Goal: Task Accomplishment & Management: Use online tool/utility

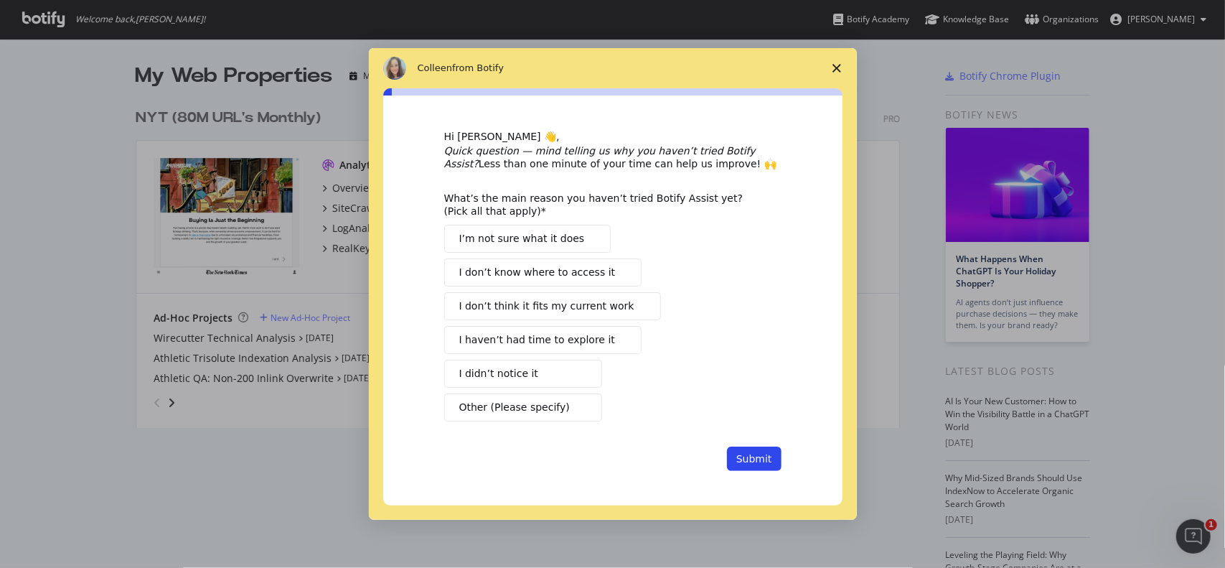
click at [558, 383] on button "I didn’t notice it" at bounding box center [523, 374] width 158 height 28
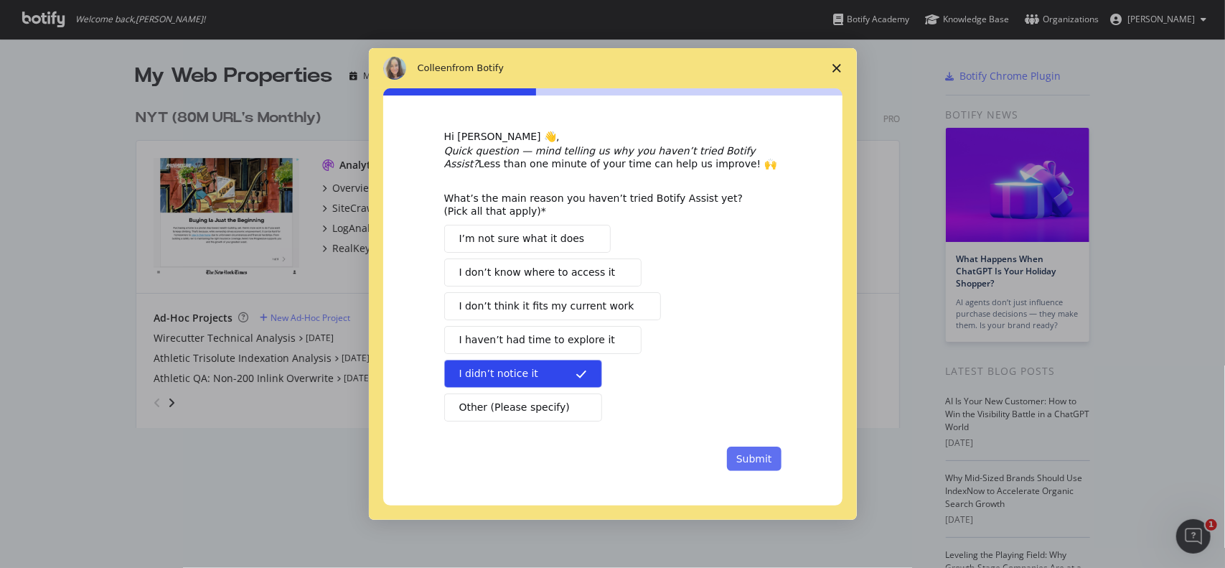
click at [736, 453] on button "Submit" at bounding box center [754, 458] width 55 height 24
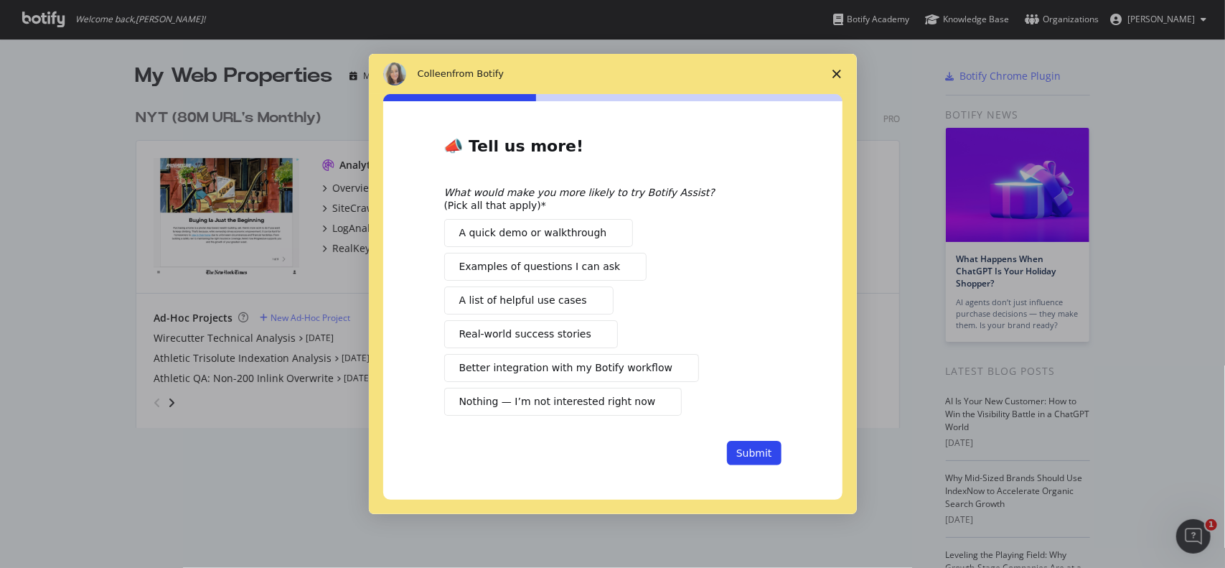
click at [821, 86] on span "Close survey" at bounding box center [837, 74] width 40 height 40
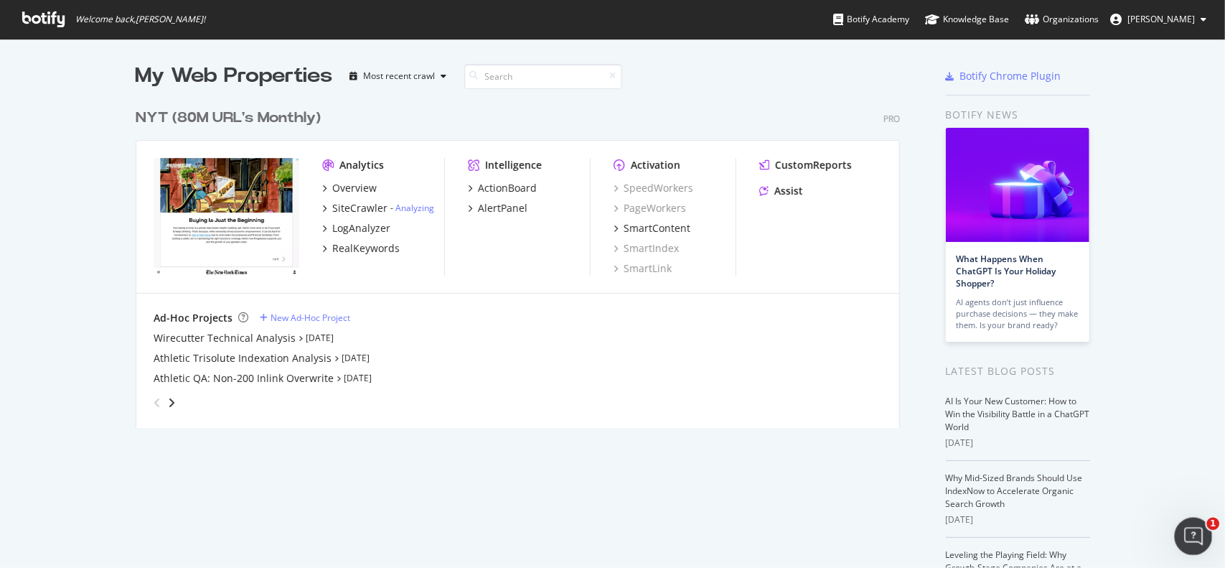
click html
click at [1181, 533] on icon "Open Intercom Messenger" at bounding box center [1192, 534] width 24 height 24
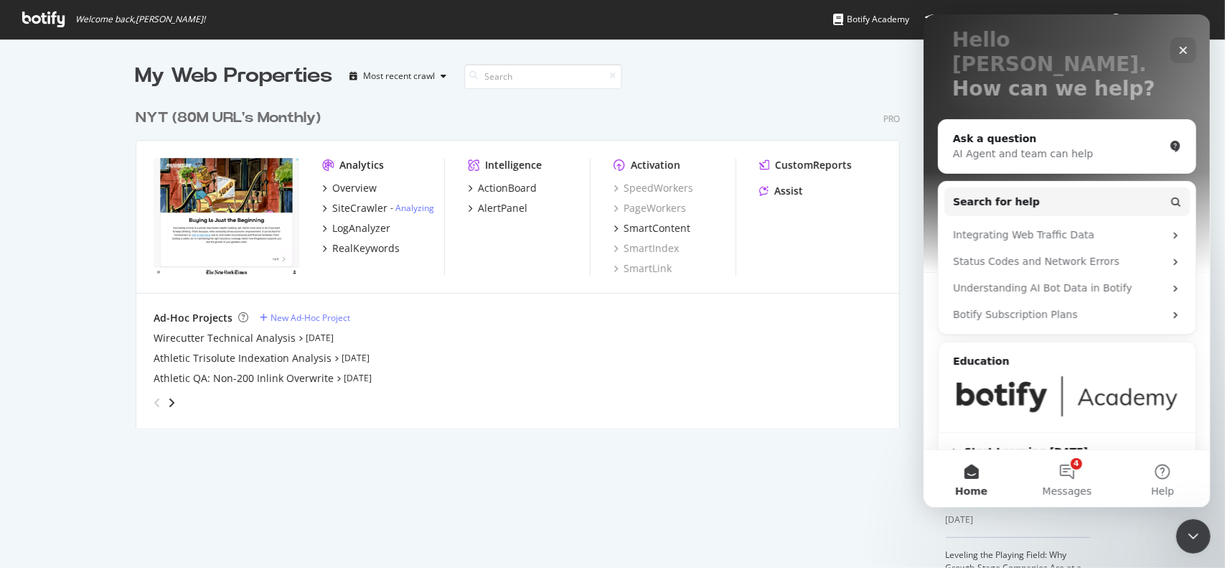
scroll to position [89, 0]
click at [1056, 482] on button "4 Messages" at bounding box center [1065, 478] width 95 height 57
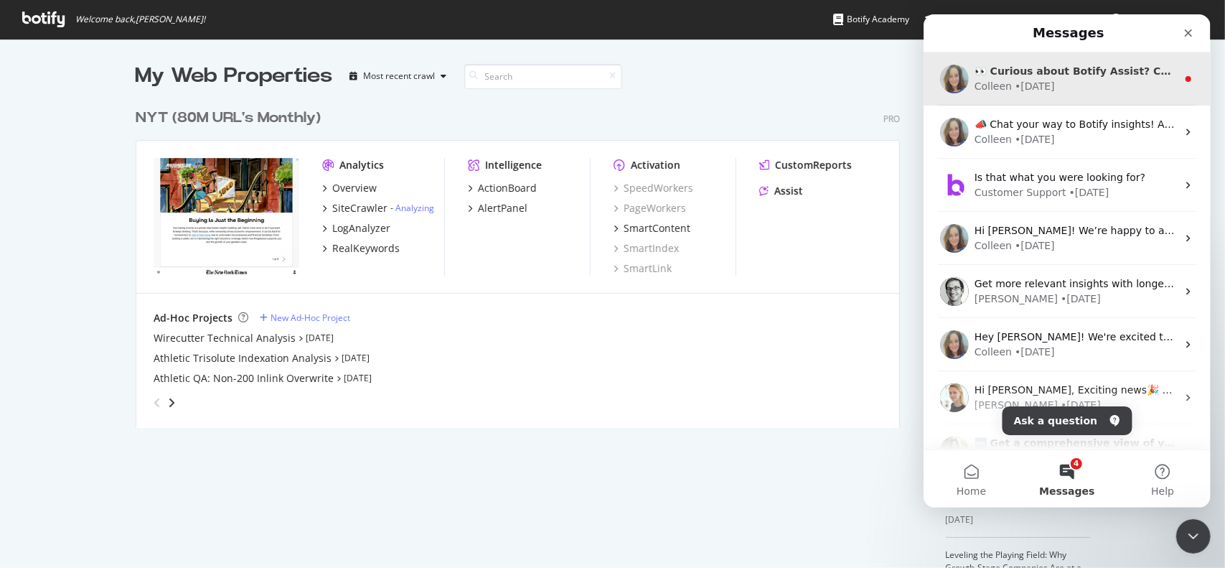
click at [1059, 95] on div "👀 Curious about Botify Assist? Check out these use cases to explore what Assist…" at bounding box center [1066, 78] width 287 height 53
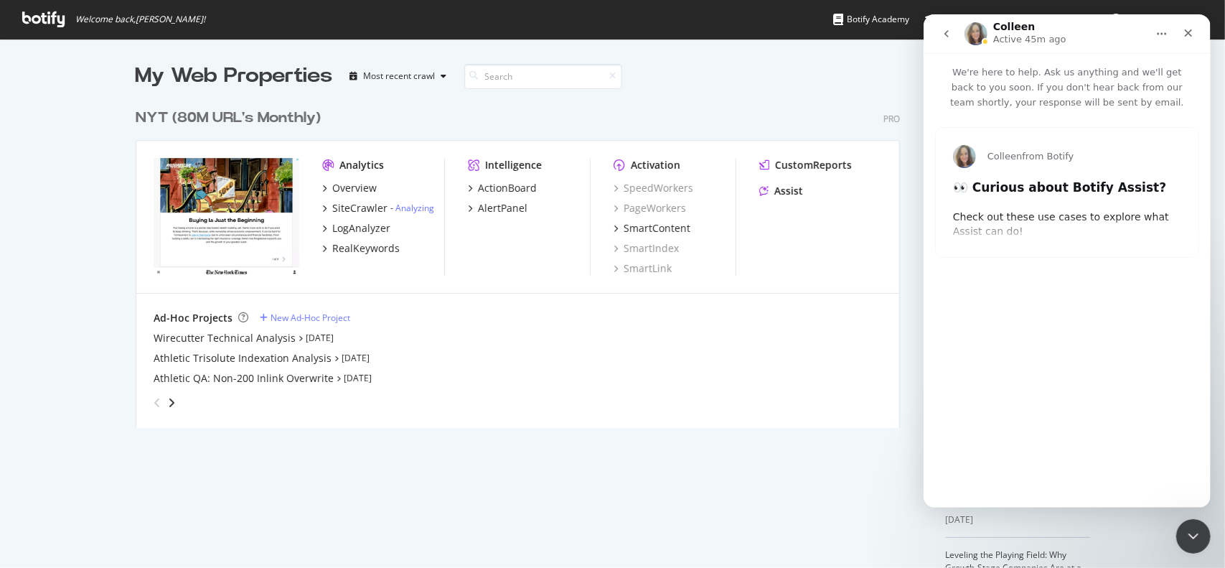
click at [995, 230] on div "Colleen from Botify 👀 Curious about Botify Assist? Check out these use cases to…" at bounding box center [1066, 192] width 263 height 129
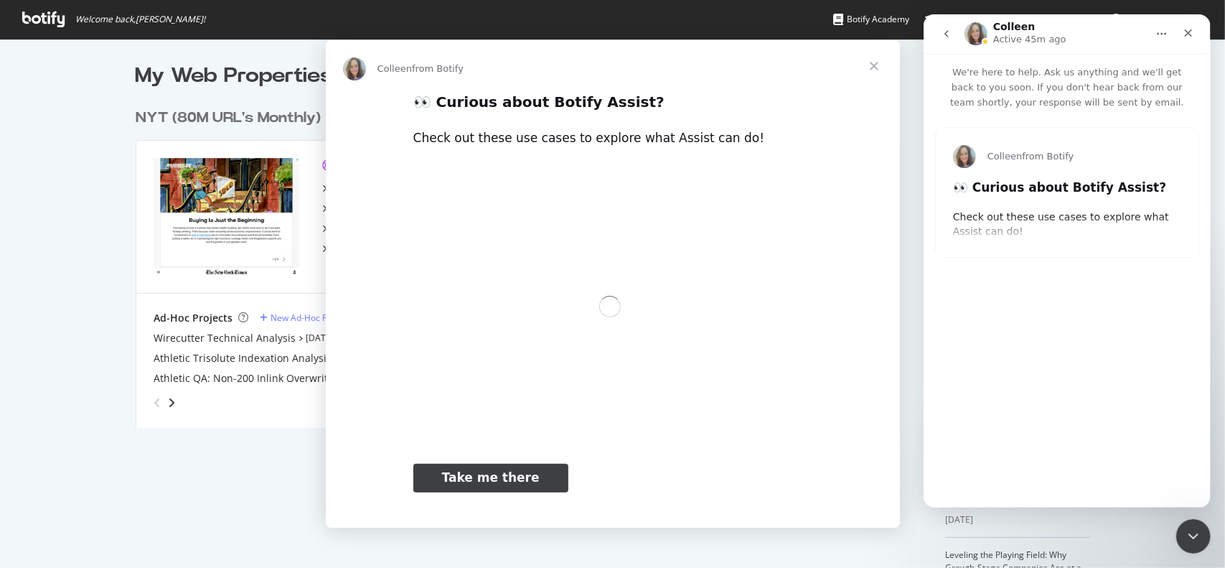
scroll to position [0, 0]
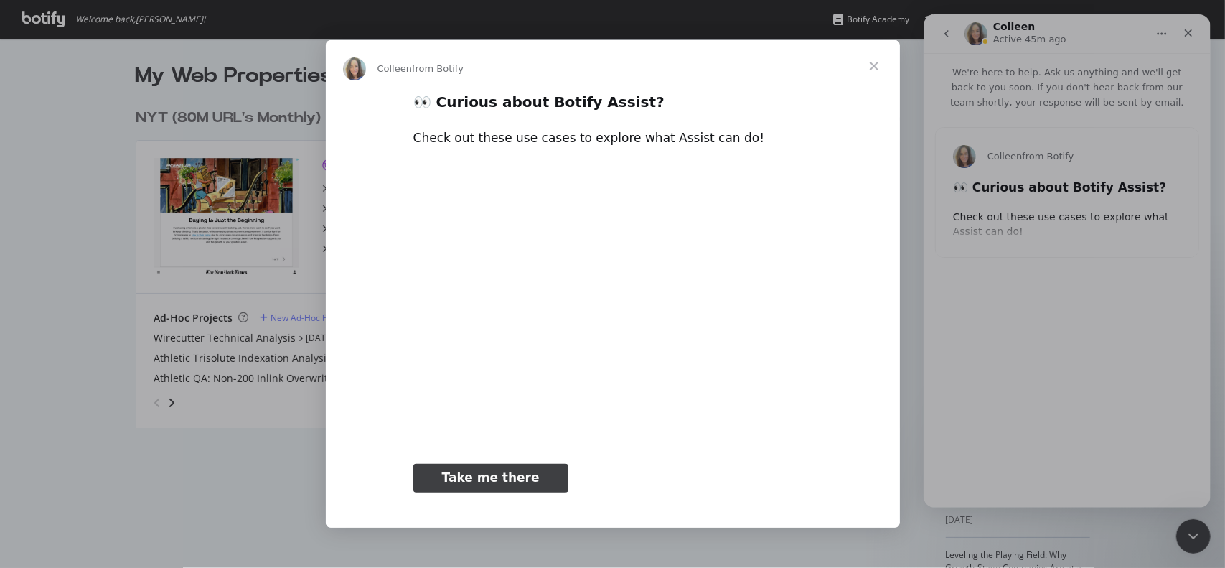
click at [535, 480] on link "Take me there" at bounding box center [490, 478] width 155 height 29
type input "624601"
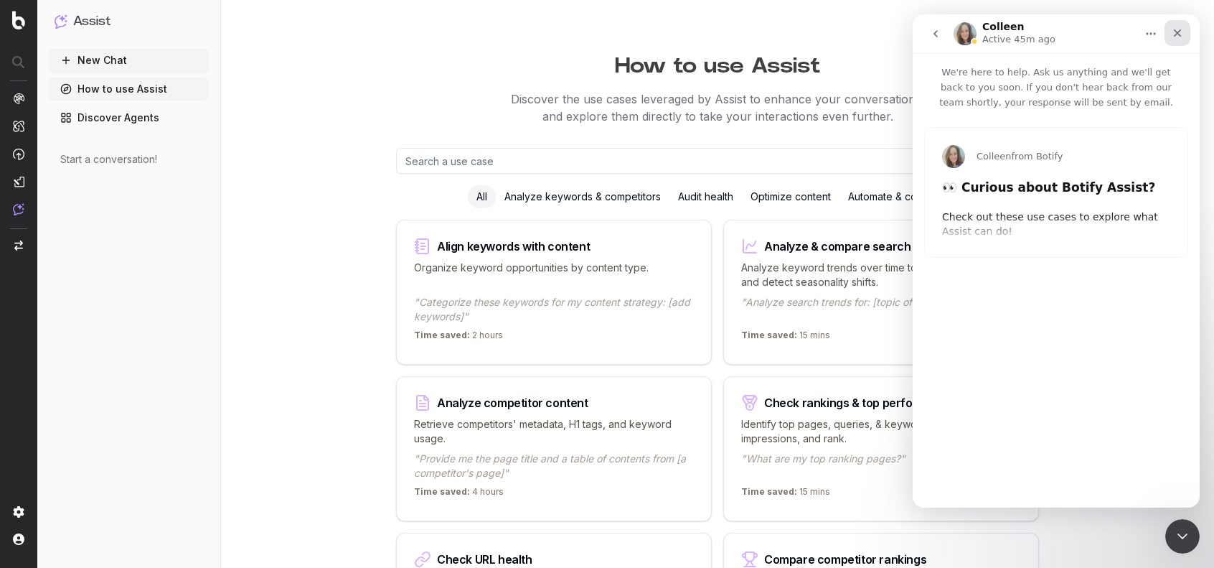
click at [1167, 40] on div "Close" at bounding box center [1178, 33] width 26 height 26
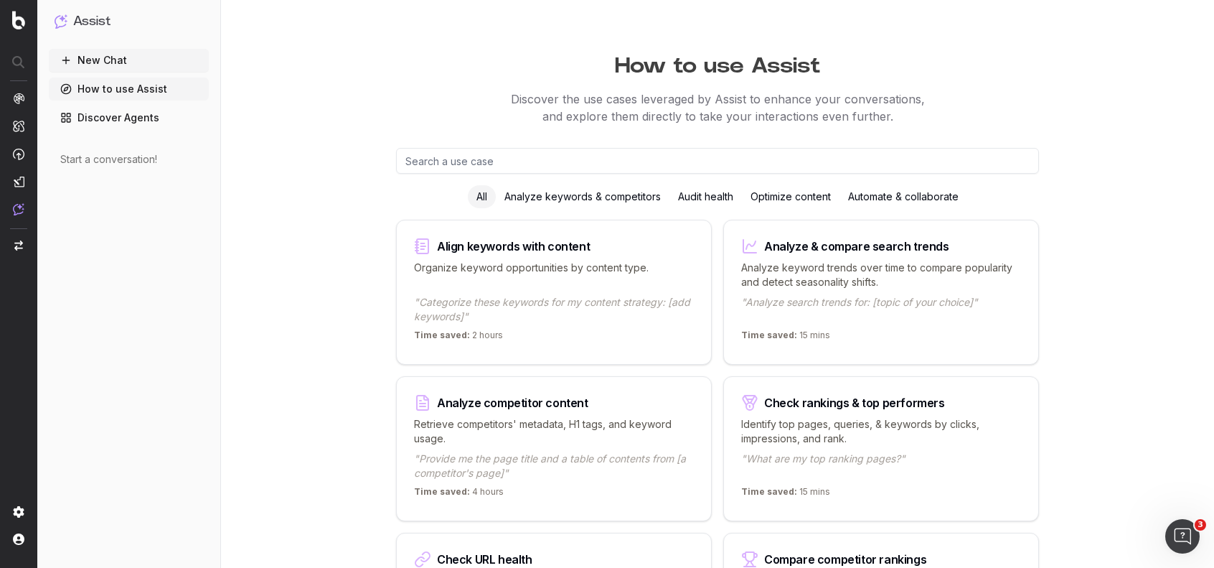
type input "2743333"
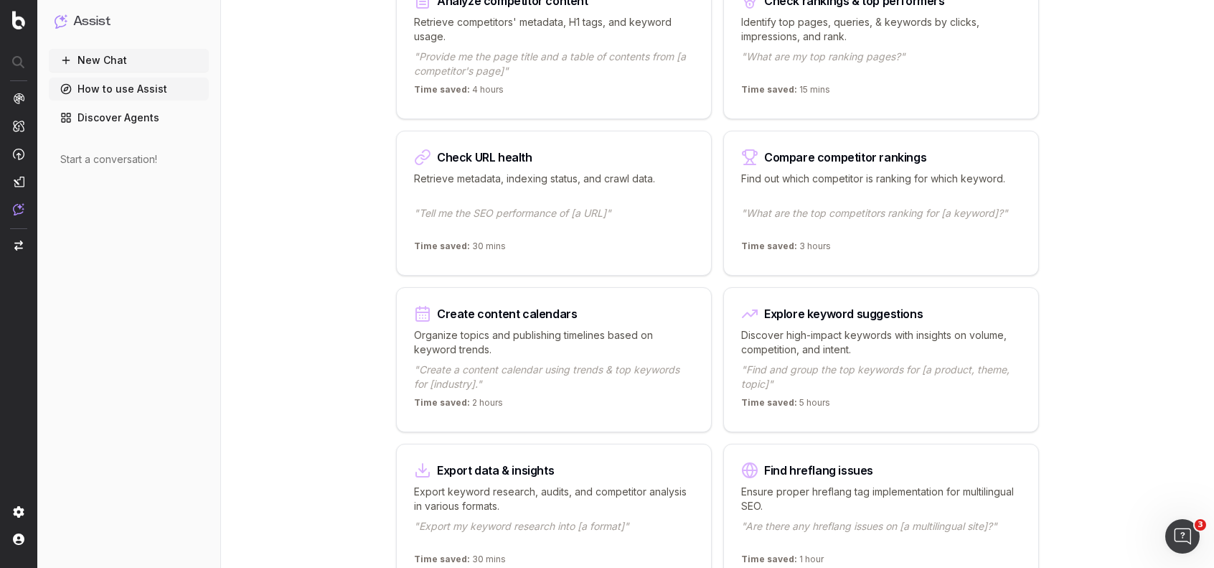
scroll to position [431, 0]
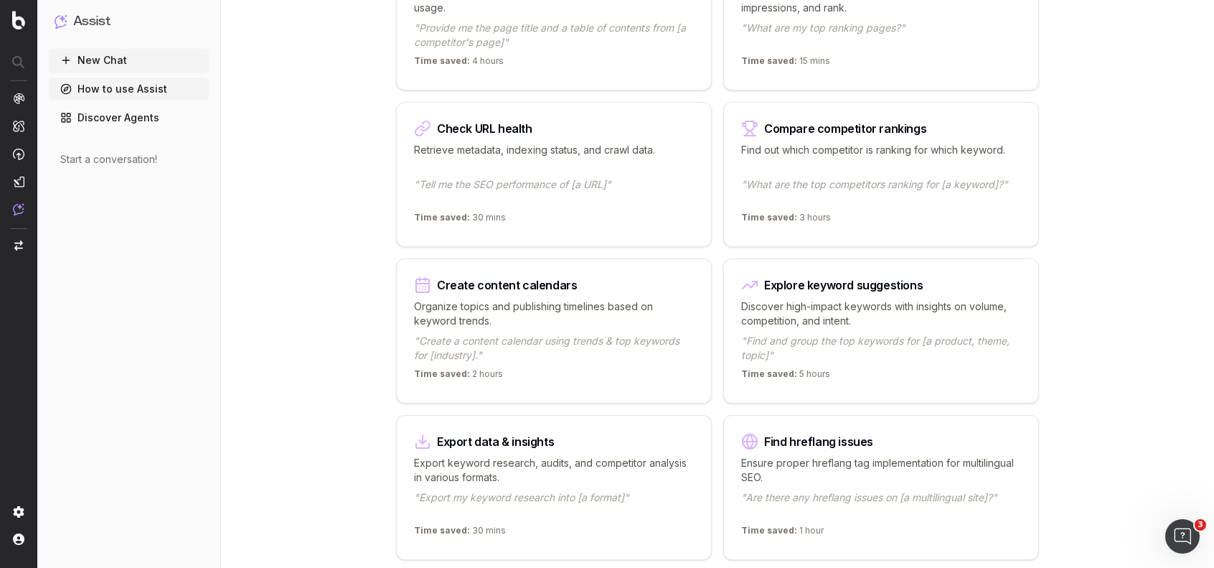
click at [623, 165] on p "Retrieve metadata, indexing status, and crawl data." at bounding box center [554, 157] width 280 height 29
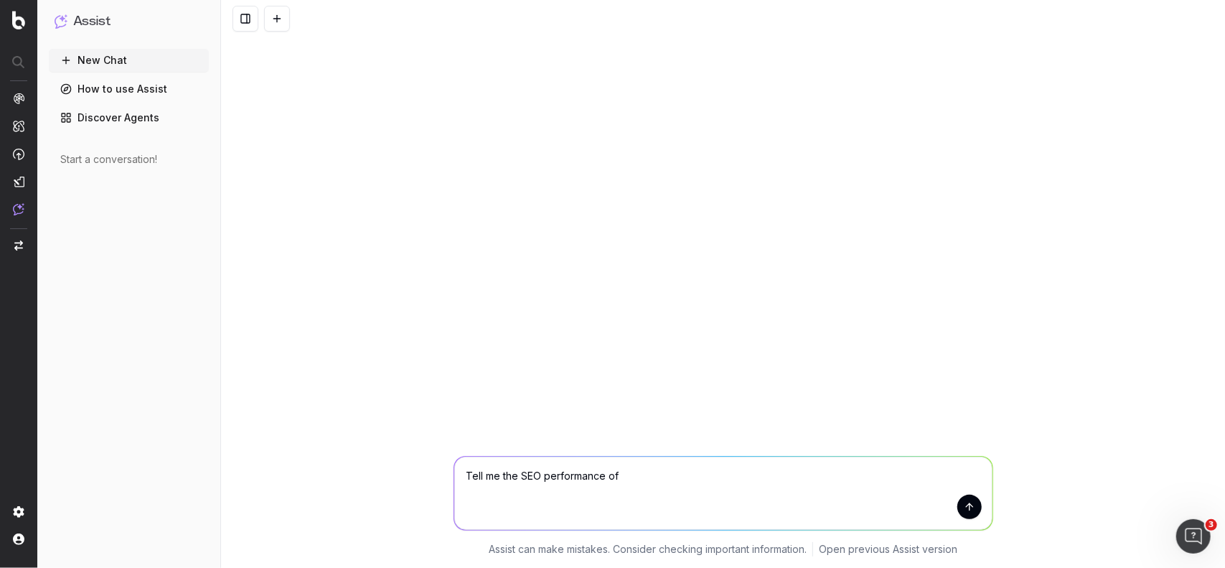
click at [692, 474] on textarea "Tell me the SEO performance of" at bounding box center [723, 492] width 538 height 73
paste textarea "[URL][DOMAIN_NAME]"
type textarea "Tell me the SEO performance of https://www.nytimes.com/wirecutter/reviews/best-…"
click at [972, 512] on button "submit" at bounding box center [969, 506] width 24 height 24
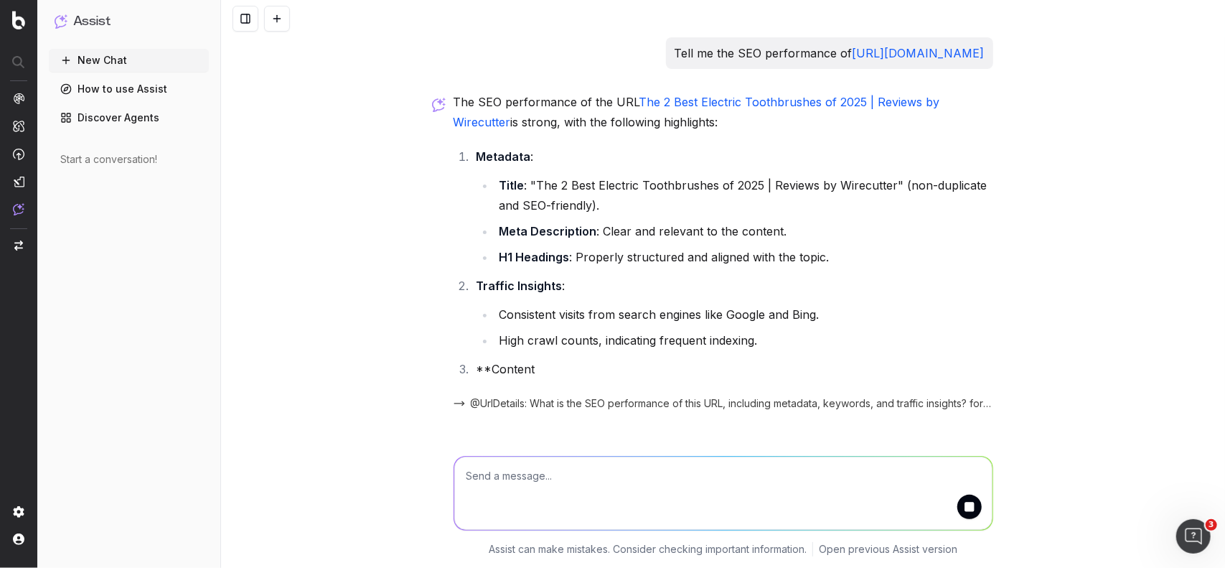
scroll to position [11, 0]
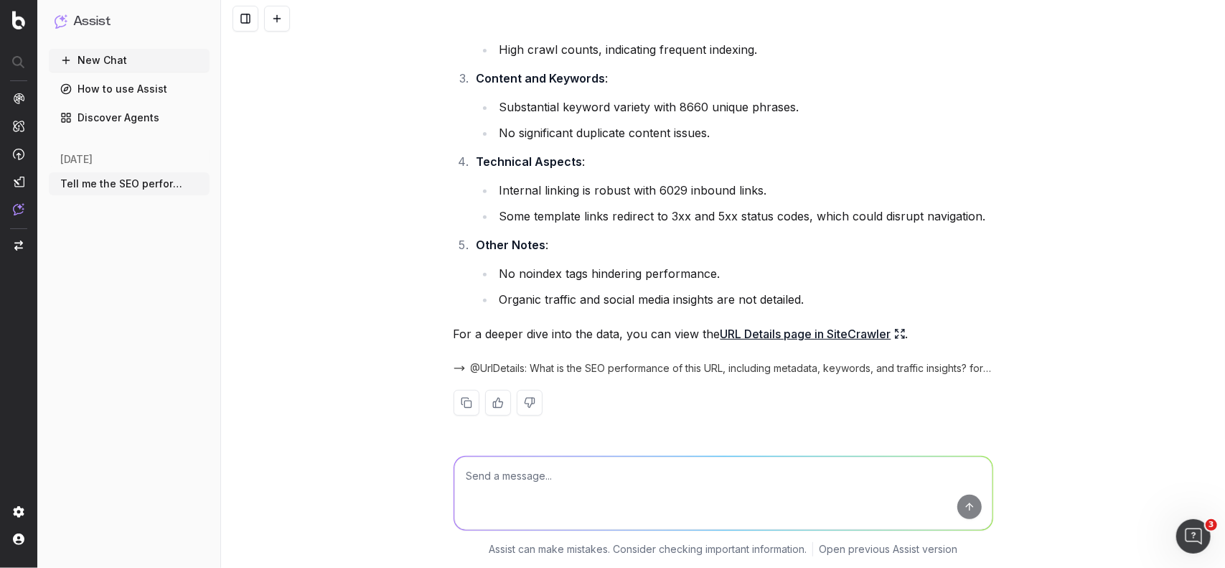
scroll to position [310, 0]
drag, startPoint x: 577, startPoint y: 217, endPoint x: 802, endPoint y: 215, distance: 225.3
click at [802, 215] on li "Some template links redirect to 3xx and 5xx status codes, which could disrupt n…" at bounding box center [744, 216] width 498 height 20
copy li "links redirect to 3xx and 5xx status codes"
click at [700, 482] on textarea at bounding box center [723, 492] width 538 height 73
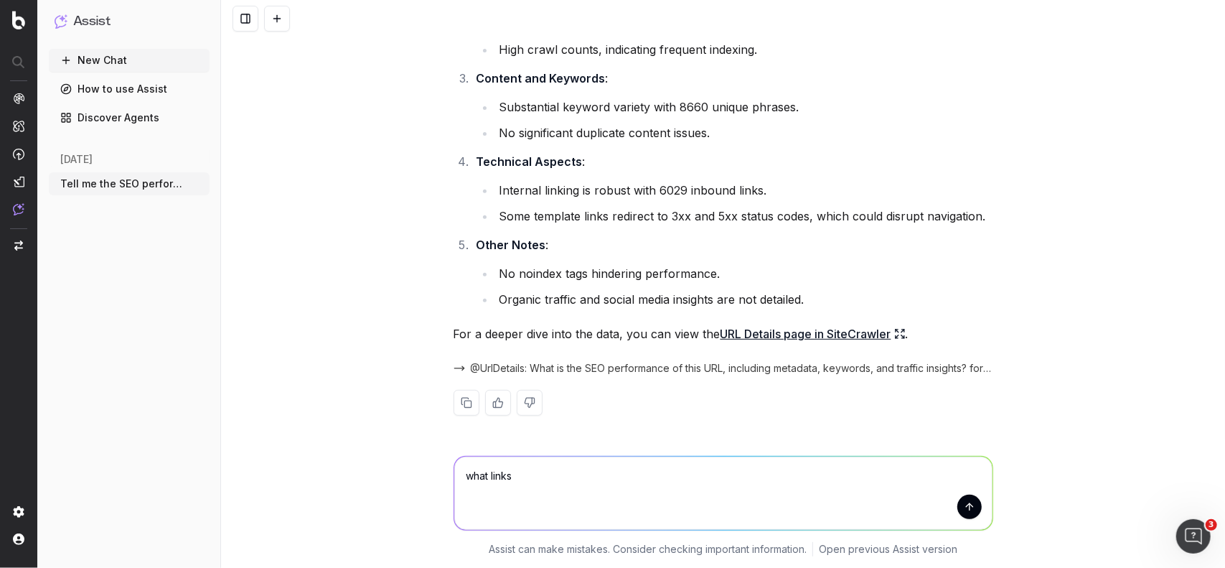
paste textarea "links redirect to 3xx and 5xx status codes"
click at [951, 514] on textarea "what links links redirect to 3xx and 5xx status codes" at bounding box center [723, 492] width 538 height 73
type textarea "what links links redirect to 3xx and 5xx status codes"
click at [974, 506] on button "submit" at bounding box center [969, 506] width 24 height 24
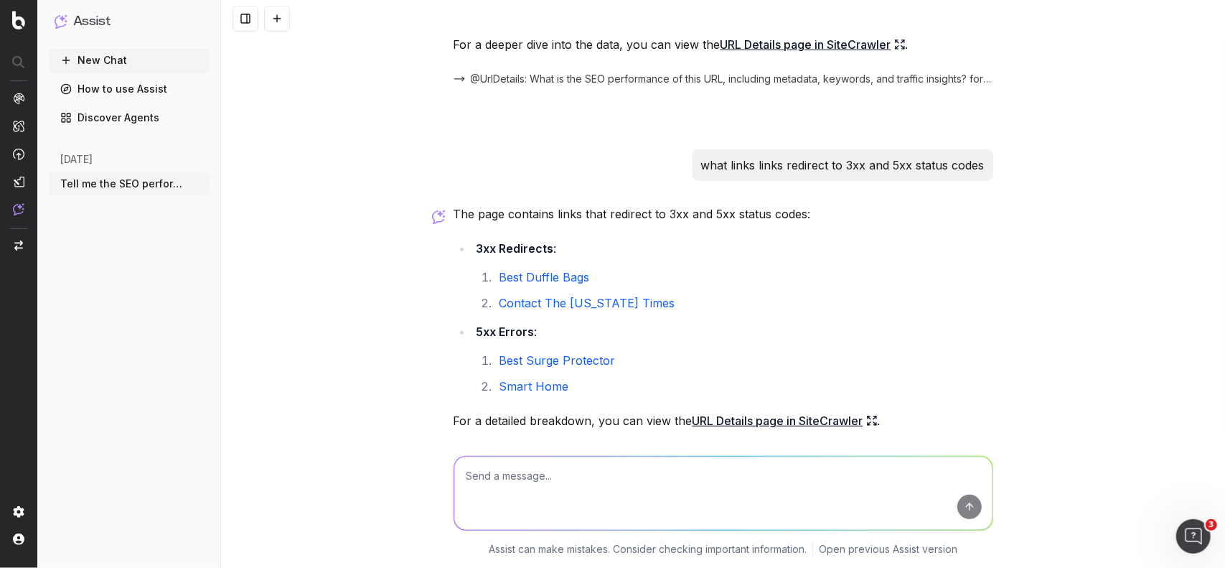
scroll to position [672, 0]
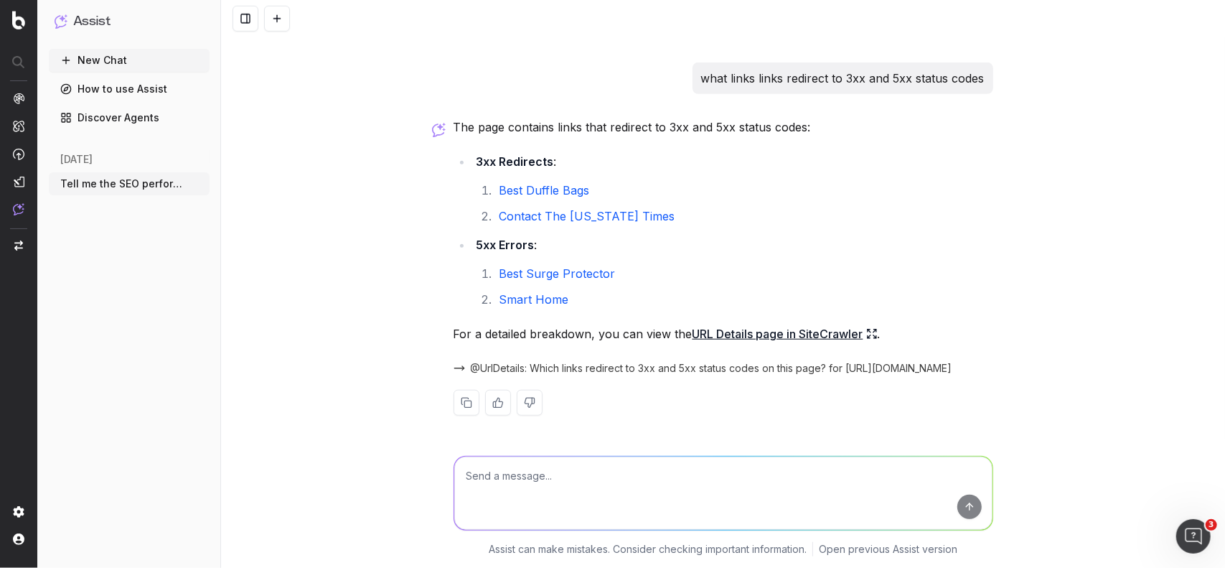
click at [738, 344] on link "URL Details page in SiteCrawler" at bounding box center [785, 334] width 185 height 20
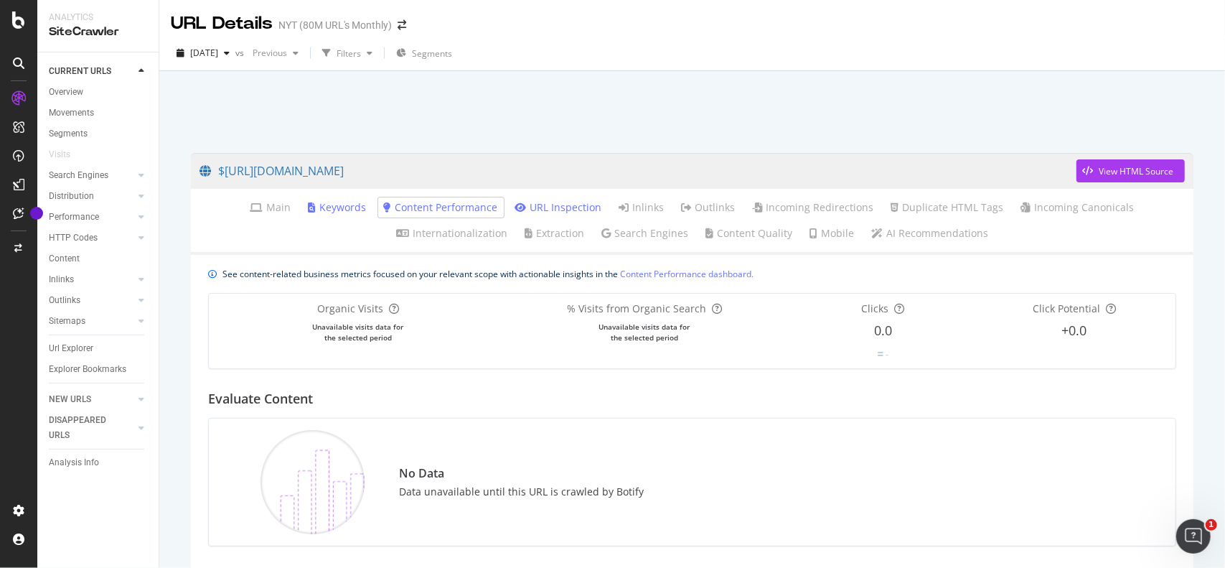
click at [551, 205] on link "URL Inspection" at bounding box center [558, 207] width 87 height 14
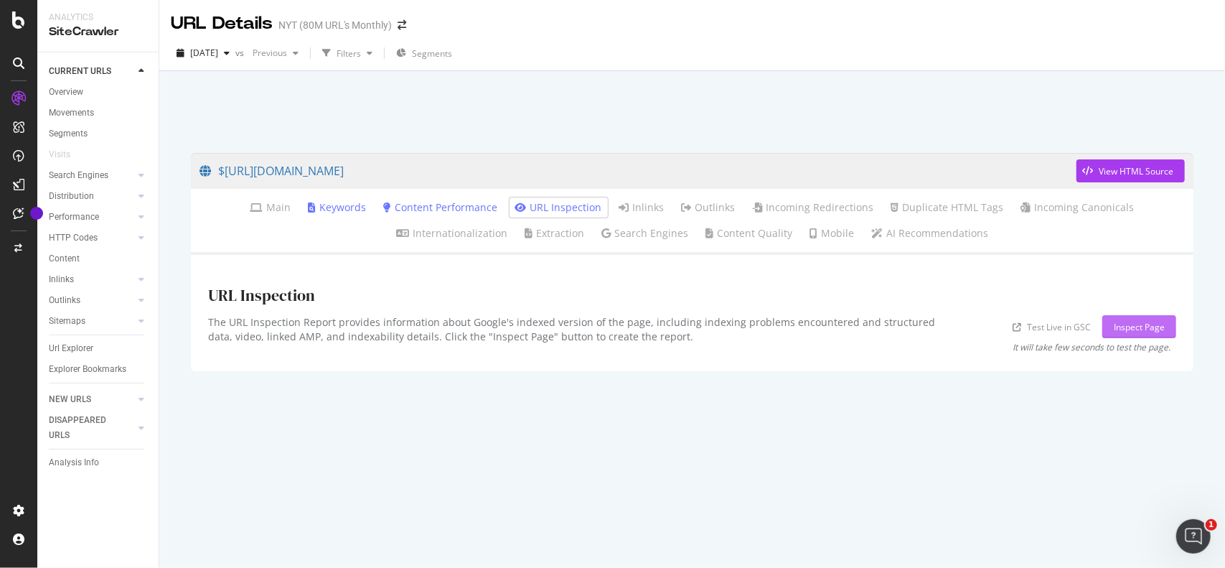
click at [1120, 329] on div "Inspect Page" at bounding box center [1139, 327] width 51 height 12
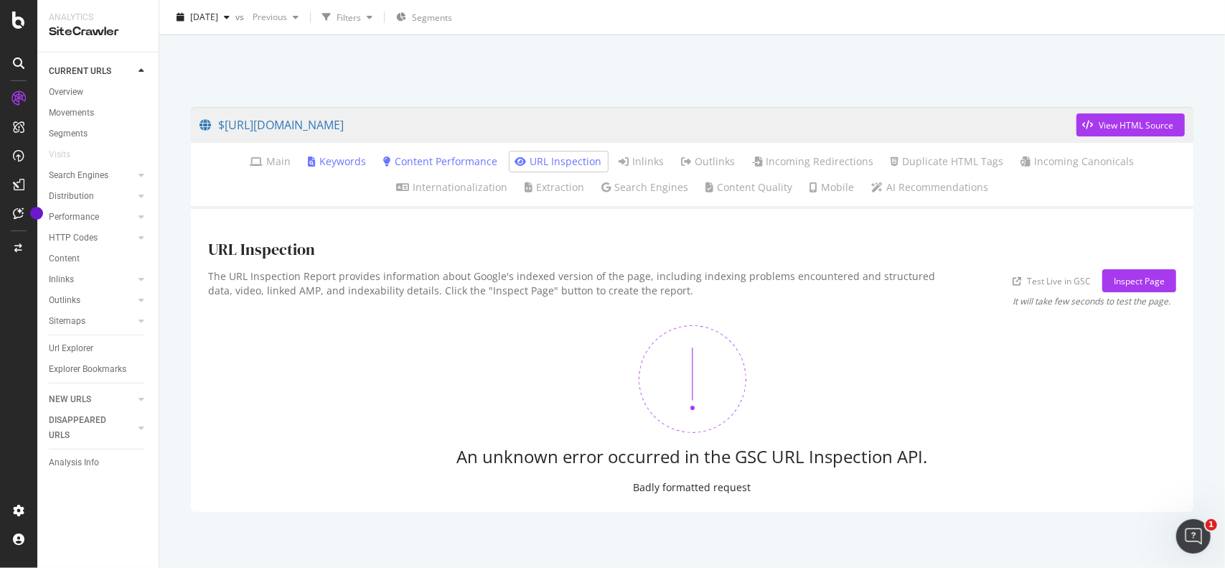
scroll to position [55, 0]
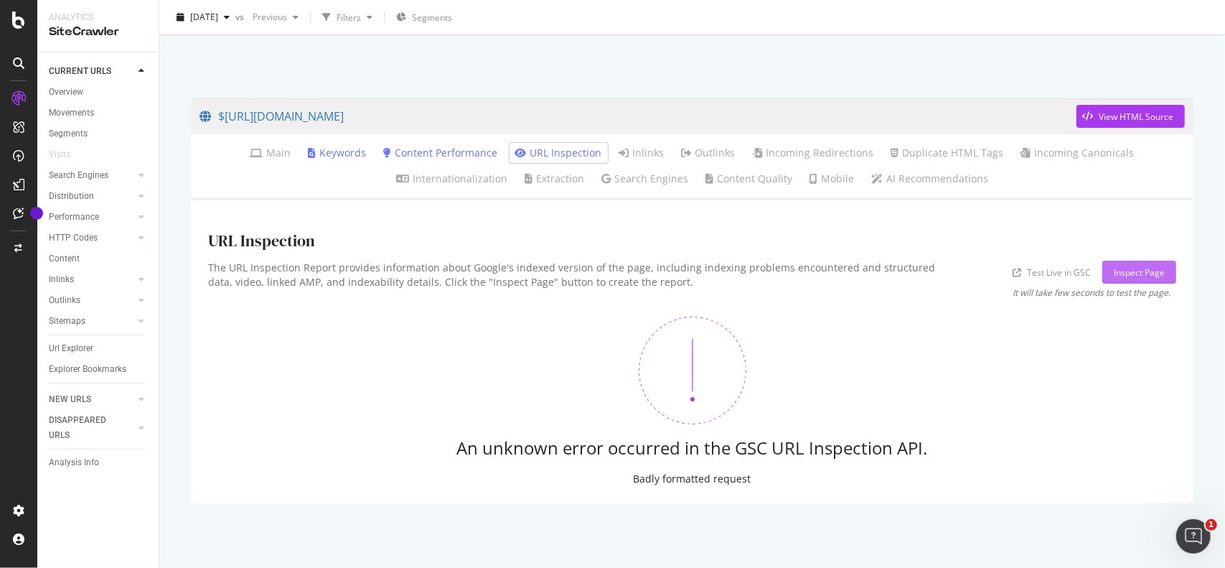
click at [1121, 275] on div "Inspect Page" at bounding box center [1139, 272] width 51 height 12
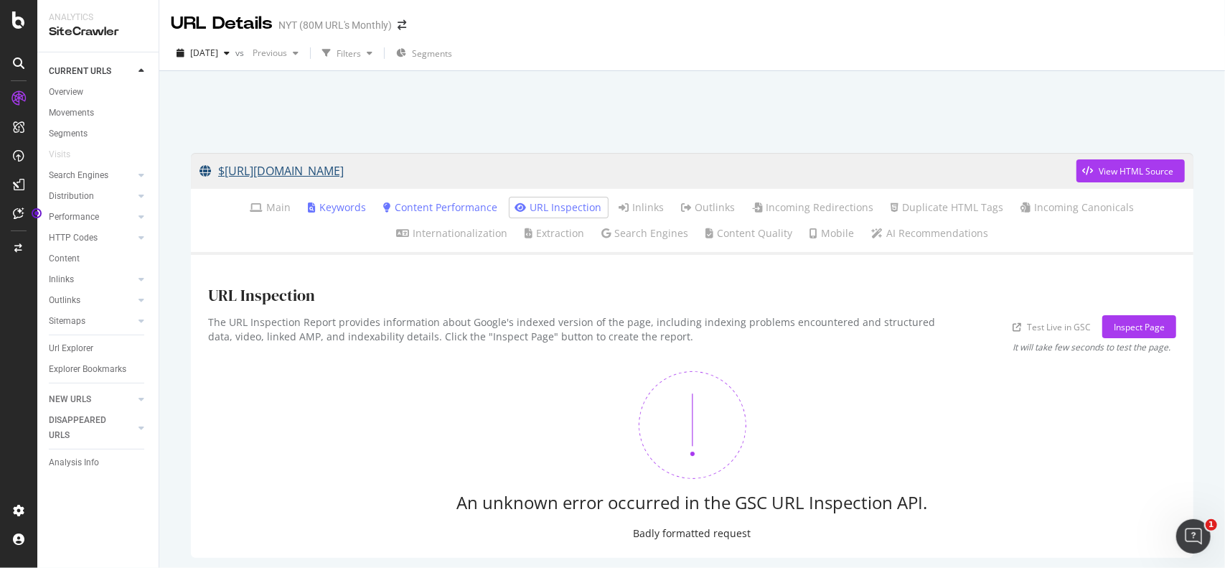
click at [267, 179] on link "$https://www.nytimes.com/wirecutter/reviews/best-electric-toothbrush/" at bounding box center [638, 171] width 877 height 36
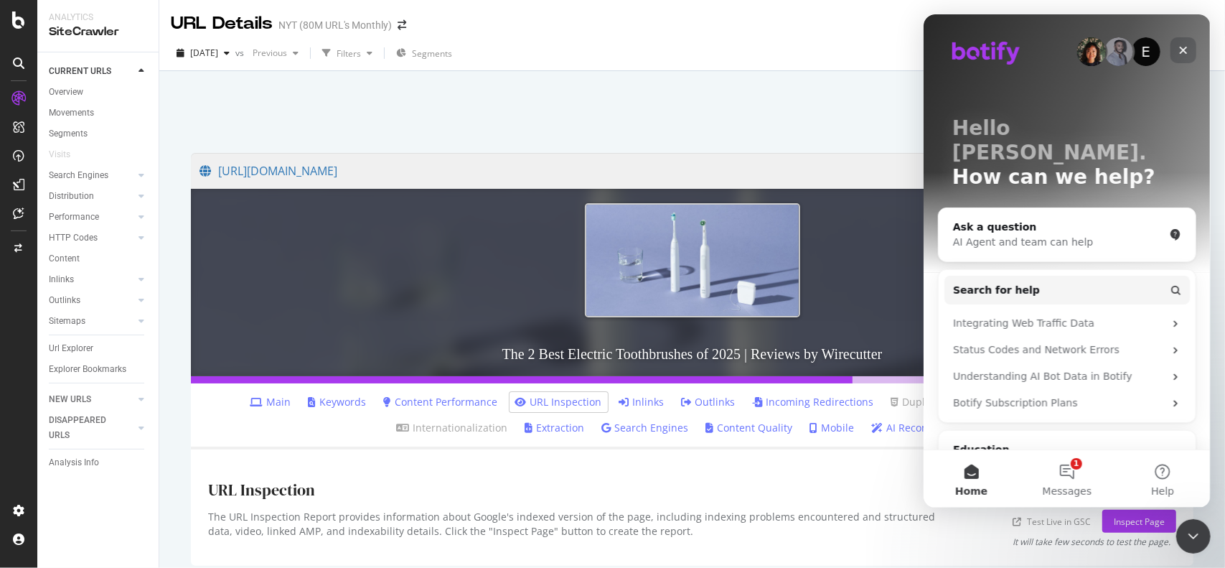
click at [1181, 57] on div "Close" at bounding box center [1183, 50] width 26 height 26
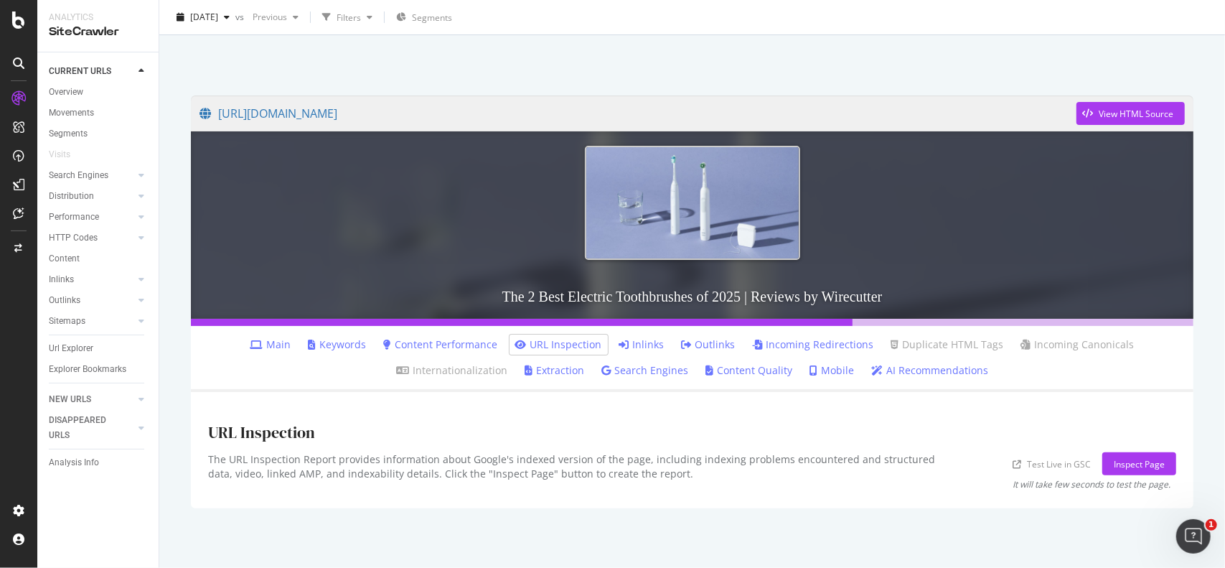
scroll to position [62, 0]
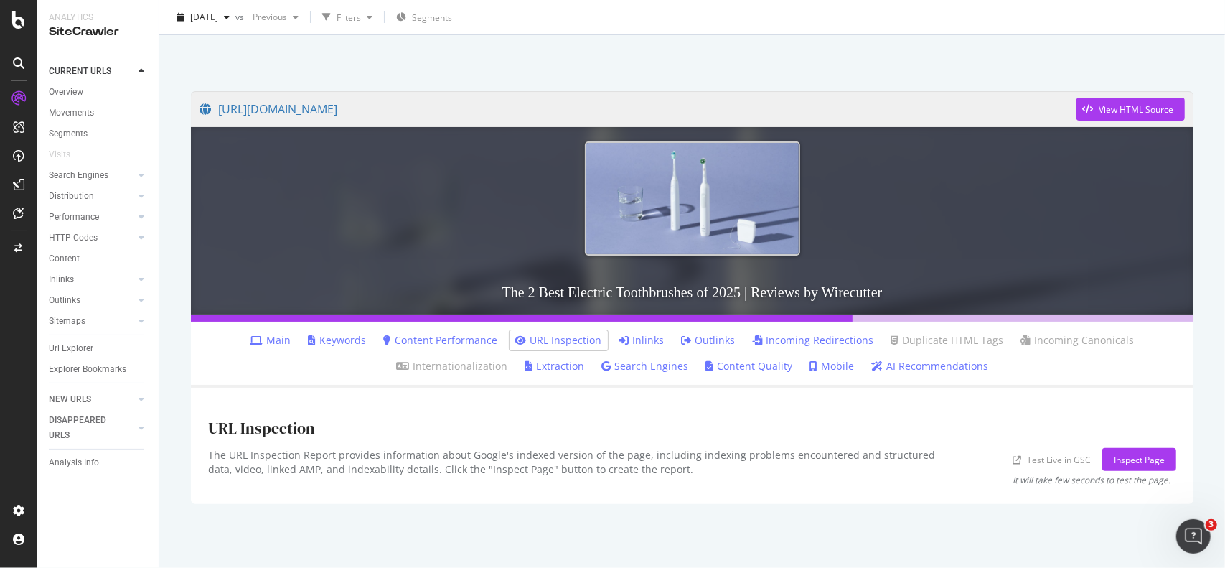
click at [710, 342] on link "Outlinks" at bounding box center [709, 340] width 54 height 14
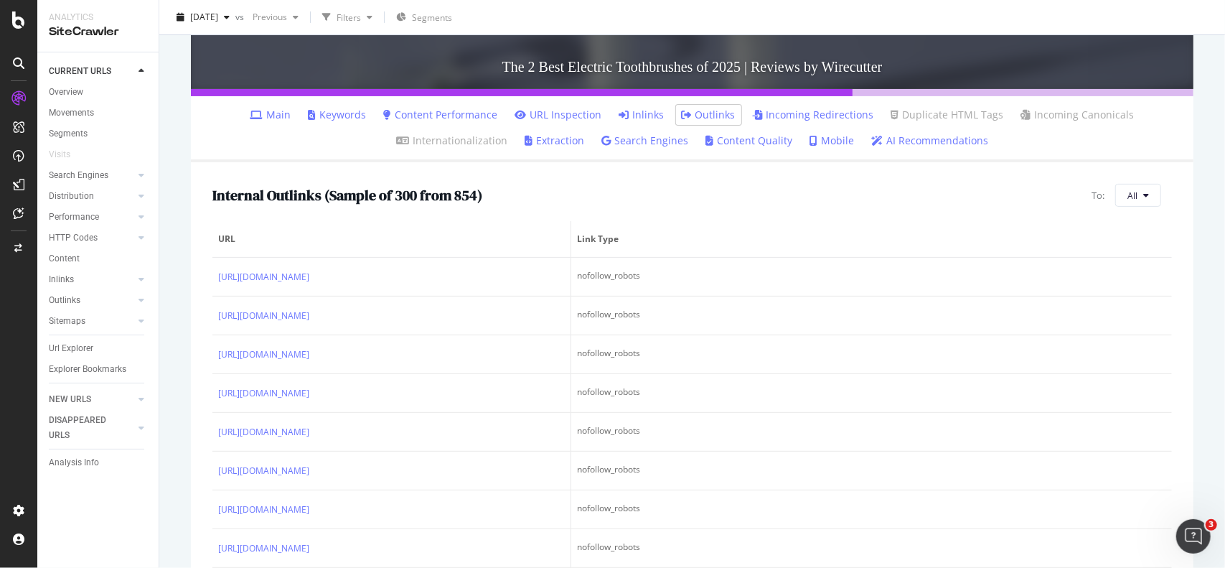
click at [540, 118] on link "URL Inspection" at bounding box center [558, 115] width 87 height 14
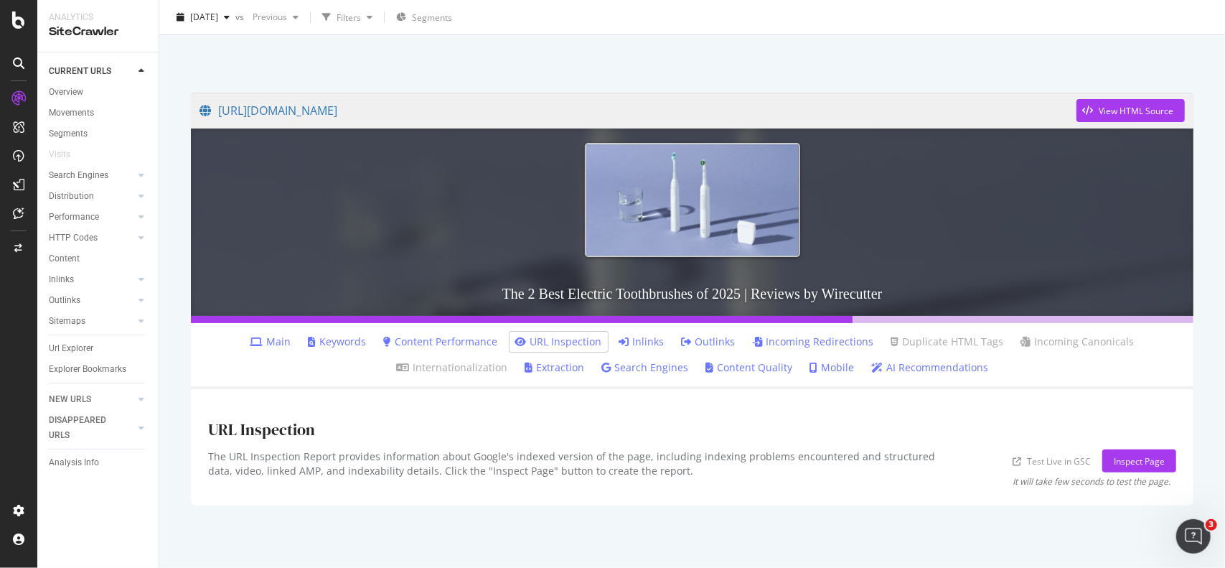
scroll to position [62, 0]
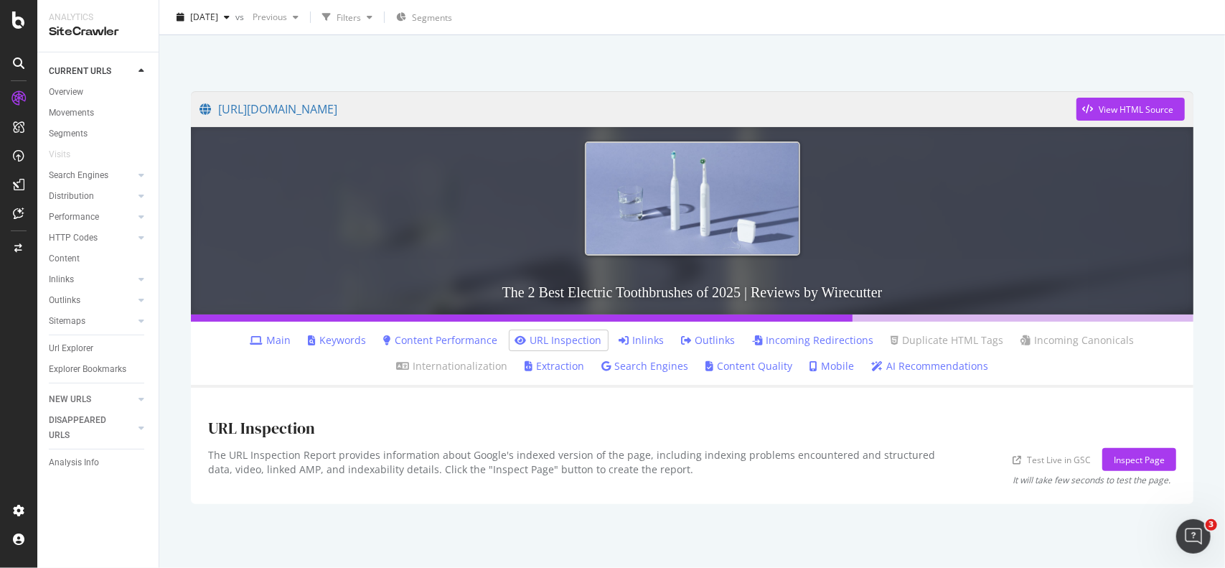
click at [432, 426] on div "URL Inspection" at bounding box center [692, 426] width 968 height 43
click at [457, 335] on link "Content Performance" at bounding box center [441, 340] width 114 height 14
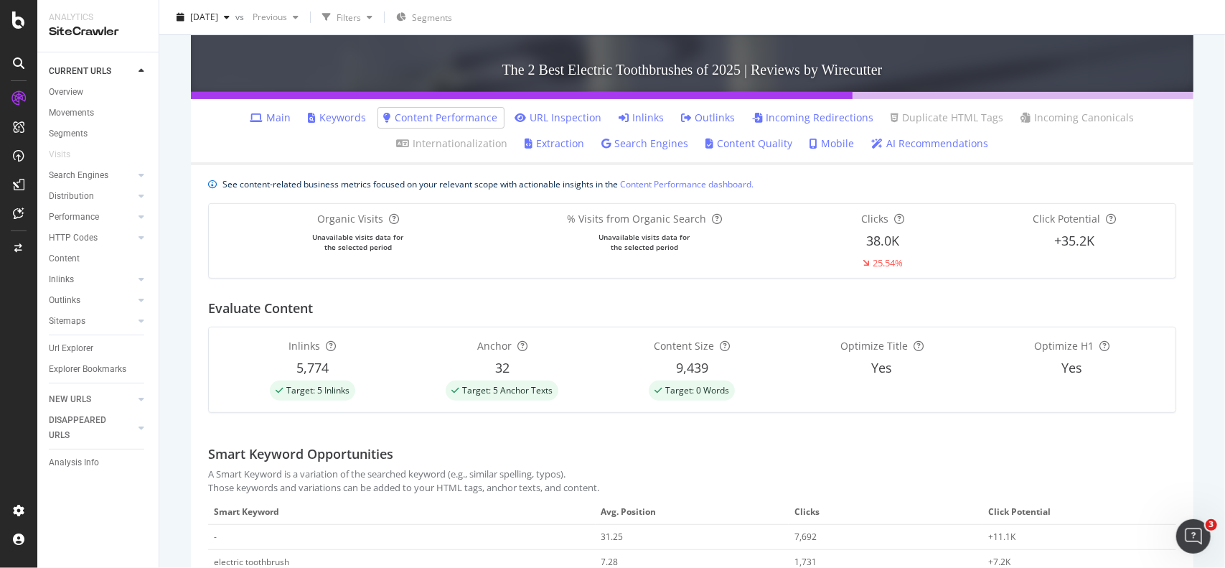
scroll to position [261, 0]
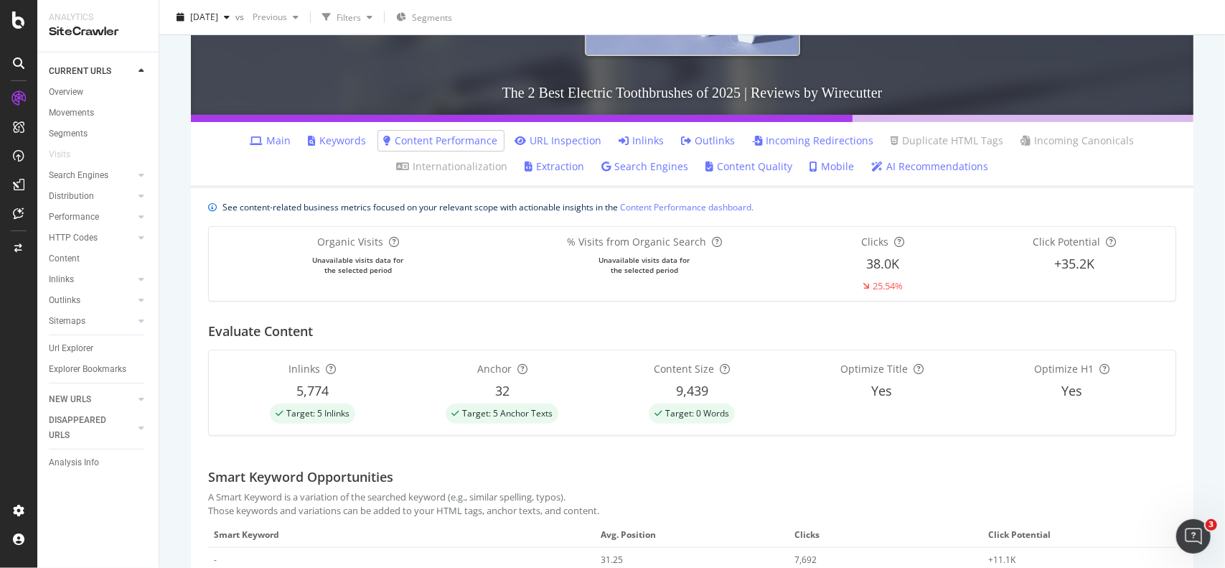
click at [705, 139] on link "Outlinks" at bounding box center [709, 140] width 54 height 14
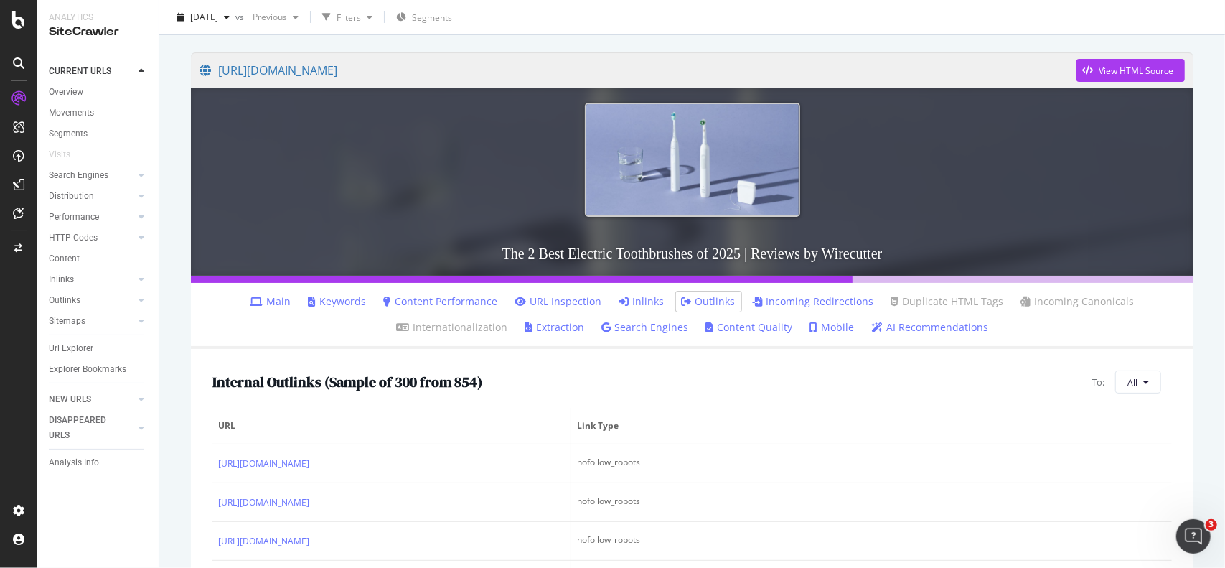
scroll to position [215, 0]
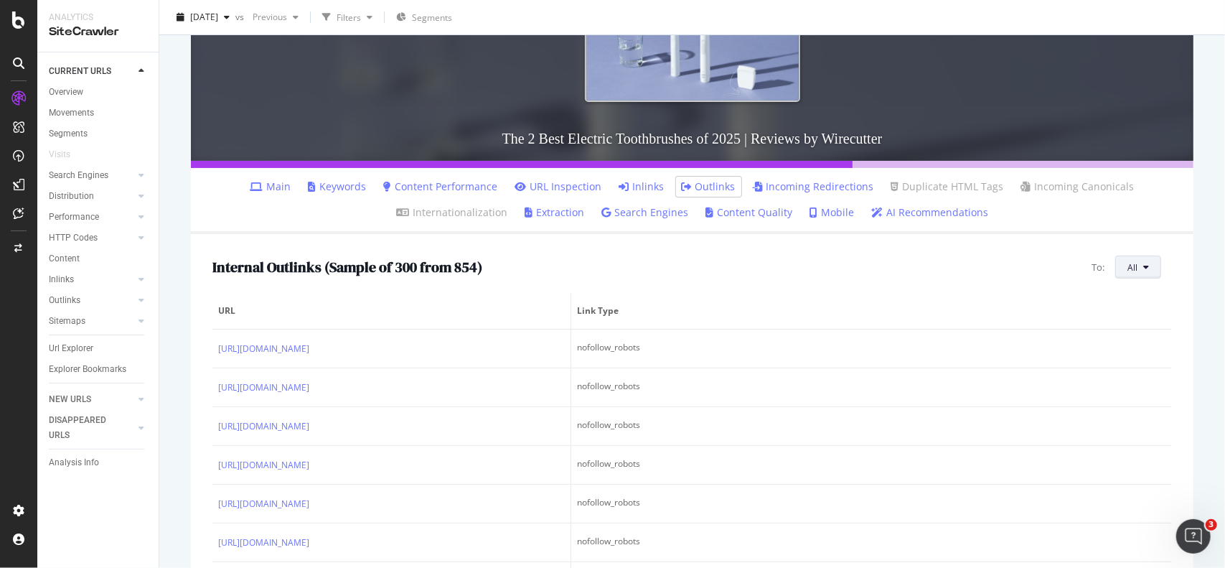
click at [1115, 267] on button "All" at bounding box center [1138, 266] width 46 height 23
click at [1176, 426] on span "5xx URLs" at bounding box center [1158, 428] width 80 height 13
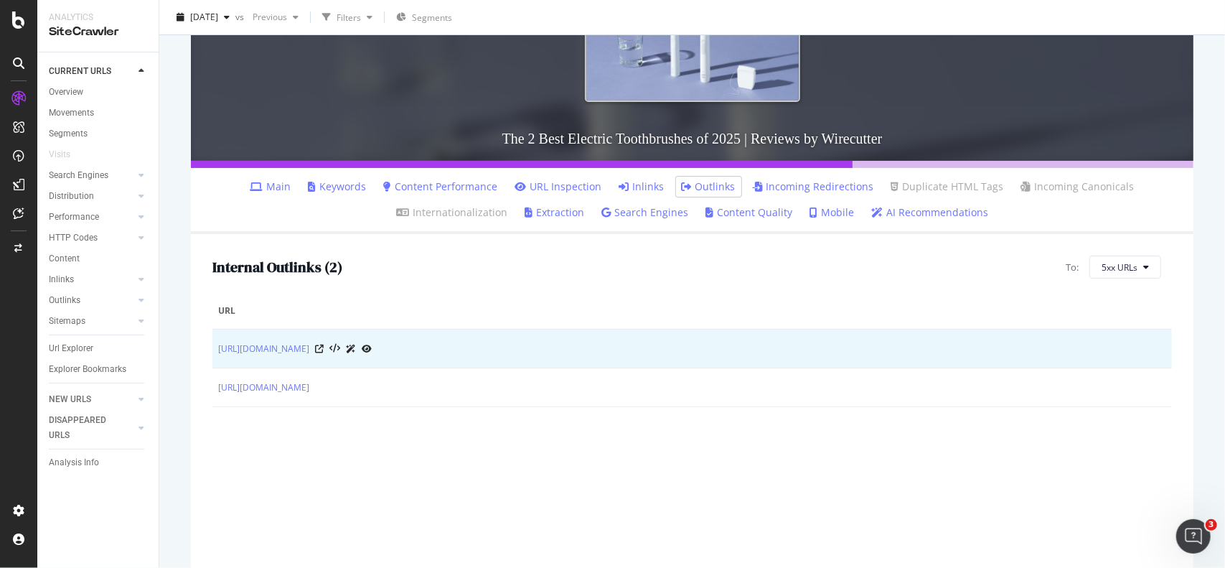
click at [372, 348] on icon at bounding box center [367, 348] width 10 height 9
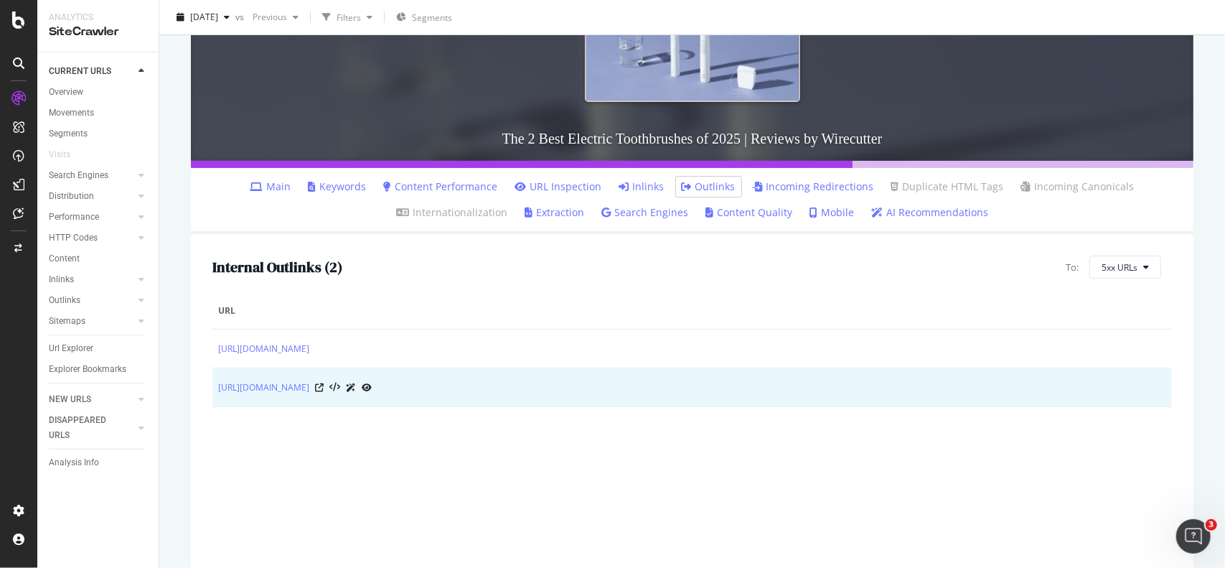
click at [372, 389] on icon at bounding box center [367, 387] width 10 height 9
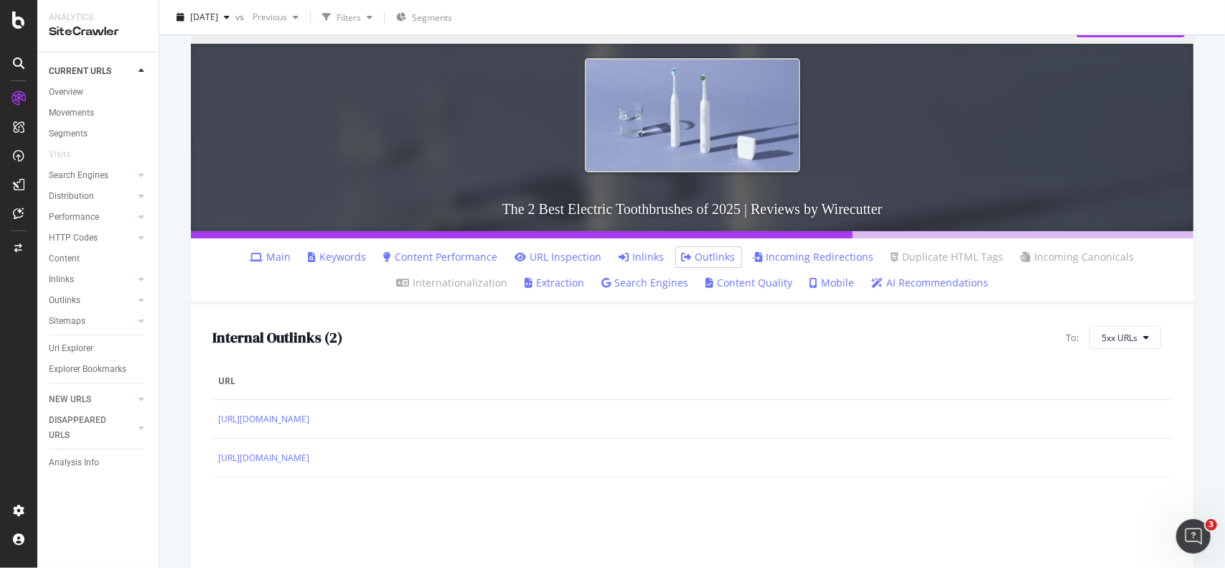
scroll to position [144, 0]
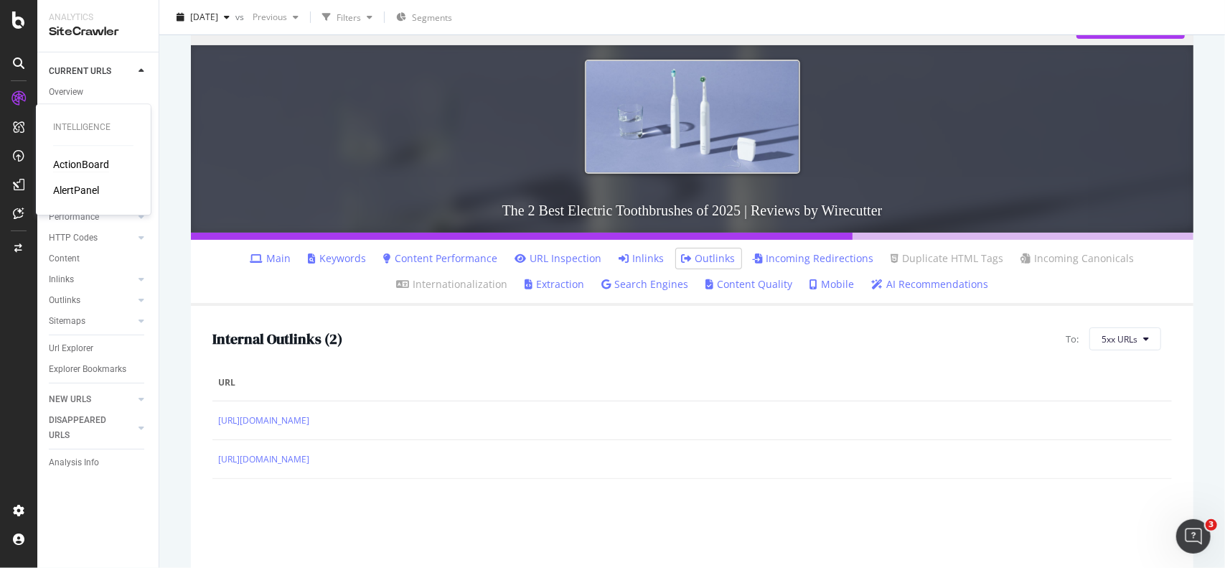
click at [57, 163] on div "ActionBoard" at bounding box center [81, 164] width 56 height 14
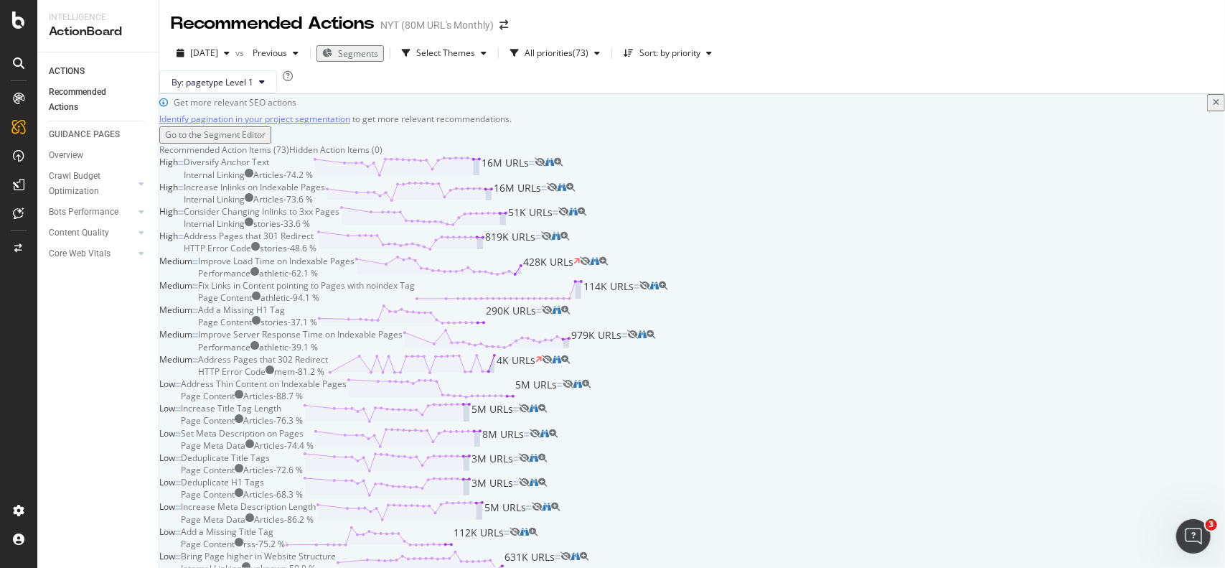
click at [367, 55] on span "Segments" at bounding box center [358, 53] width 40 height 12
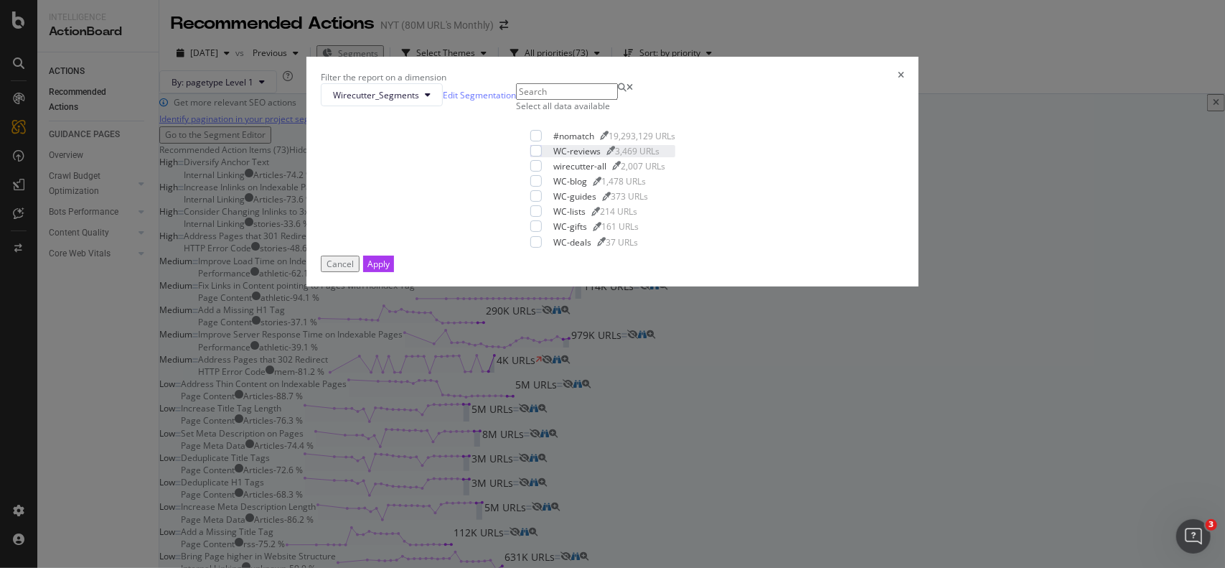
click at [553, 157] on div "WC-reviews" at bounding box center [576, 151] width 47 height 12
click at [553, 172] on div "wirecutter-all" at bounding box center [579, 166] width 53 height 12
click at [394, 272] on button "Apply" at bounding box center [378, 263] width 31 height 17
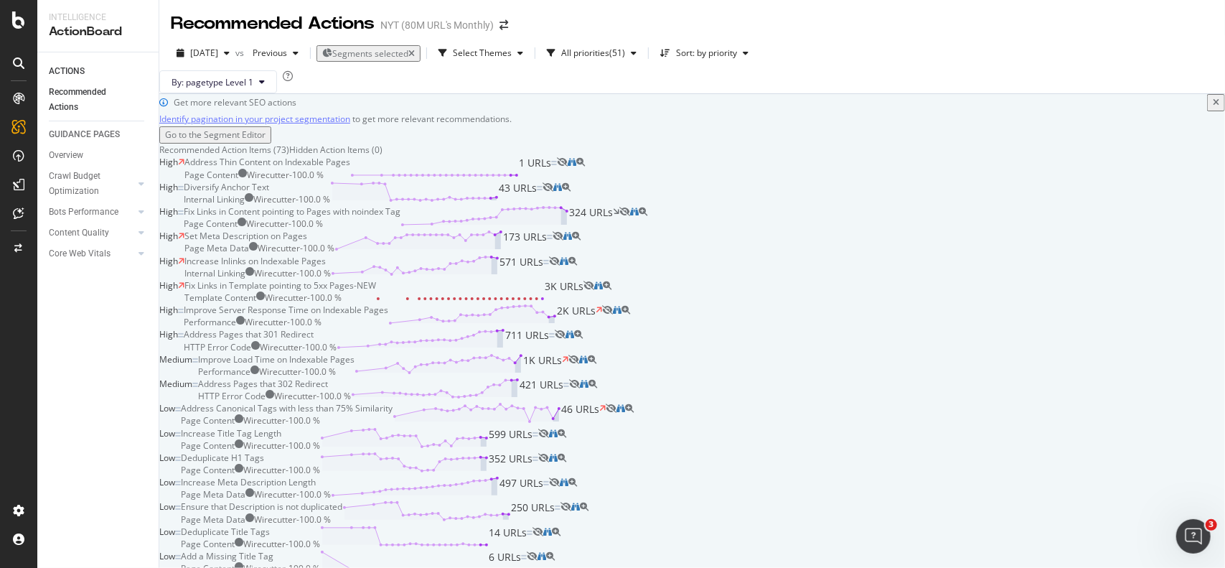
drag, startPoint x: 714, startPoint y: 401, endPoint x: 668, endPoint y: 362, distance: 60.1
click at [616, 230] on div "Fix Links in Content pointing to Pages with noindex Tag Page Content Wirecutter…" at bounding box center [402, 217] width 436 height 24
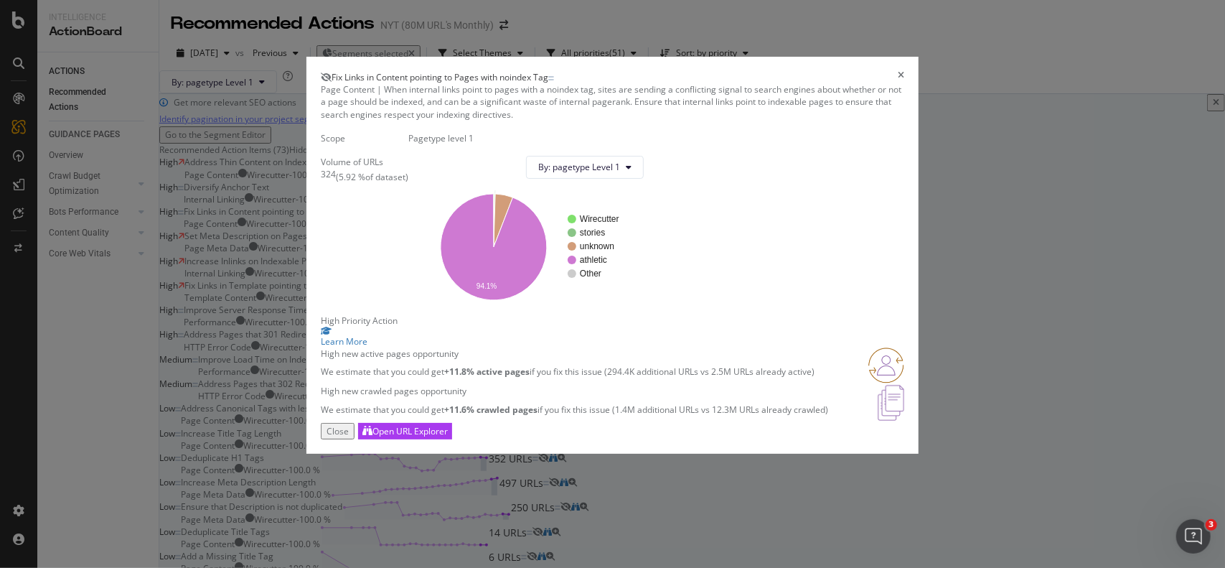
scroll to position [89, 0]
click at [448, 437] on div "Open URL Explorer" at bounding box center [409, 431] width 75 height 12
click at [909, 205] on div "Fix Links in Content pointing to Pages with noindex Tag Page Content | When int…" at bounding box center [612, 284] width 1225 height 568
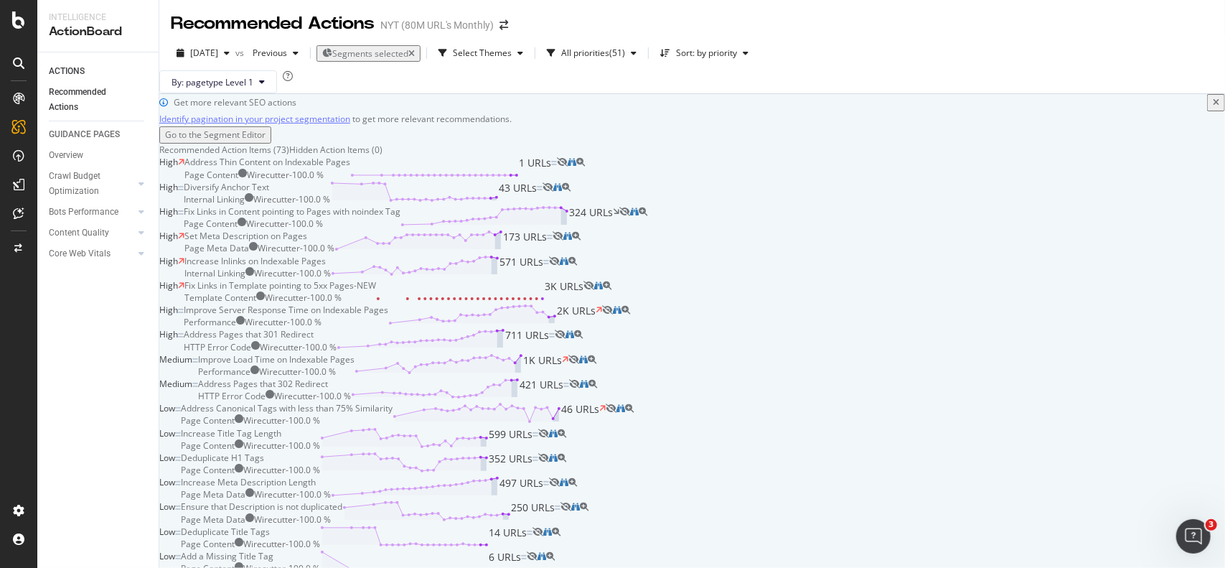
click at [557, 180] on div "Address Thin Content on Indexable Pages Page Content Wirecutter - 100.0 % 1 URLs" at bounding box center [370, 168] width 372 height 24
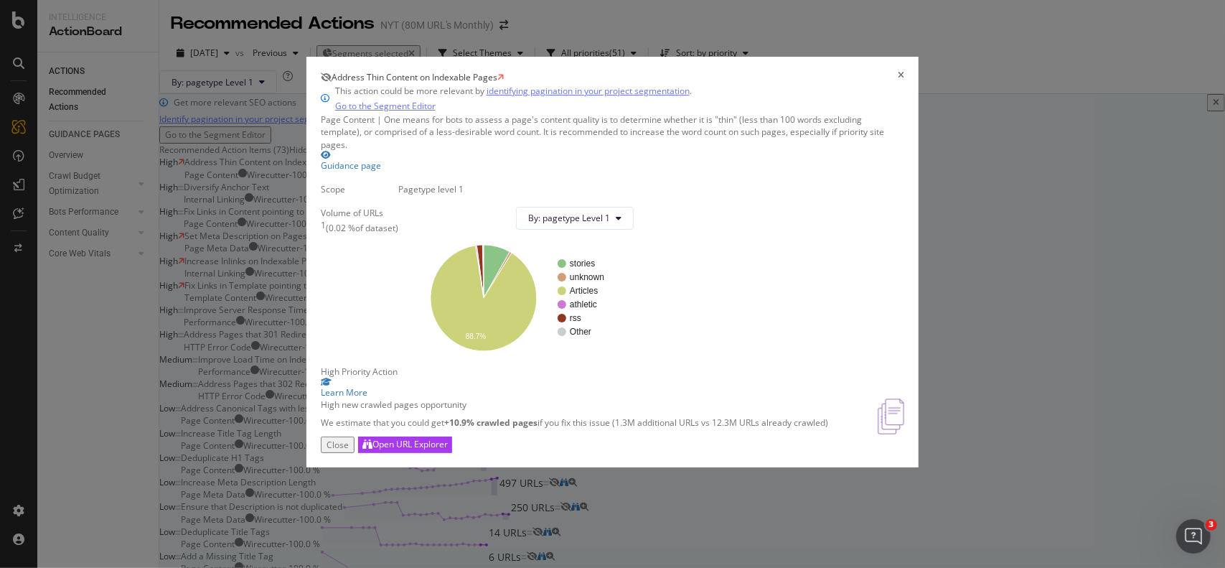
scroll to position [65, 0]
click at [934, 238] on div "Address Thin Content on Indexable Pages This action could be more relevant by i…" at bounding box center [612, 284] width 1225 height 568
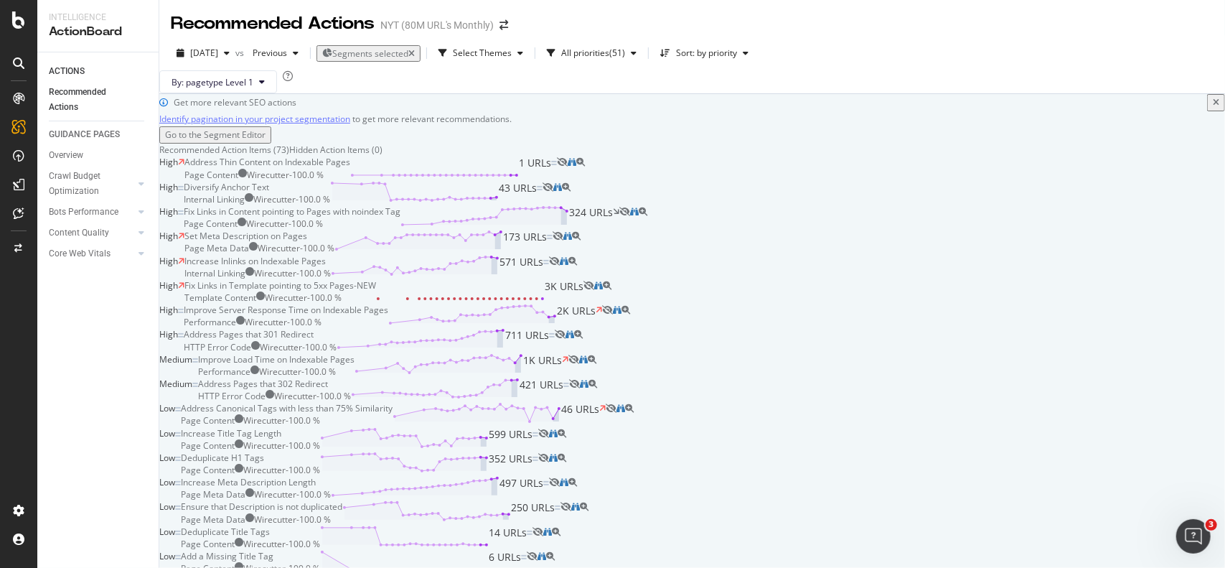
scroll to position [144, 0]
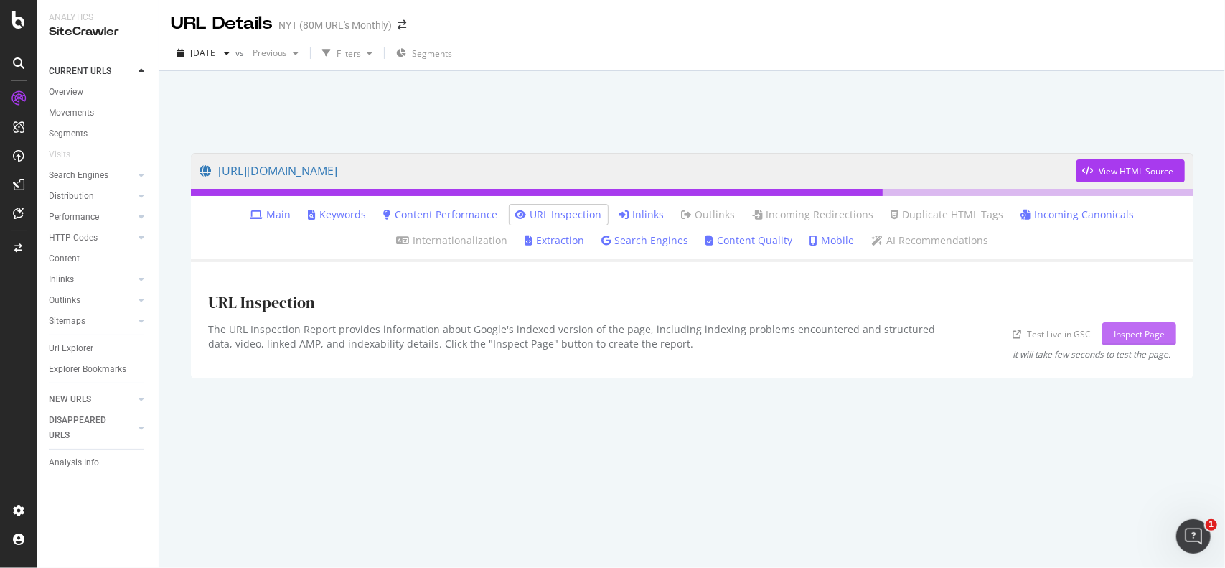
click at [1130, 332] on div "Inspect Page" at bounding box center [1139, 334] width 51 height 12
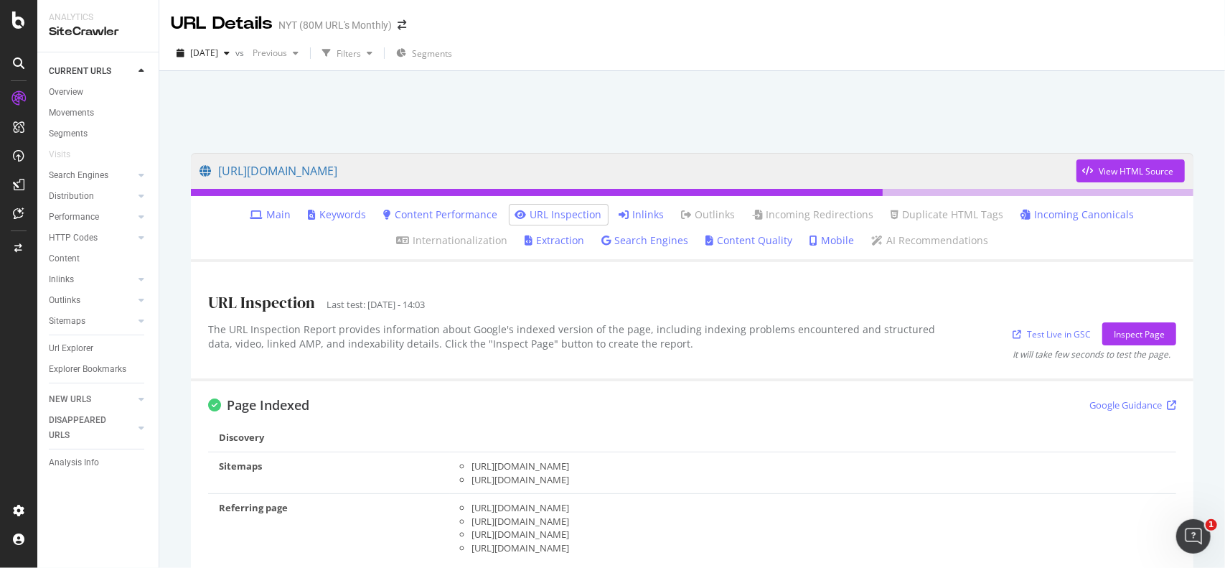
drag, startPoint x: 817, startPoint y: 447, endPoint x: 383, endPoint y: 226, distance: 487.2
click at [282, 223] on li "Main" at bounding box center [271, 215] width 52 height 20
click at [278, 211] on link "Main" at bounding box center [270, 214] width 41 height 14
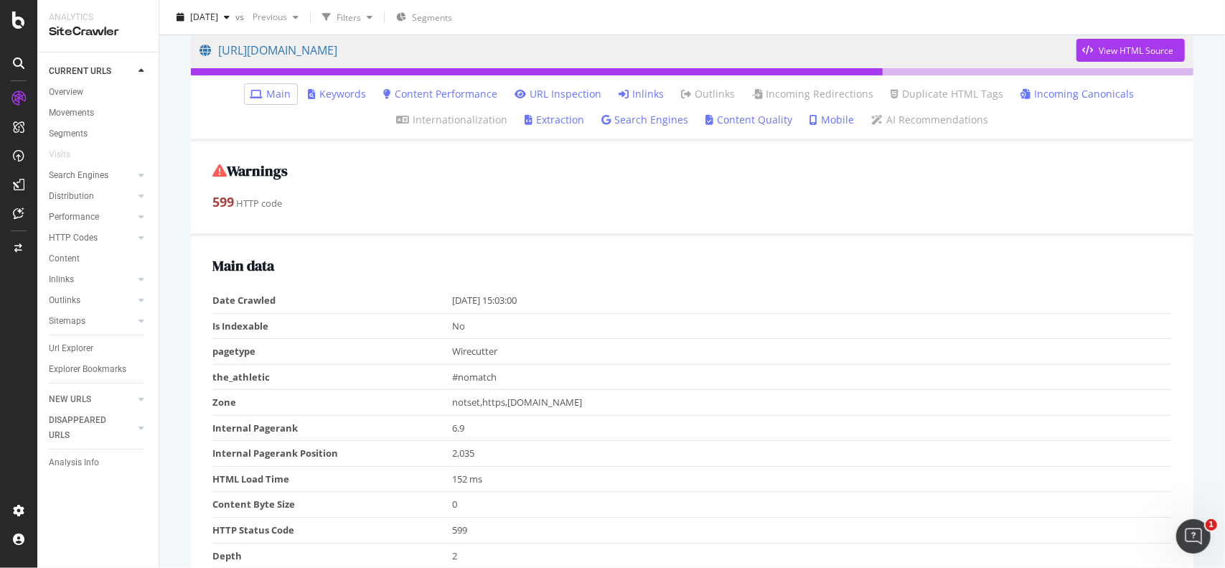
scroll to position [72, 0]
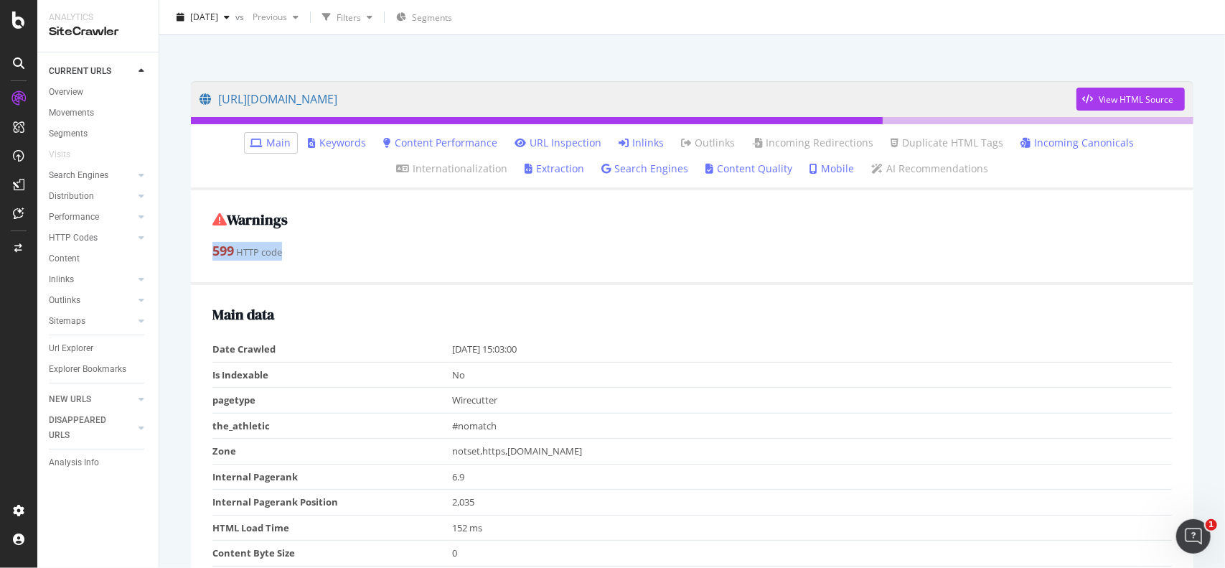
drag, startPoint x: 309, startPoint y: 248, endPoint x: 205, endPoint y: 247, distance: 104.1
click at [205, 247] on div "Warnings 599 HTTP code" at bounding box center [692, 237] width 1003 height 95
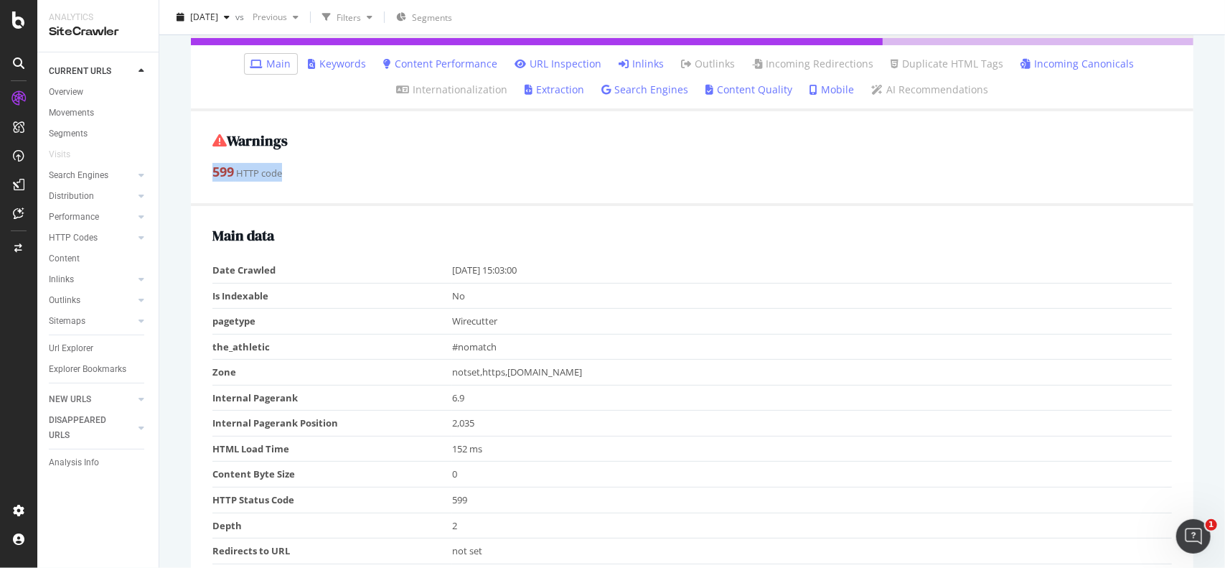
scroll to position [287, 0]
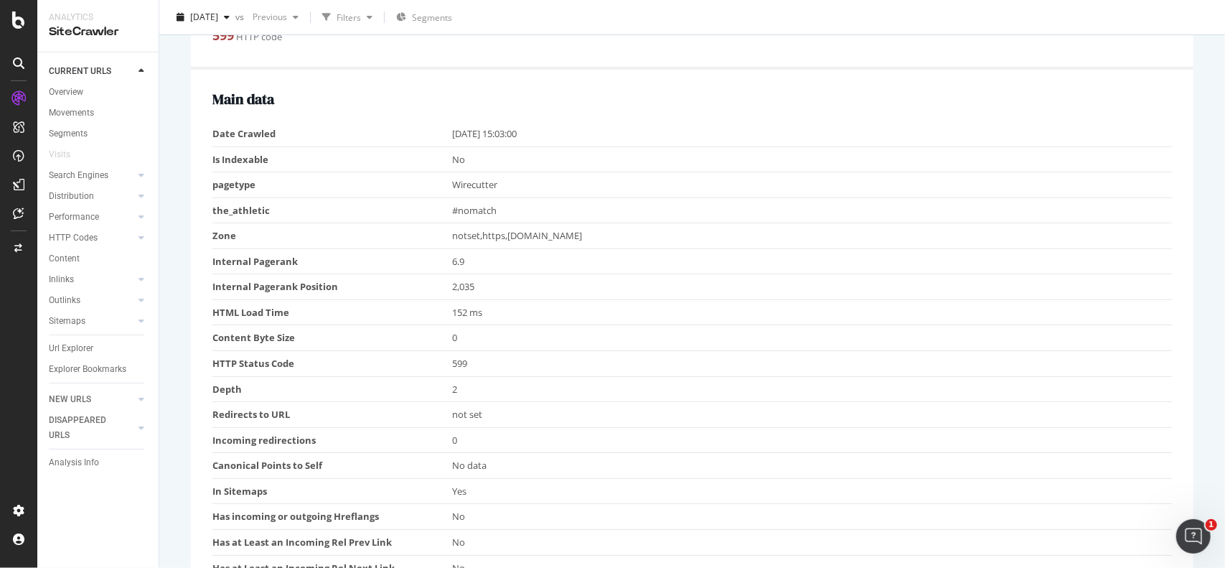
click at [754, 173] on td "Wirecutter" at bounding box center [812, 185] width 720 height 26
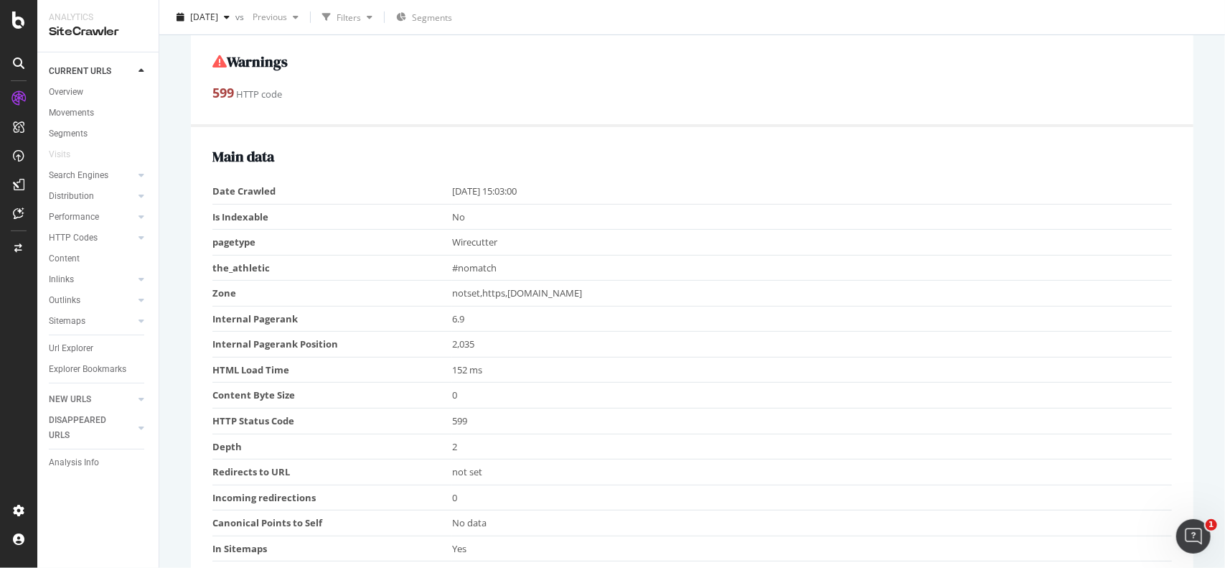
scroll to position [0, 0]
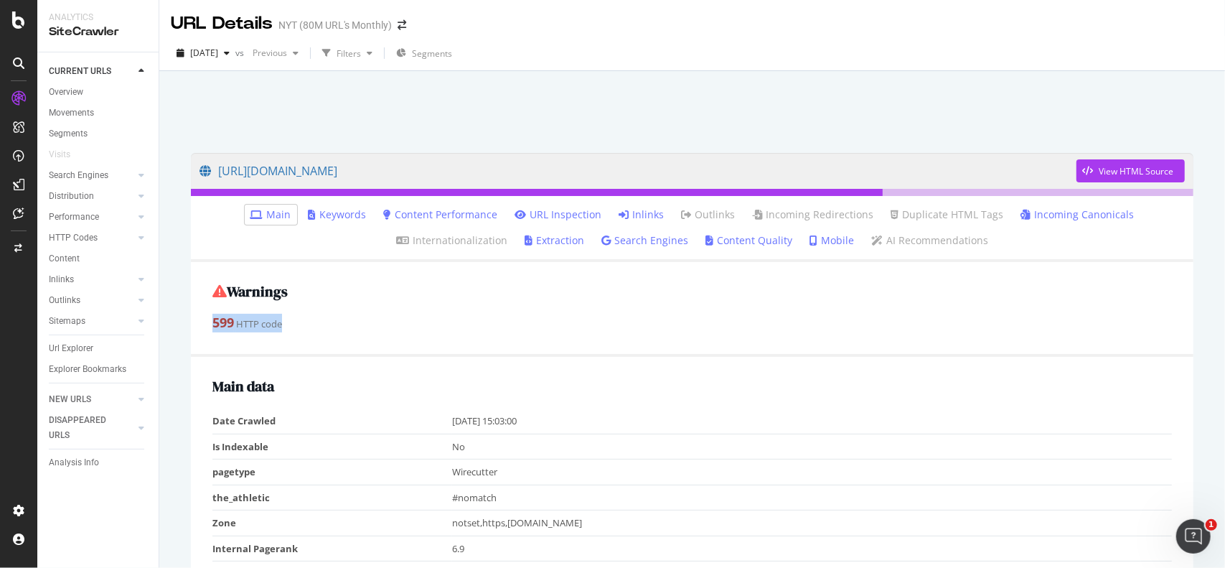
drag, startPoint x: 299, startPoint y: 324, endPoint x: 210, endPoint y: 333, distance: 90.1
click at [210, 333] on div "Warnings 599 HTTP code" at bounding box center [692, 309] width 1003 height 95
copy div "599 HTTP code"
click at [253, 113] on div at bounding box center [692, 108] width 1031 height 61
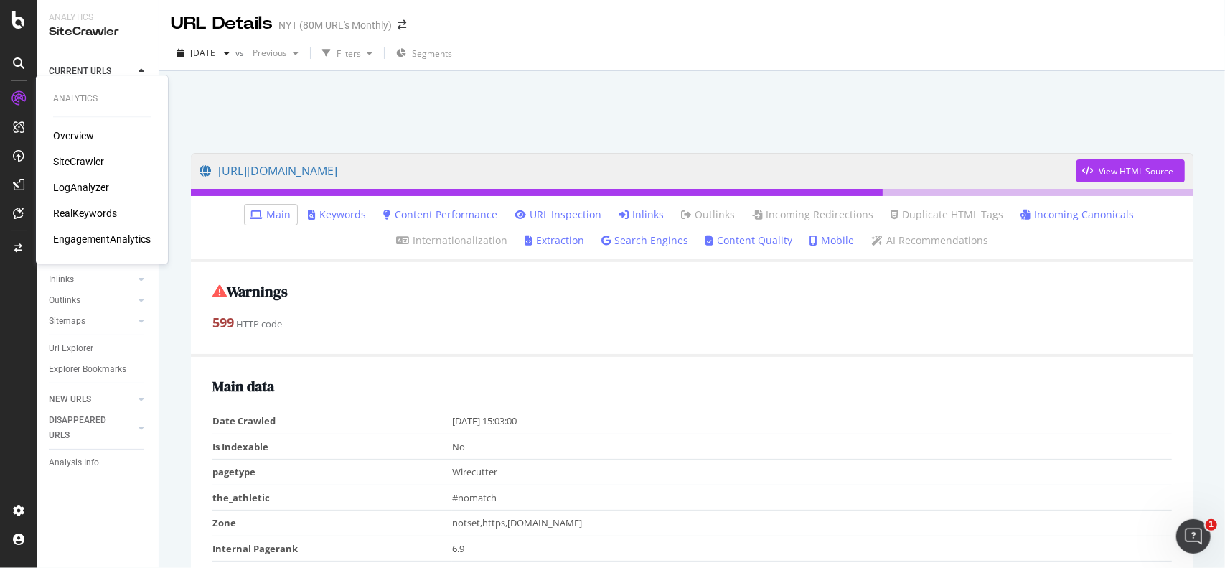
click at [68, 166] on div "SiteCrawler" at bounding box center [78, 161] width 51 height 14
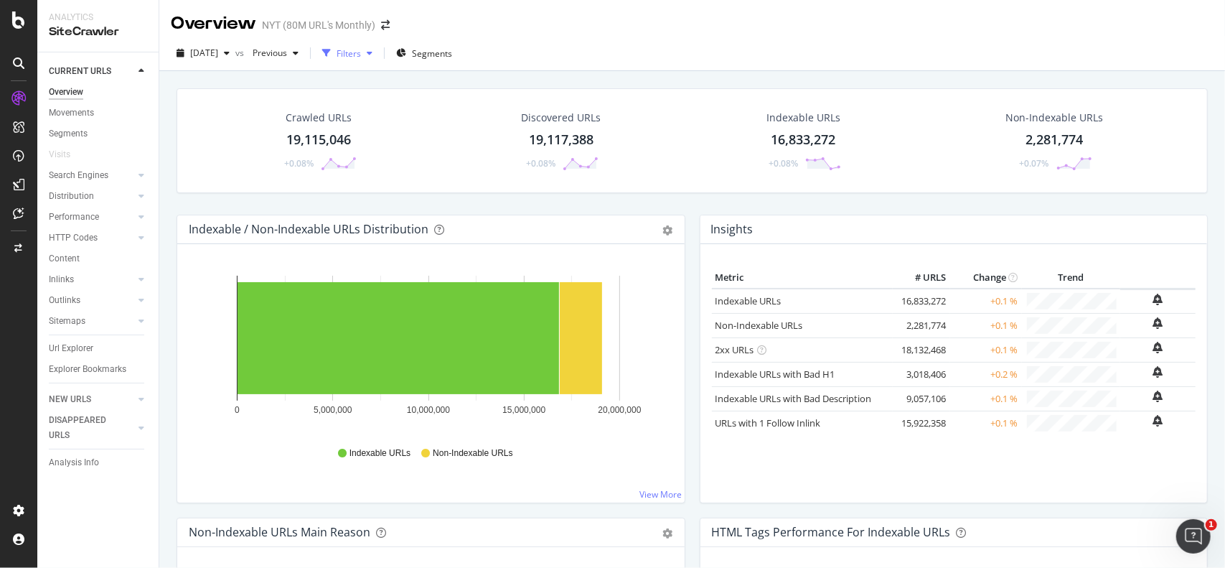
click at [361, 57] on div "Filters" at bounding box center [349, 53] width 24 height 12
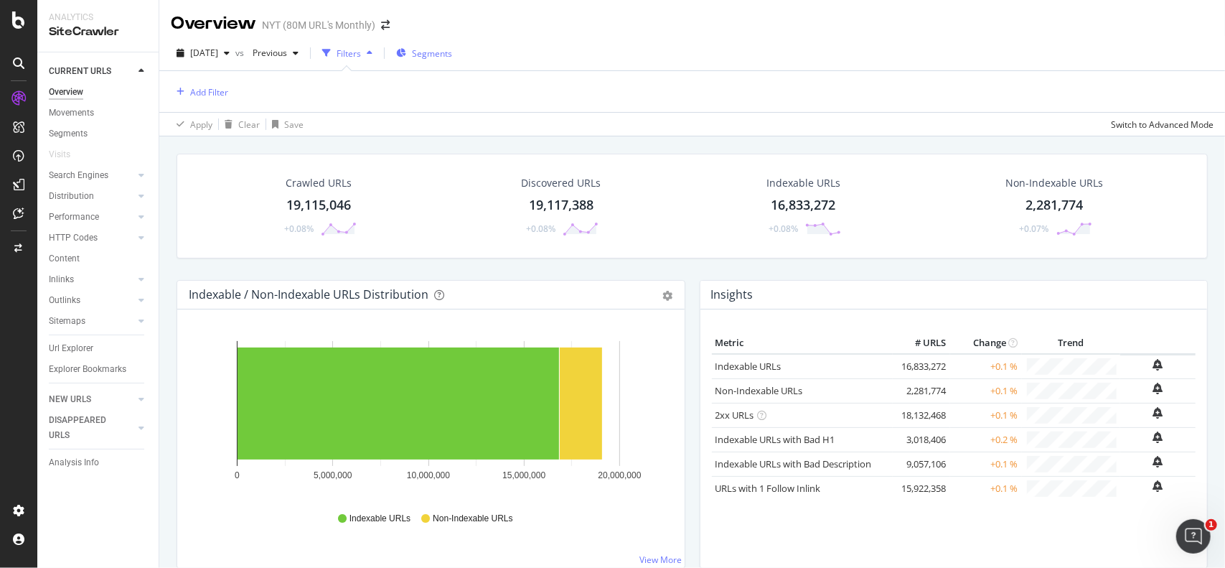
click at [441, 60] on div "Segments" at bounding box center [424, 53] width 56 height 22
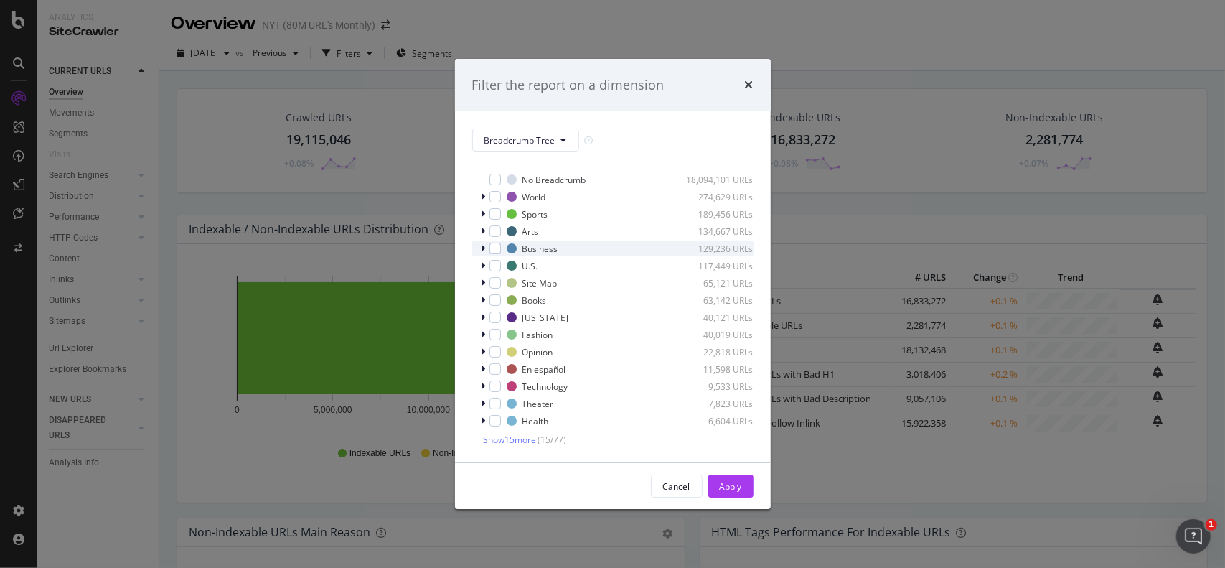
scroll to position [11, 0]
click at [521, 443] on span "Show 15 more" at bounding box center [510, 439] width 53 height 12
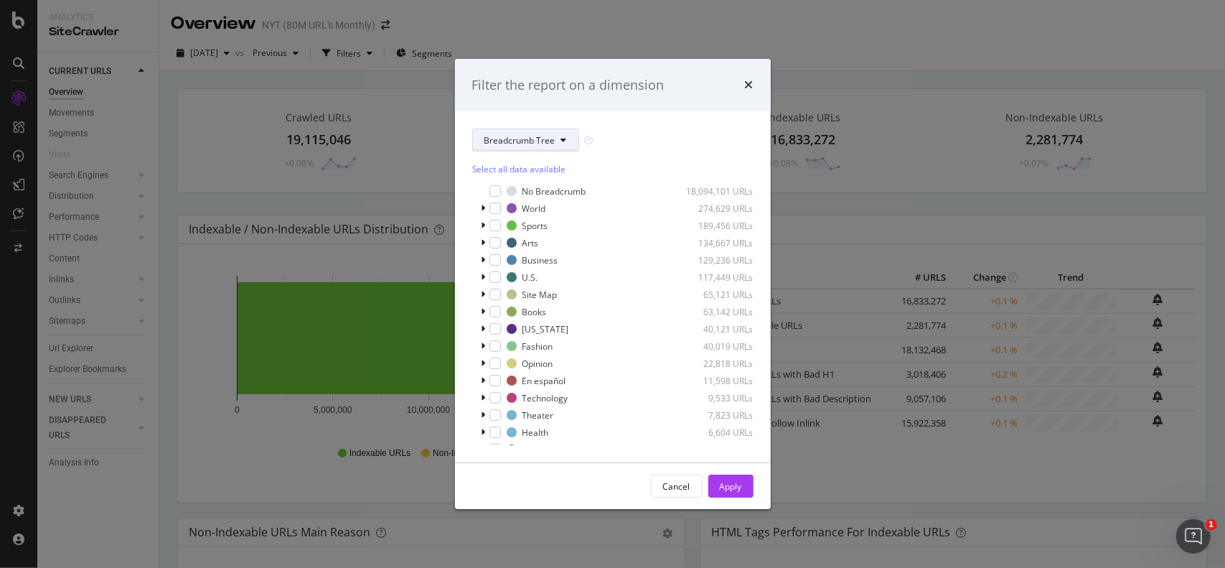
click at [532, 145] on span "Breadcrumb Tree" at bounding box center [519, 140] width 71 height 12
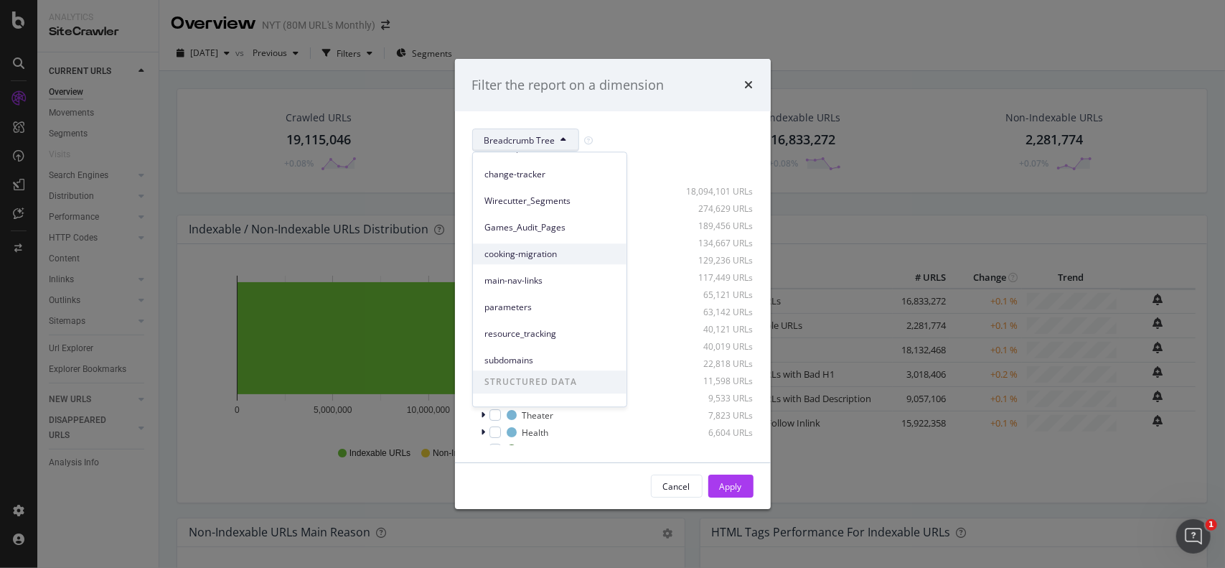
scroll to position [287, 0]
click at [569, 206] on div "Wirecutter_Segments" at bounding box center [550, 196] width 154 height 21
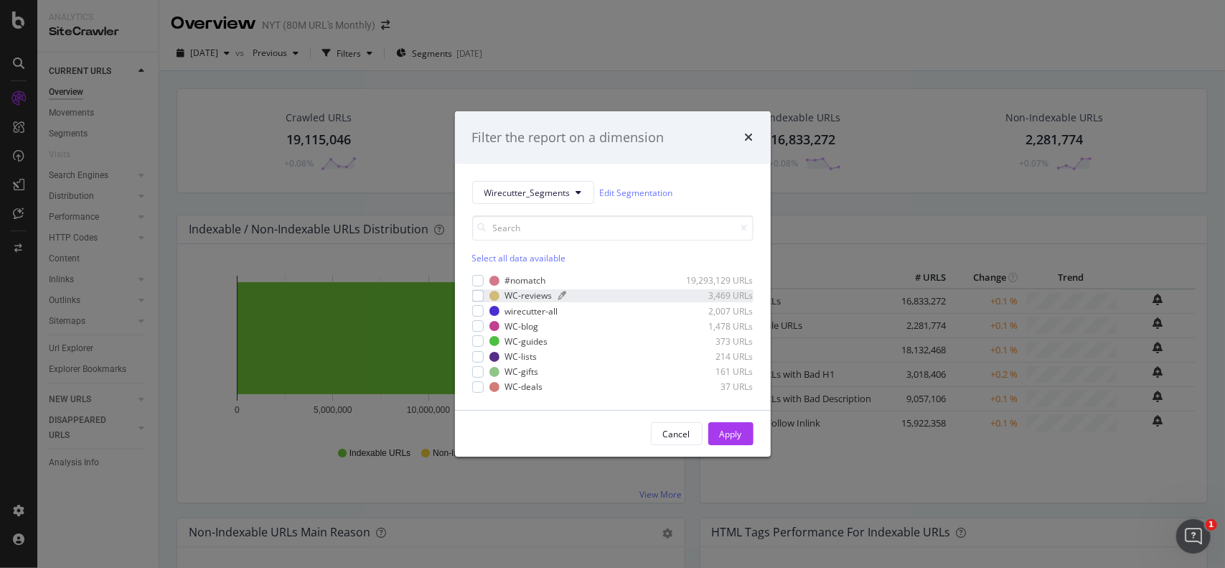
click at [541, 297] on div "WC-reviews" at bounding box center [528, 296] width 47 height 12
click at [515, 296] on div "WC-reviews" at bounding box center [528, 296] width 47 height 12
click at [522, 285] on div "#nomatch" at bounding box center [525, 280] width 41 height 12
click at [505, 276] on div "#nomatch" at bounding box center [525, 280] width 41 height 12
click at [510, 296] on div "WC-reviews" at bounding box center [528, 296] width 47 height 12
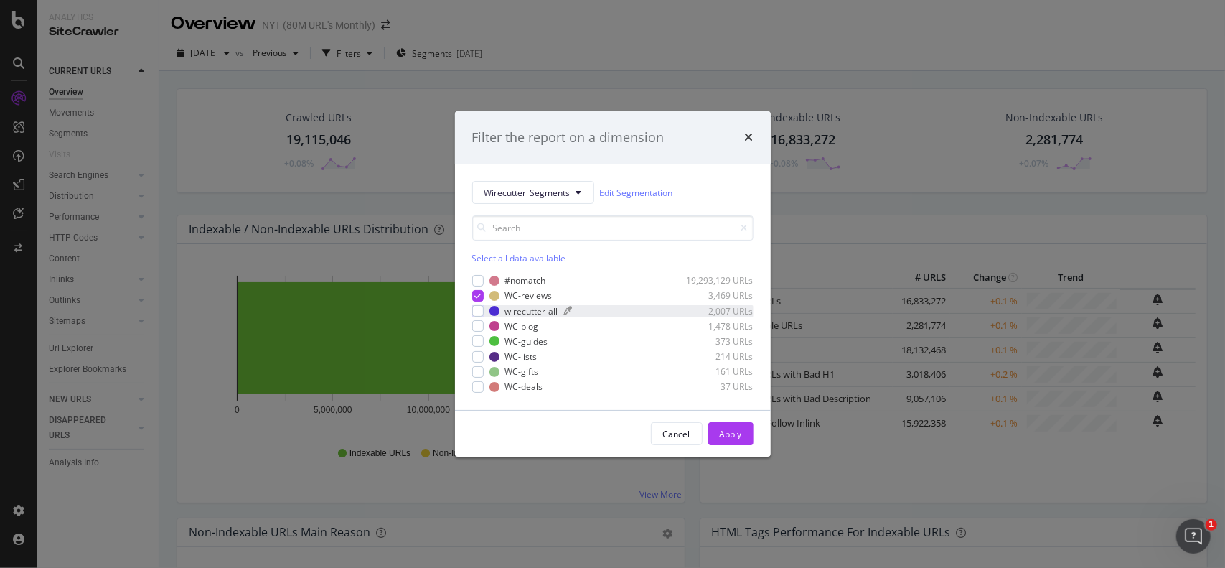
click at [526, 312] on div "wirecutter-all" at bounding box center [531, 311] width 53 height 12
click at [731, 436] on div "Apply" at bounding box center [731, 434] width 22 height 12
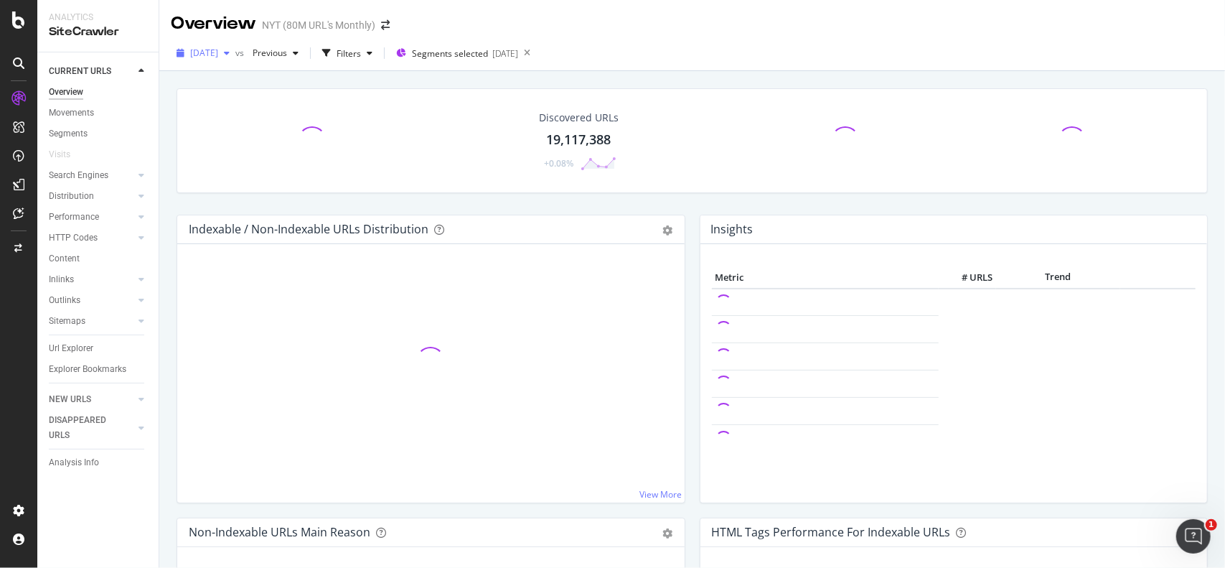
click at [218, 49] on span "[DATE]" at bounding box center [204, 53] width 28 height 12
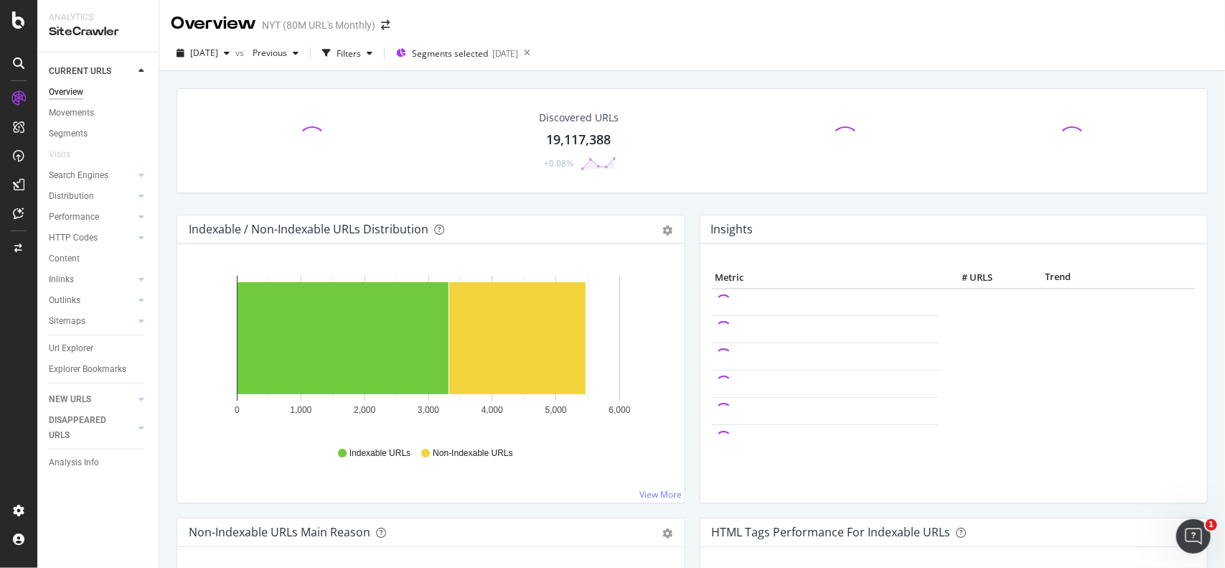
click at [687, 47] on div "2025 Aug. 4th vs Previous Filters Segments selected 2025-02-20" at bounding box center [692, 56] width 1066 height 29
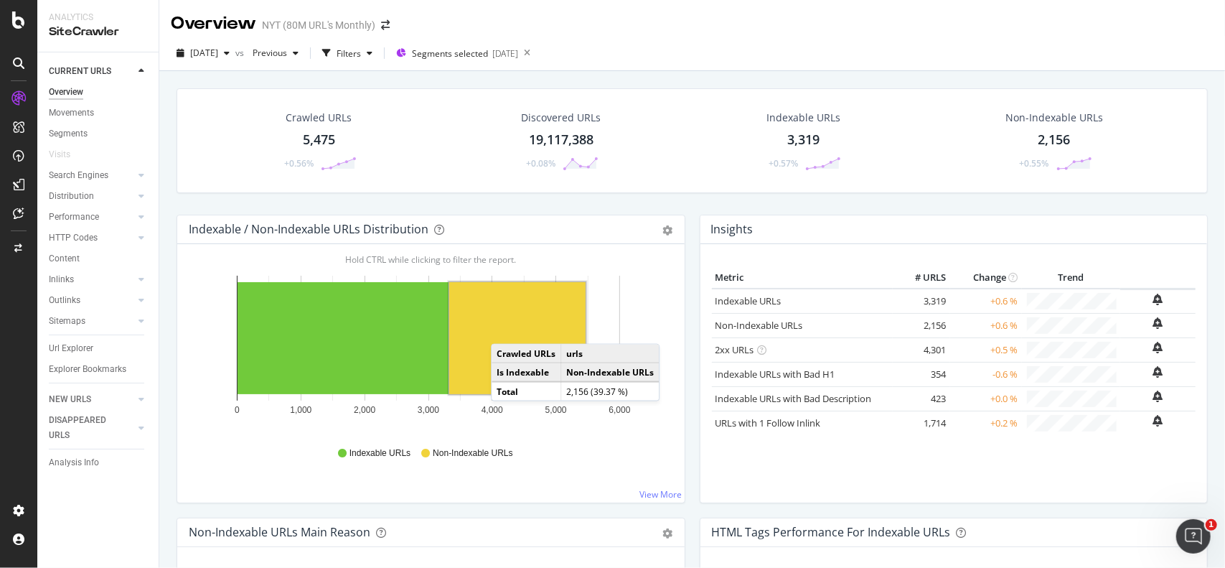
click at [505, 328] on rect "A chart." at bounding box center [517, 338] width 136 height 112
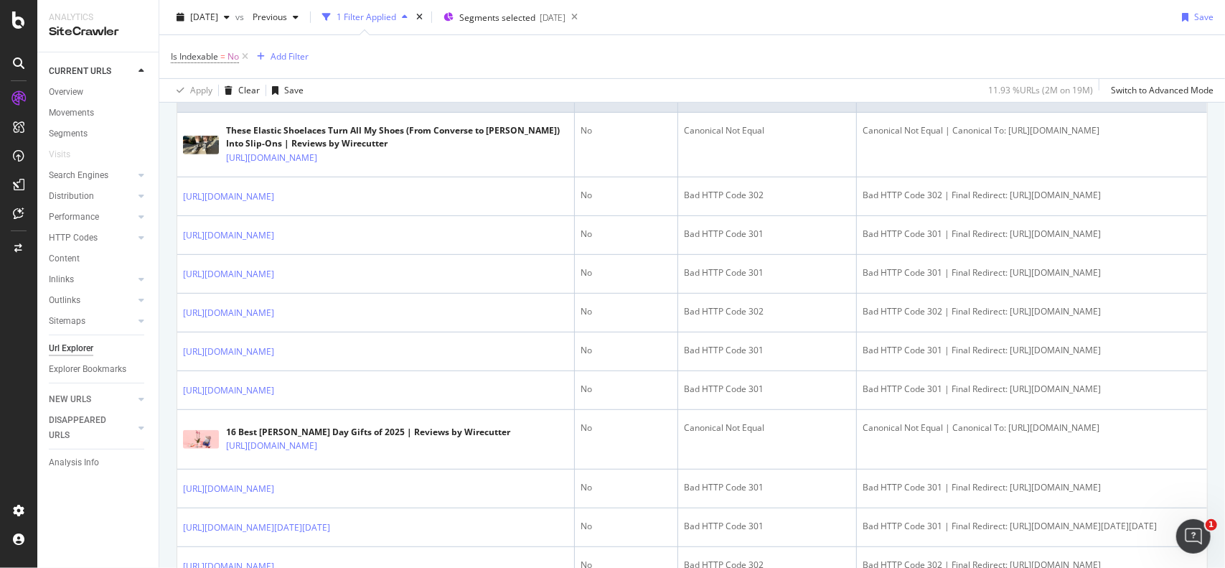
scroll to position [144, 0]
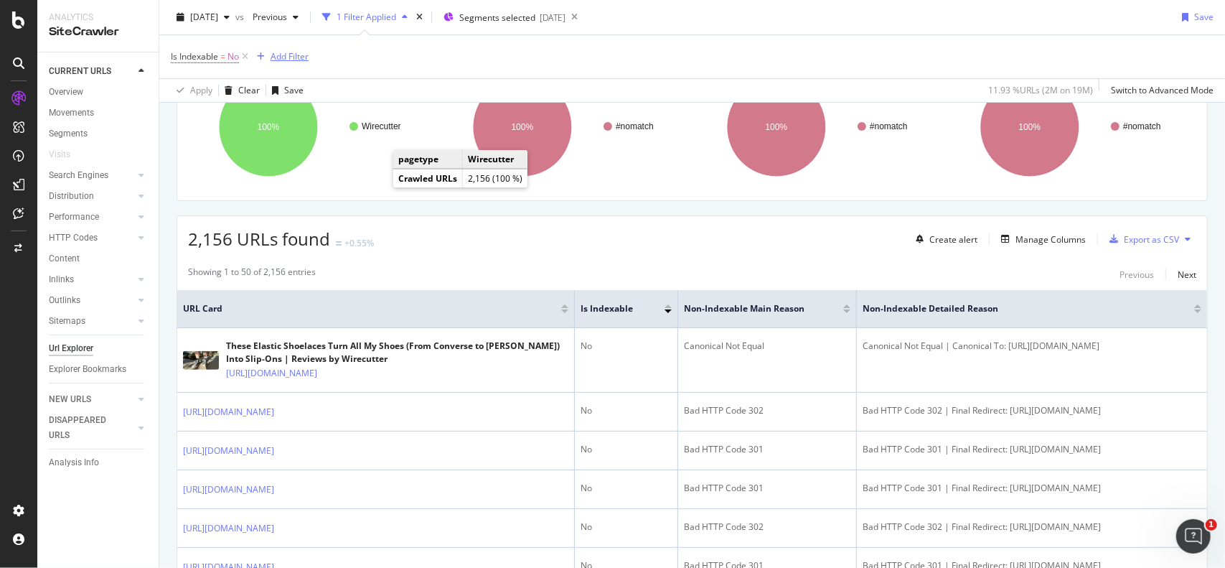
click at [302, 63] on div "Add Filter" at bounding box center [279, 57] width 57 height 16
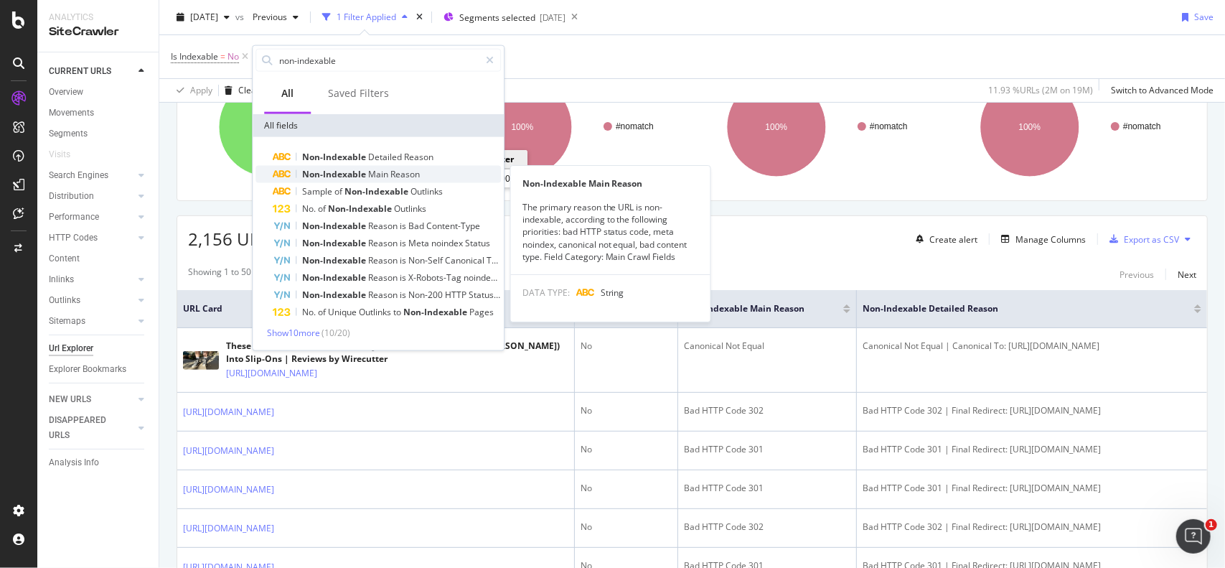
type input "non-indexable"
click at [416, 169] on span "Reason" at bounding box center [404, 174] width 29 height 12
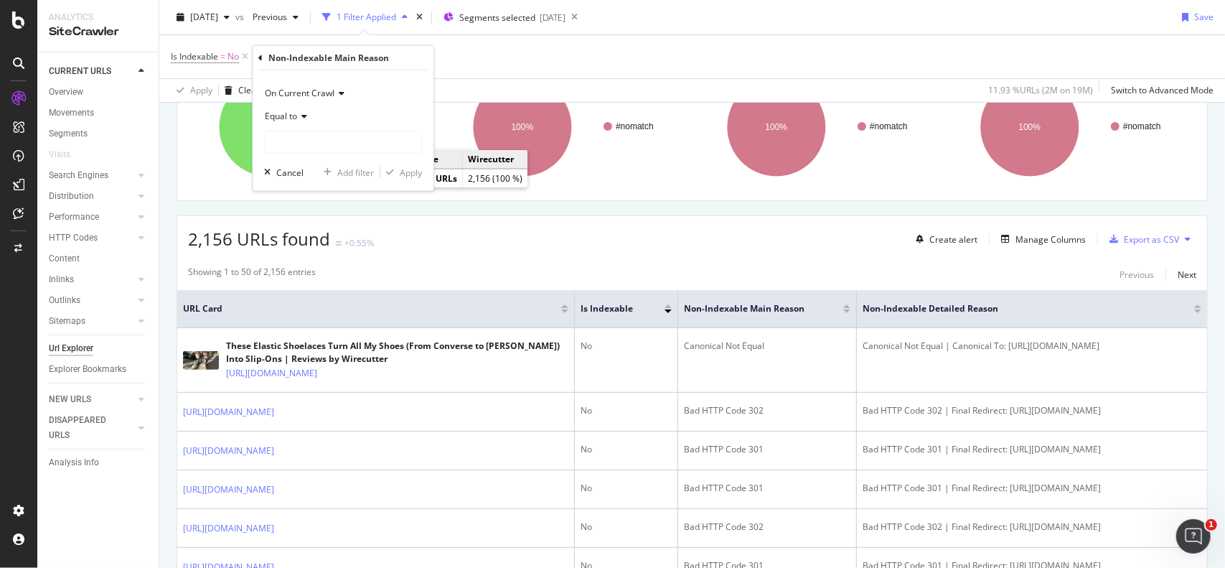
click at [312, 117] on div "Equal to" at bounding box center [343, 116] width 158 height 23
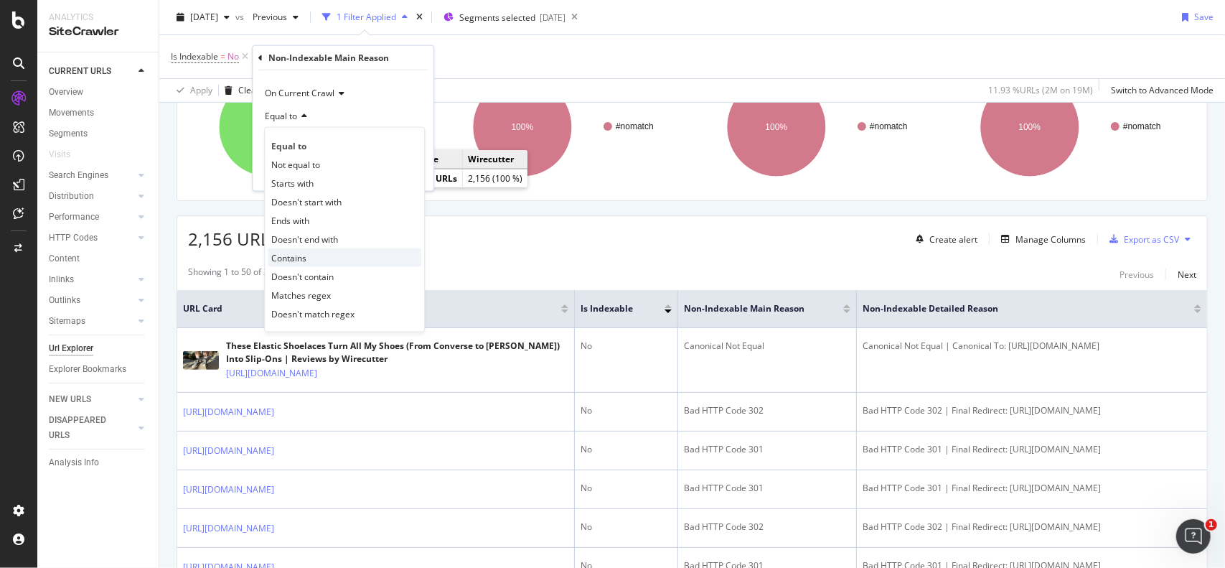
click at [350, 261] on div "Contains" at bounding box center [345, 257] width 154 height 19
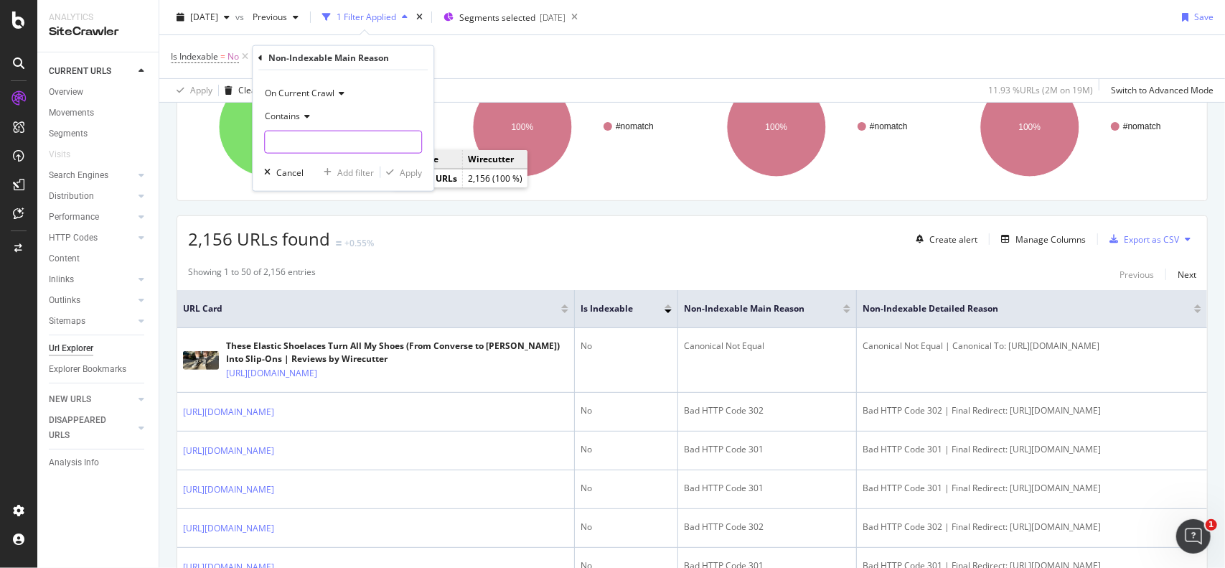
click at [336, 146] on input "text" at bounding box center [343, 142] width 156 height 23
type input "599"
click at [409, 169] on div "Apply" at bounding box center [411, 172] width 22 height 12
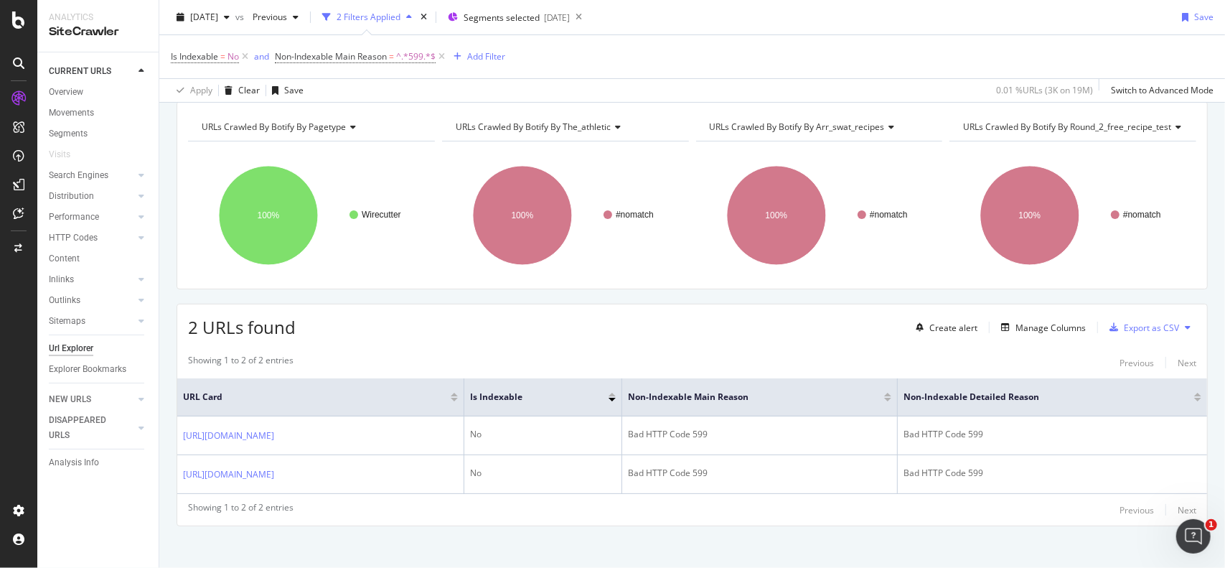
scroll to position [88, 0]
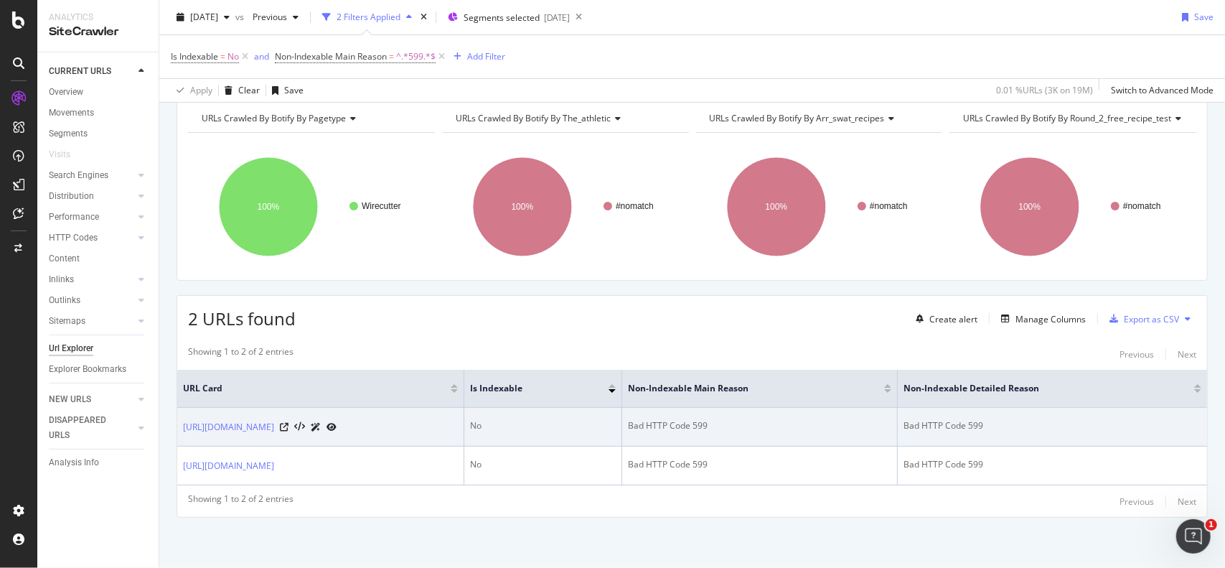
click at [337, 419] on div at bounding box center [308, 426] width 57 height 15
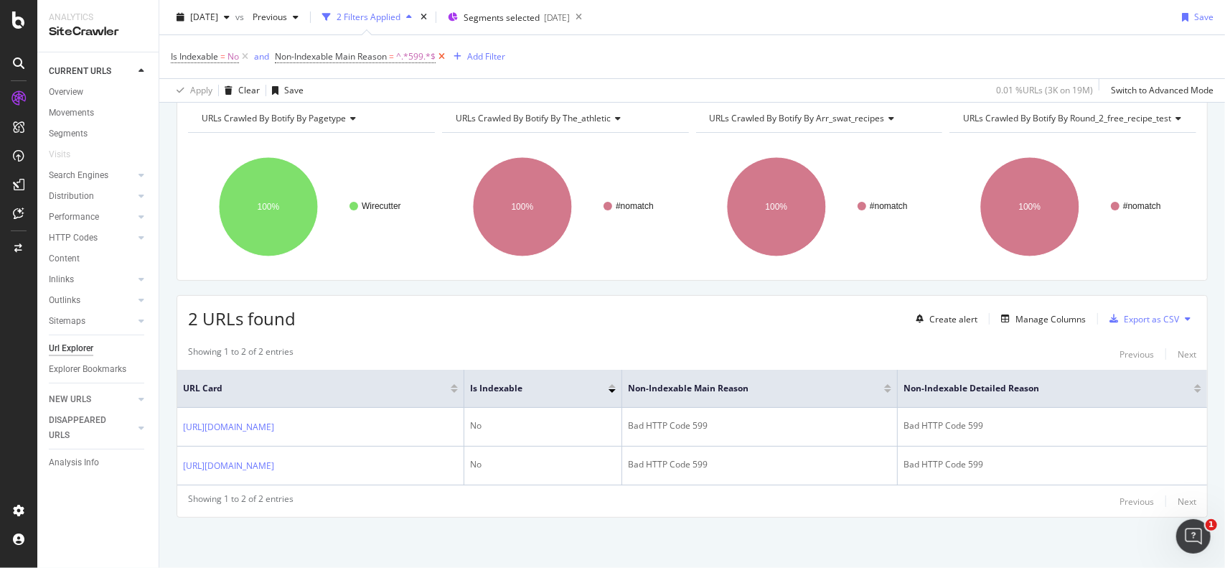
click at [446, 58] on icon at bounding box center [442, 57] width 12 height 14
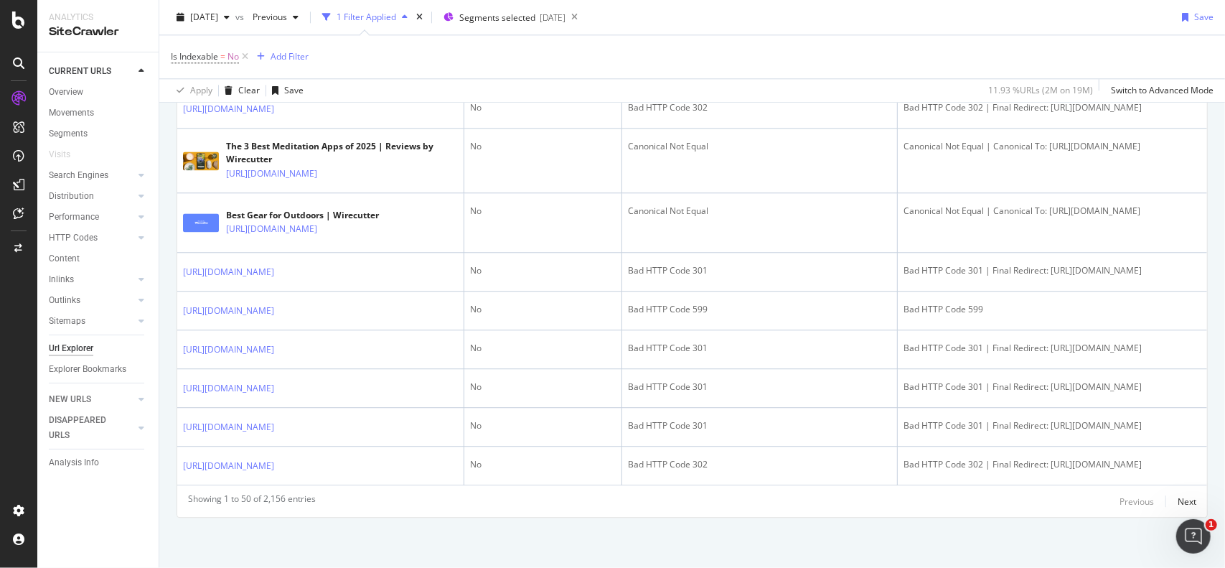
scroll to position [3745, 0]
drag, startPoint x: 784, startPoint y: 187, endPoint x: 754, endPoint y: 552, distance: 366.5
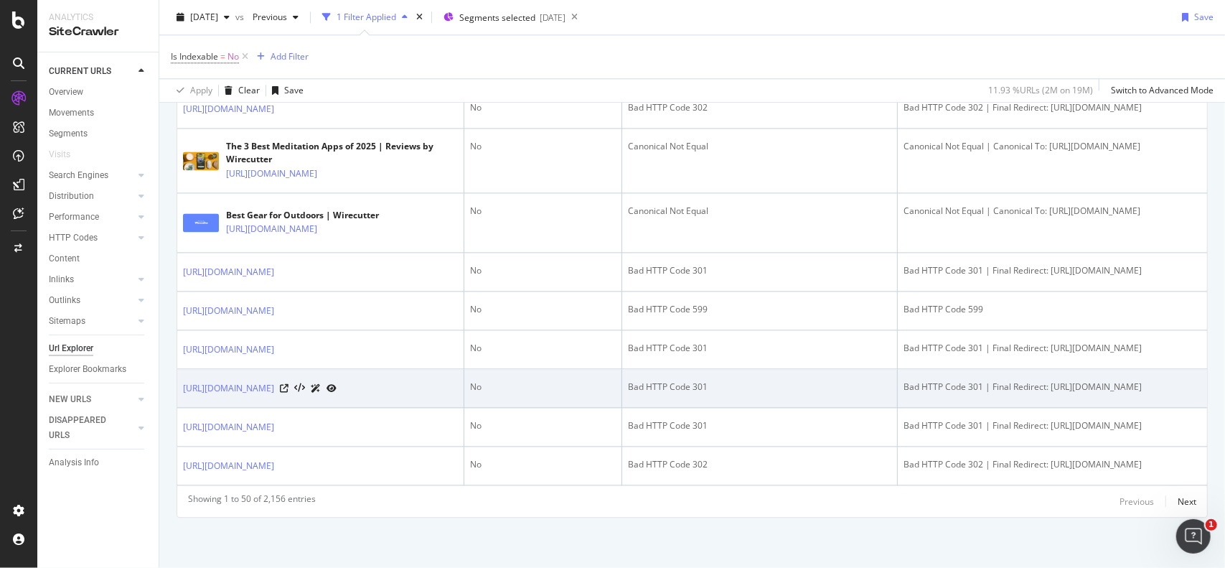
click at [337, 384] on icon at bounding box center [332, 388] width 10 height 9
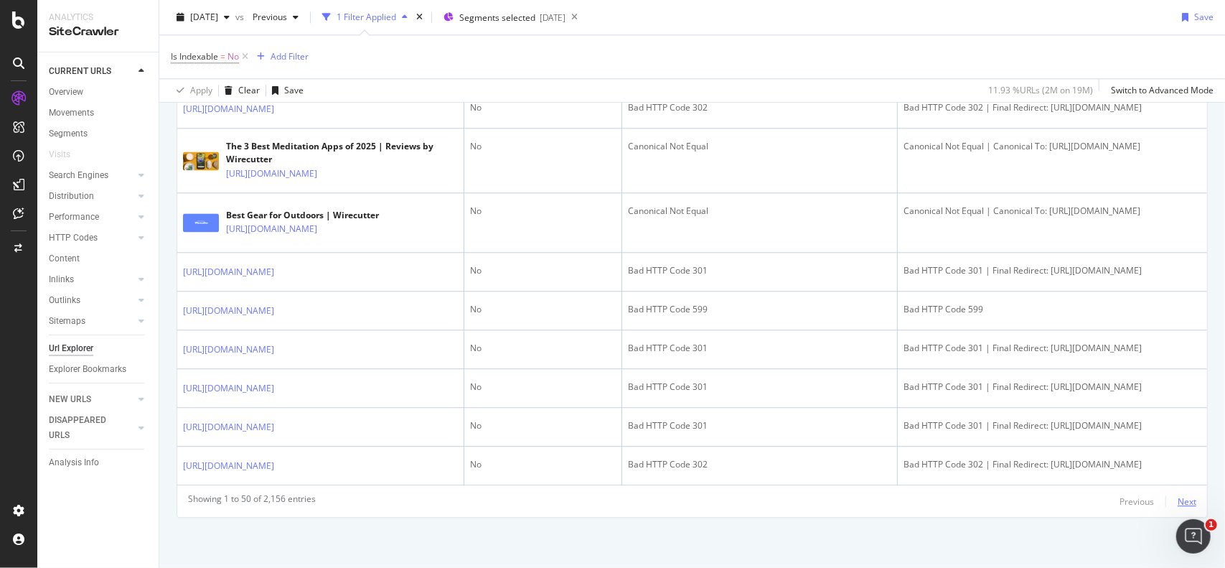
click at [1178, 494] on div "Next" at bounding box center [1187, 501] width 19 height 16
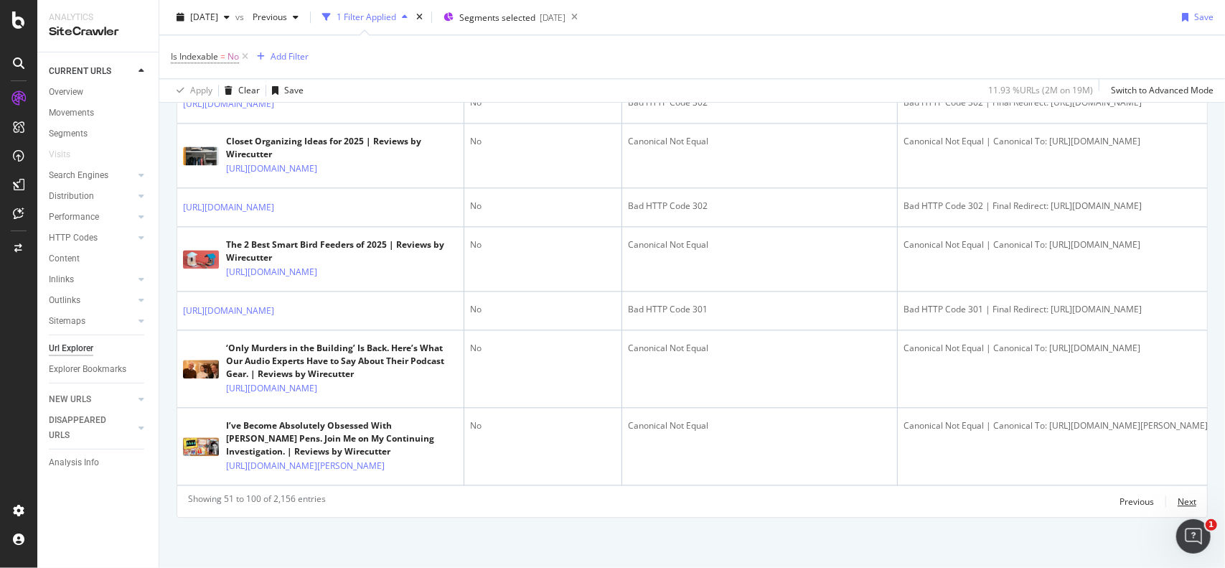
scroll to position [2740, 0]
drag, startPoint x: 782, startPoint y: 409, endPoint x: 766, endPoint y: 316, distance: 93.9
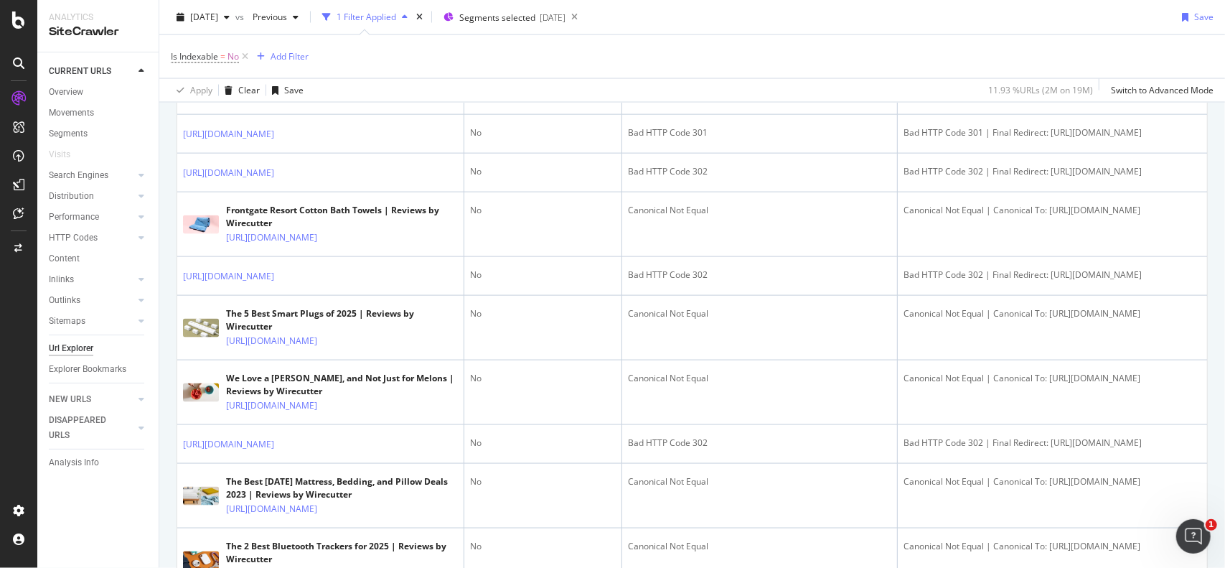
scroll to position [0, 0]
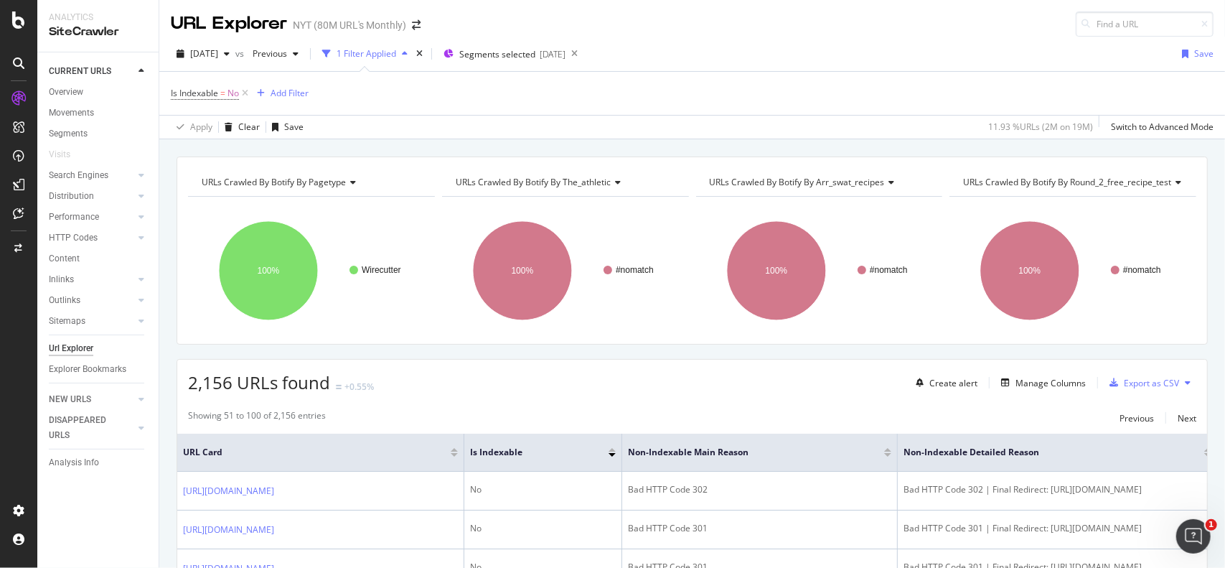
drag, startPoint x: 792, startPoint y: 443, endPoint x: 644, endPoint y: 127, distance: 349.0
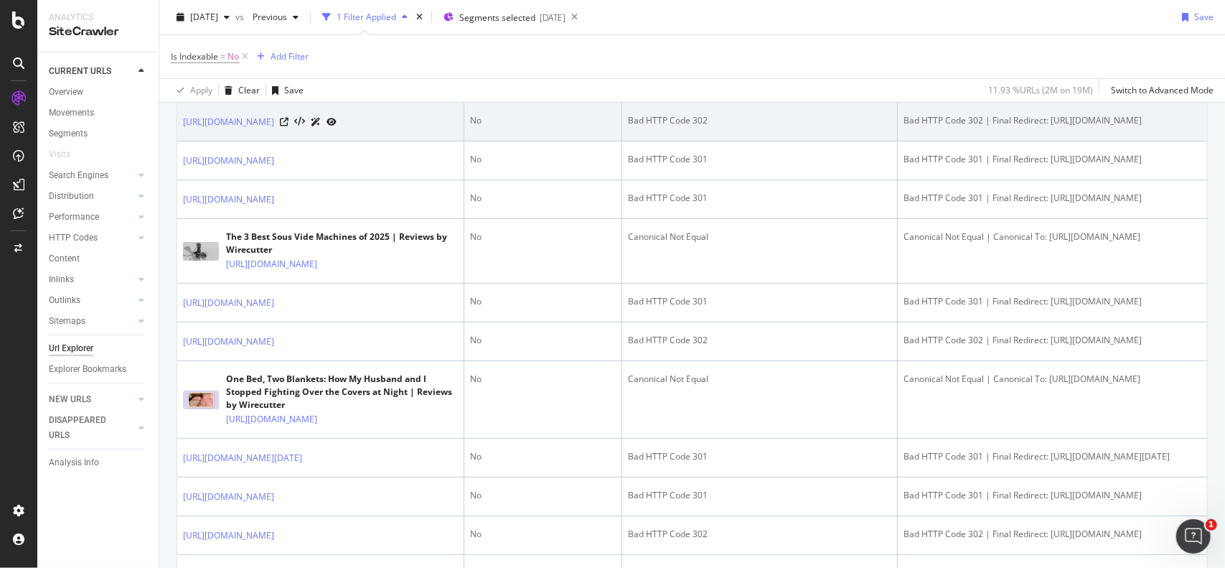
scroll to position [375, 0]
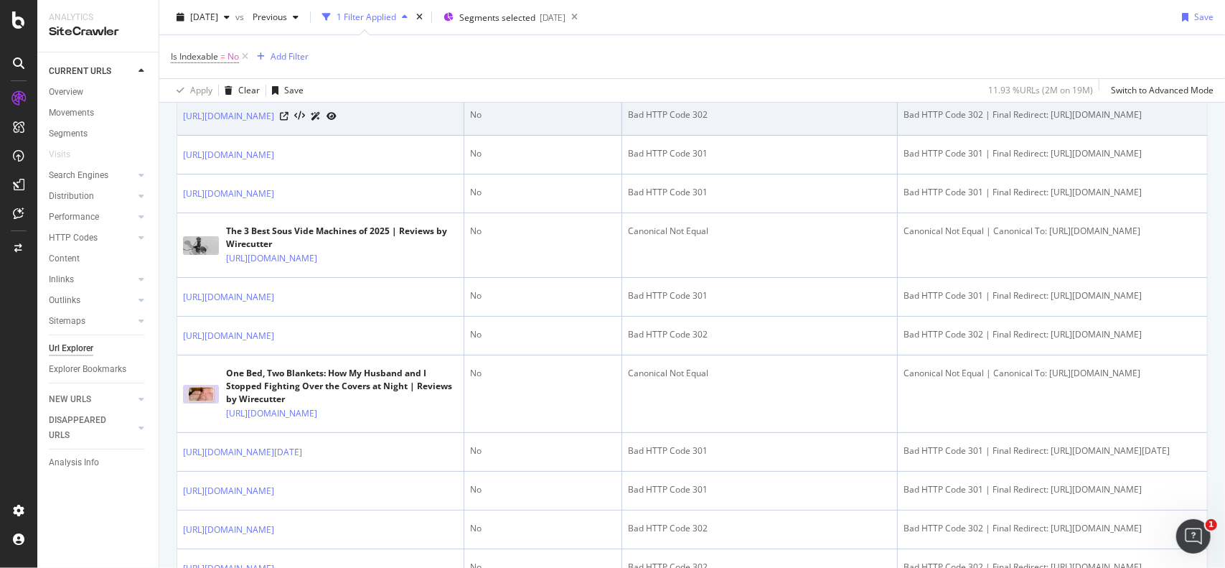
drag, startPoint x: 756, startPoint y: 125, endPoint x: 750, endPoint y: 151, distance: 27.3
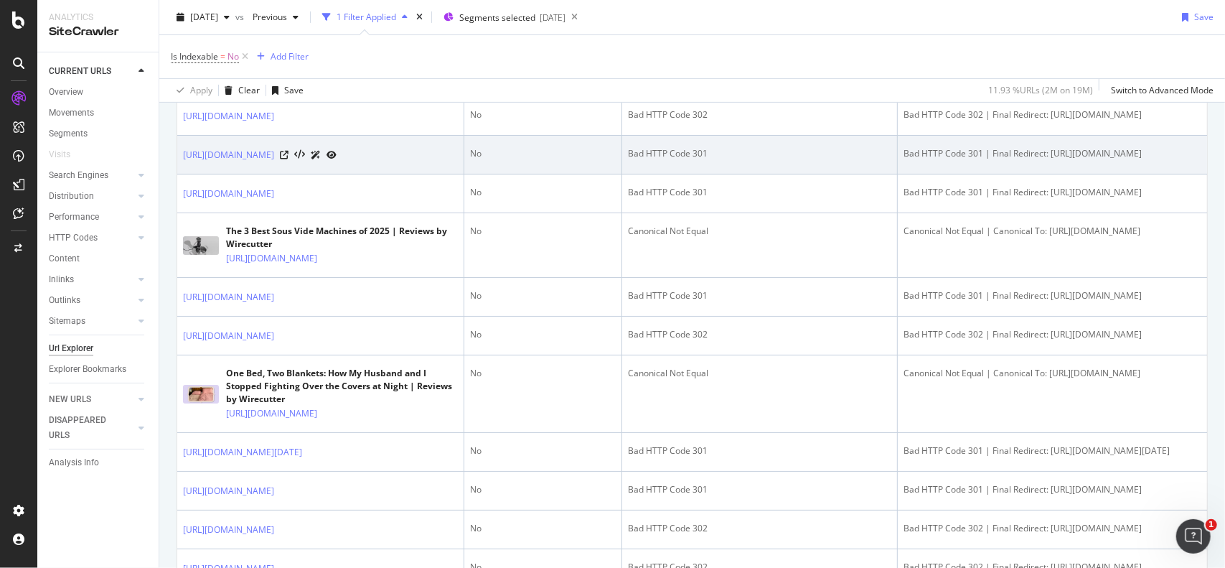
click at [337, 159] on icon at bounding box center [332, 155] width 10 height 9
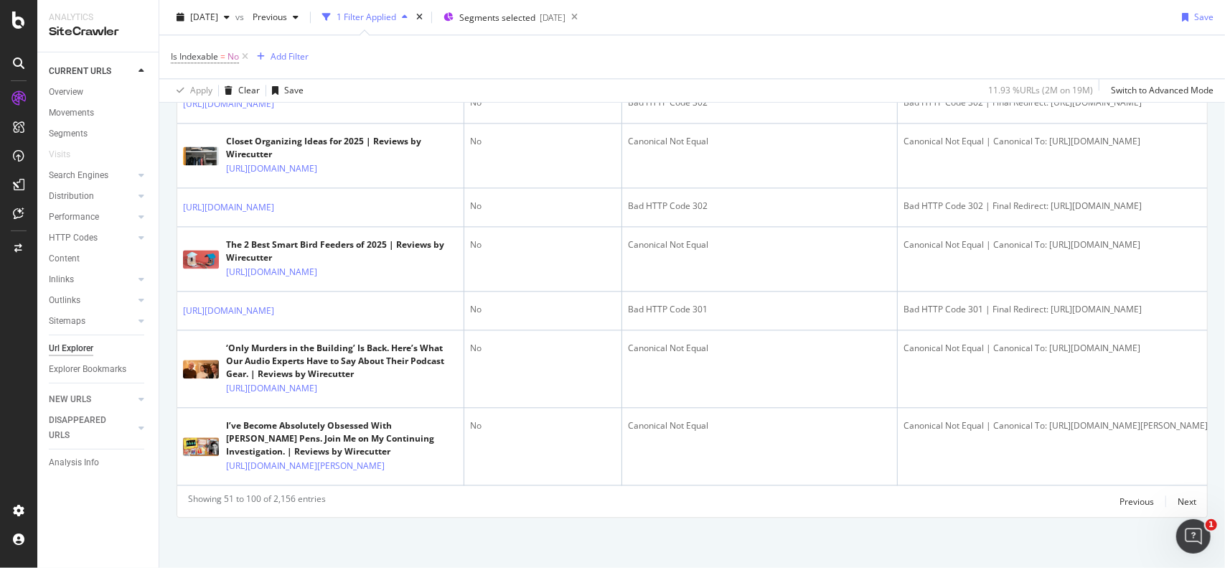
scroll to position [3917, 0]
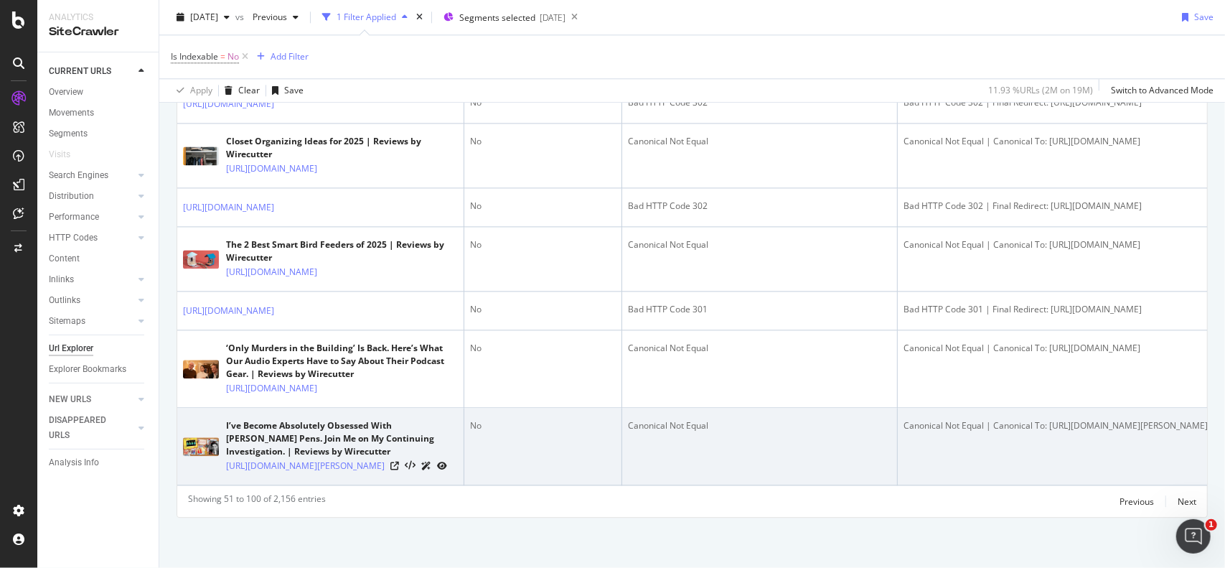
drag, startPoint x: 813, startPoint y: 198, endPoint x: 995, endPoint y: 457, distance: 316.4
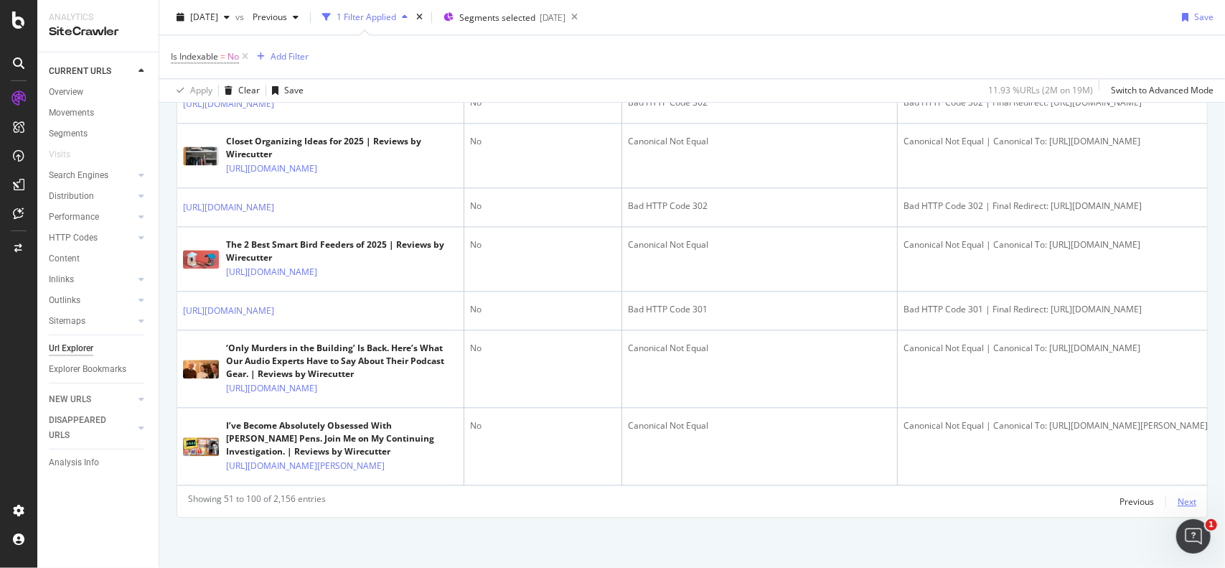
click at [1186, 504] on div "Next" at bounding box center [1187, 501] width 19 height 12
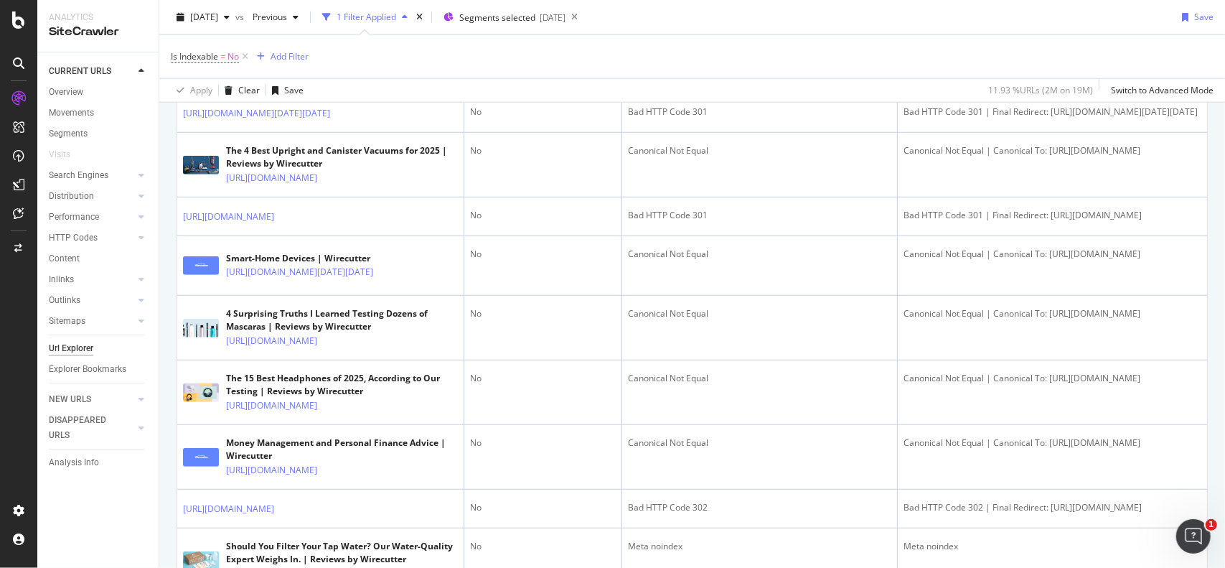
scroll to position [808, 0]
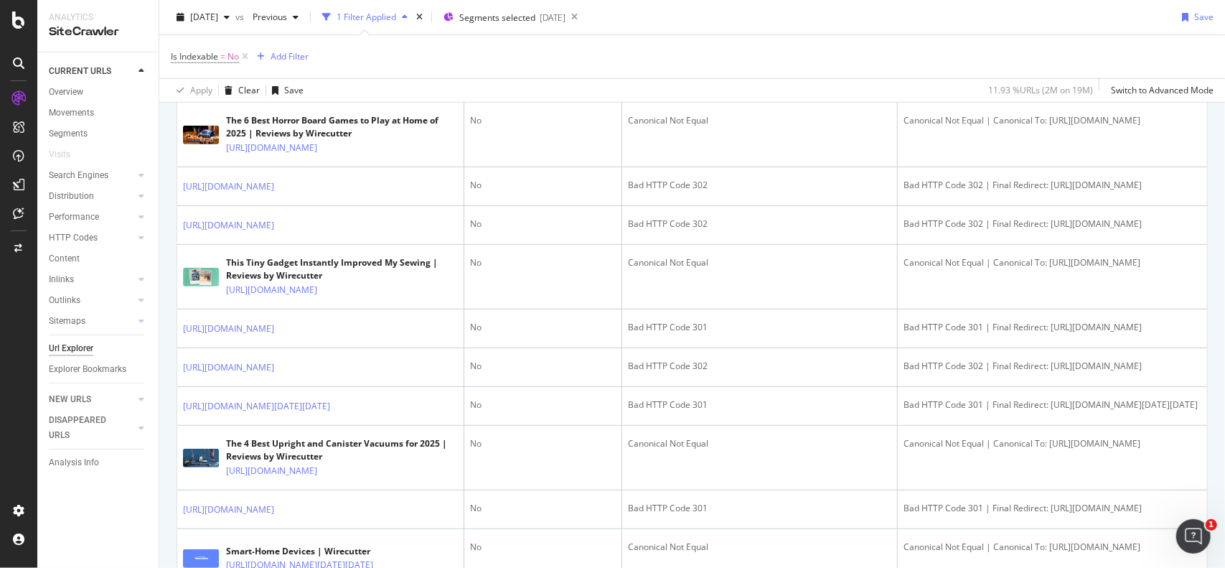
click at [288, 88] on icon at bounding box center [284, 83] width 9 height 9
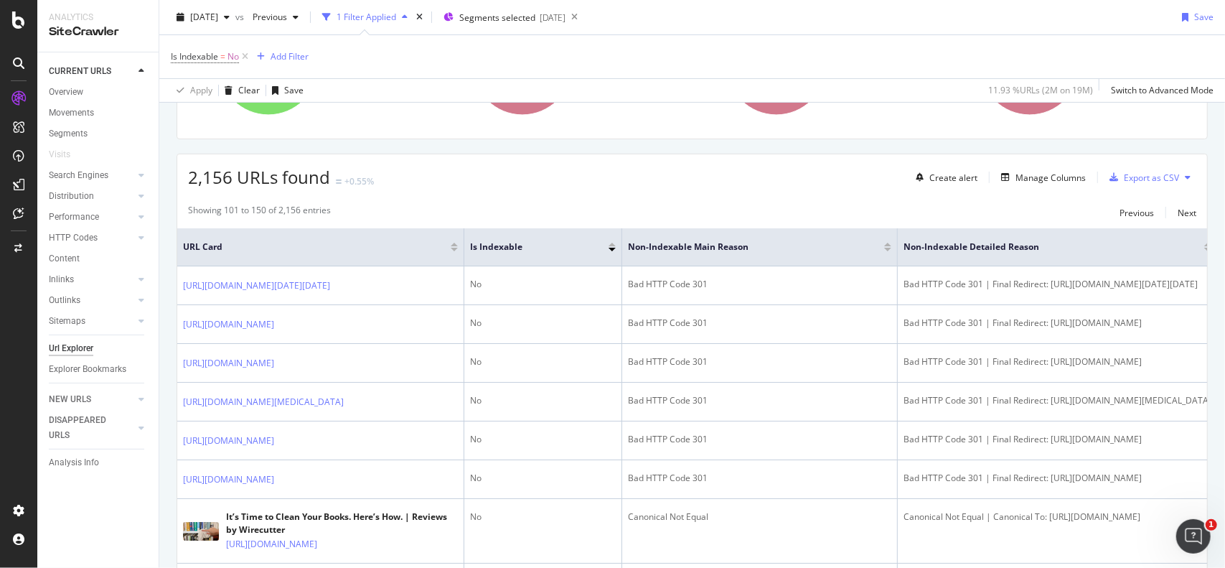
scroll to position [162, 0]
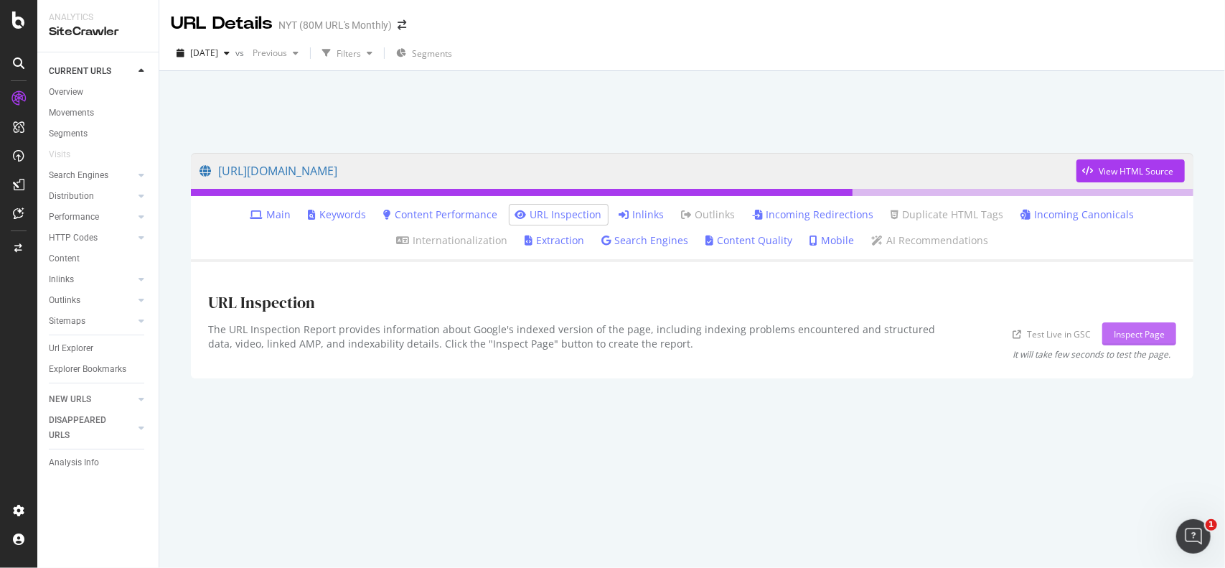
click at [1133, 339] on div "Inspect Page" at bounding box center [1139, 334] width 51 height 12
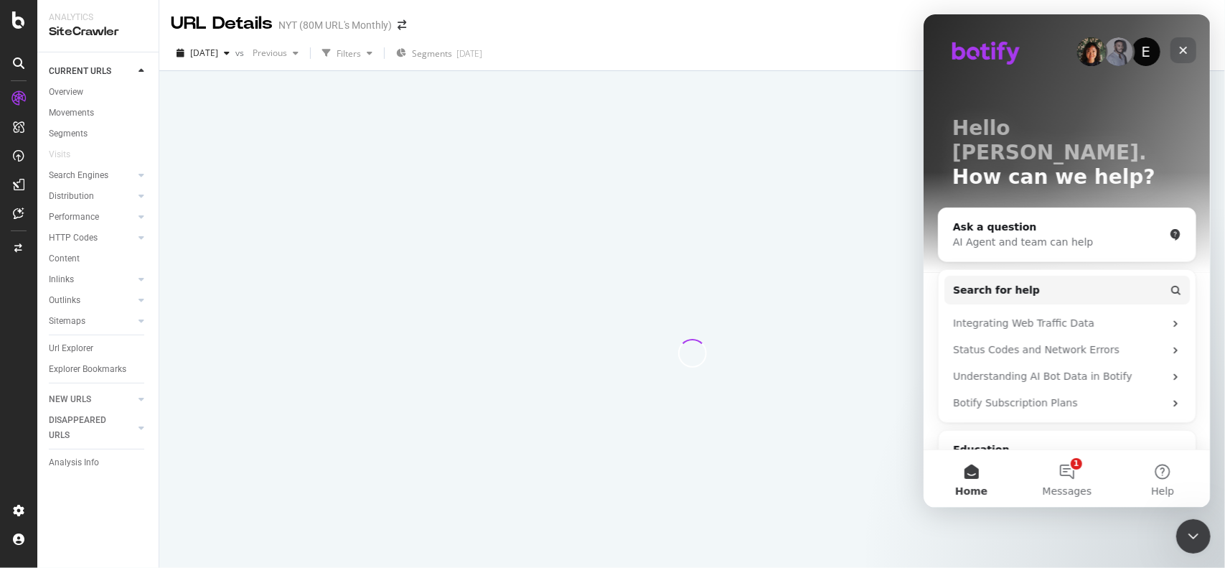
click at [1186, 39] on div "Close" at bounding box center [1183, 50] width 26 height 26
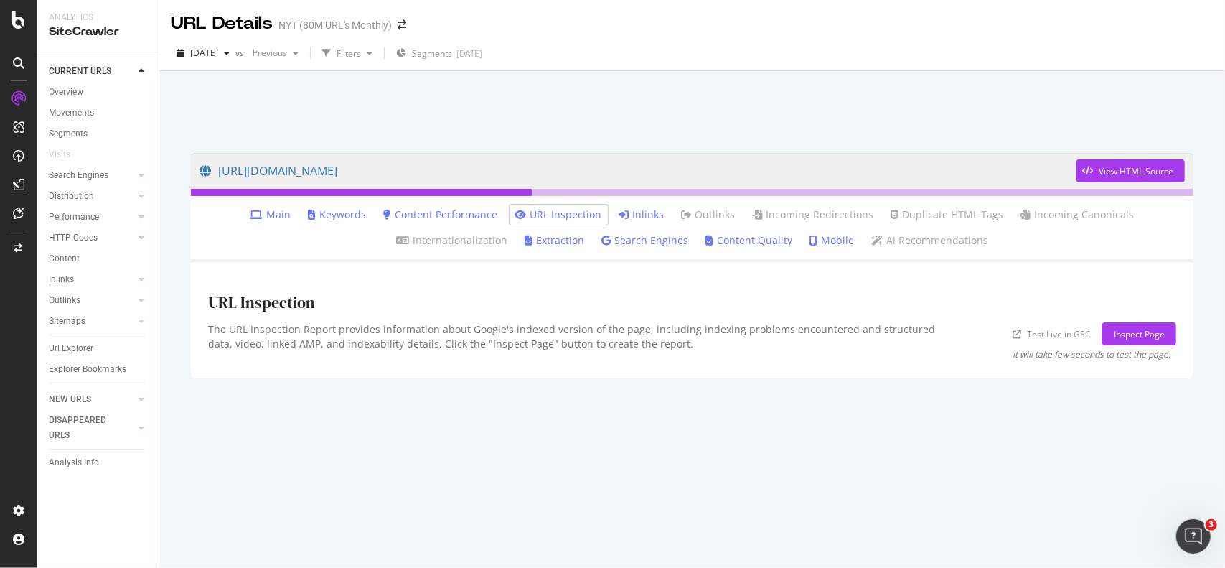
click at [646, 213] on link "Inlinks" at bounding box center [641, 214] width 45 height 14
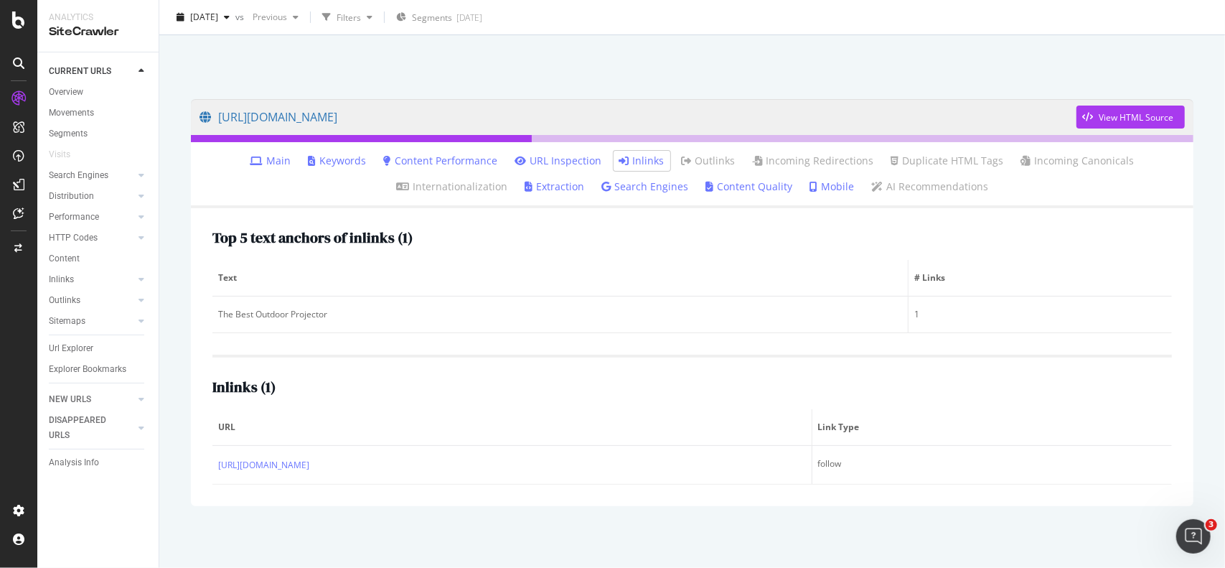
scroll to position [56, 0]
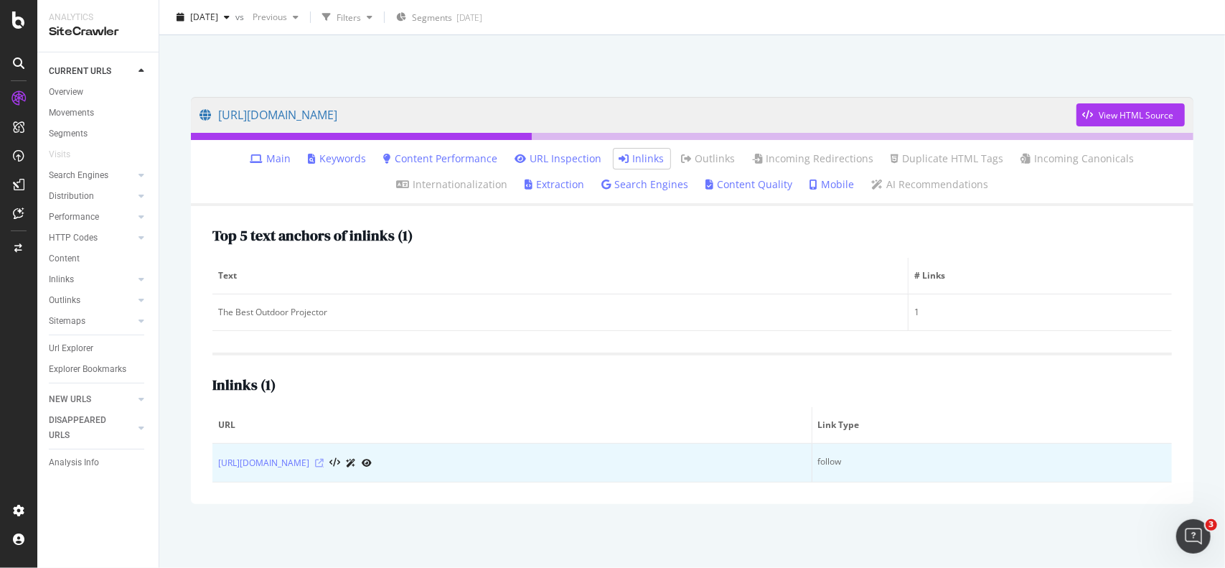
click at [324, 461] on icon at bounding box center [319, 463] width 9 height 9
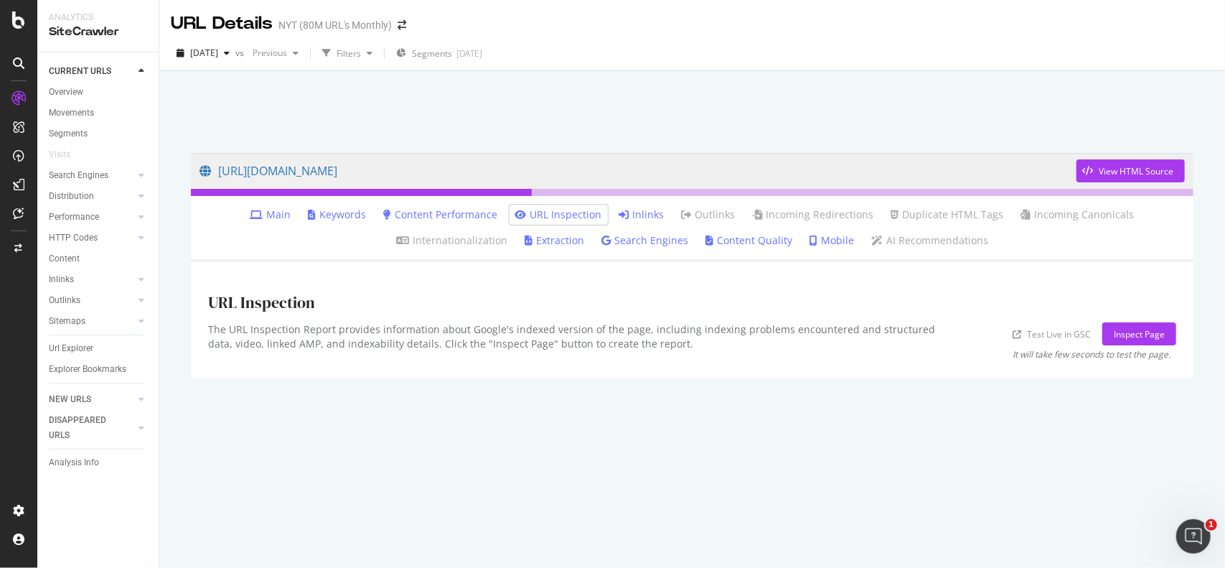
click at [653, 210] on link "Inlinks" at bounding box center [641, 214] width 45 height 14
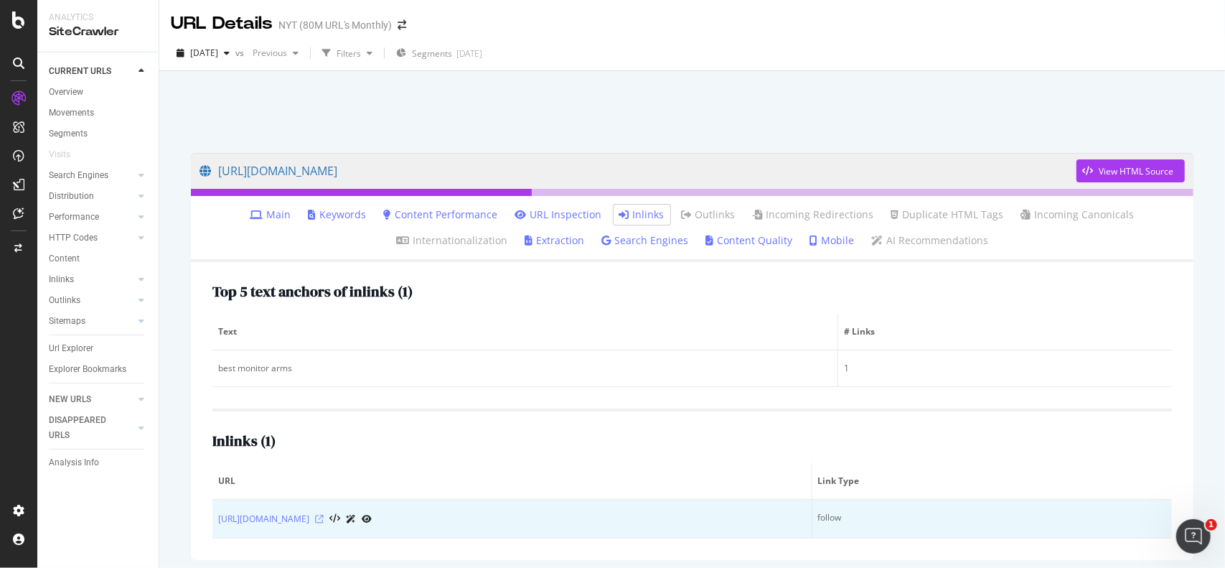
click at [324, 517] on icon at bounding box center [319, 519] width 9 height 9
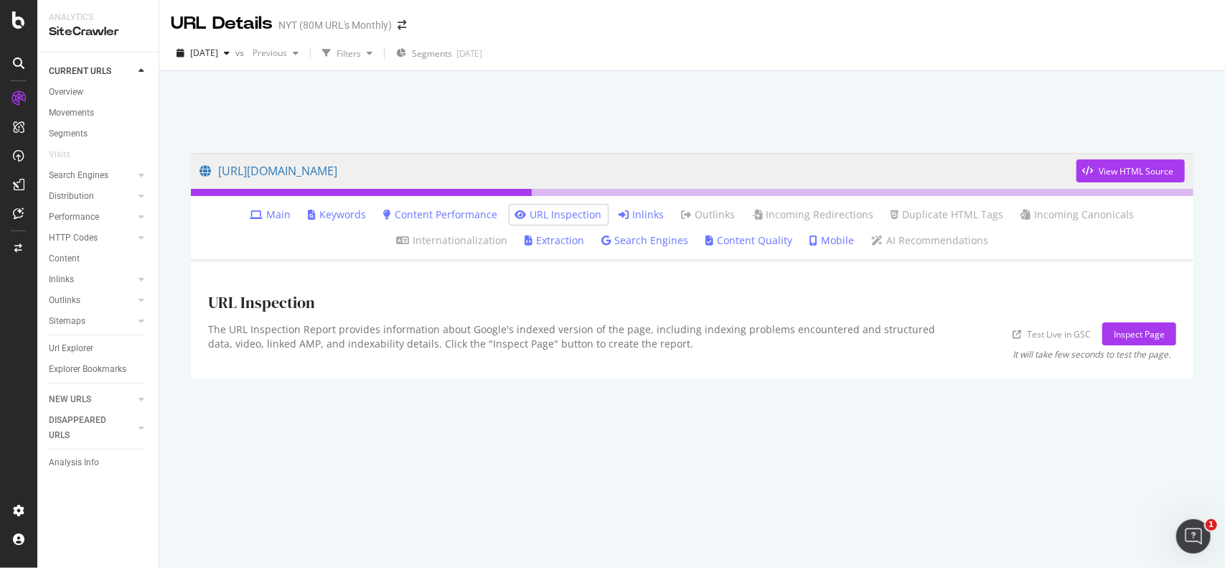
click at [634, 216] on link "Inlinks" at bounding box center [641, 214] width 45 height 14
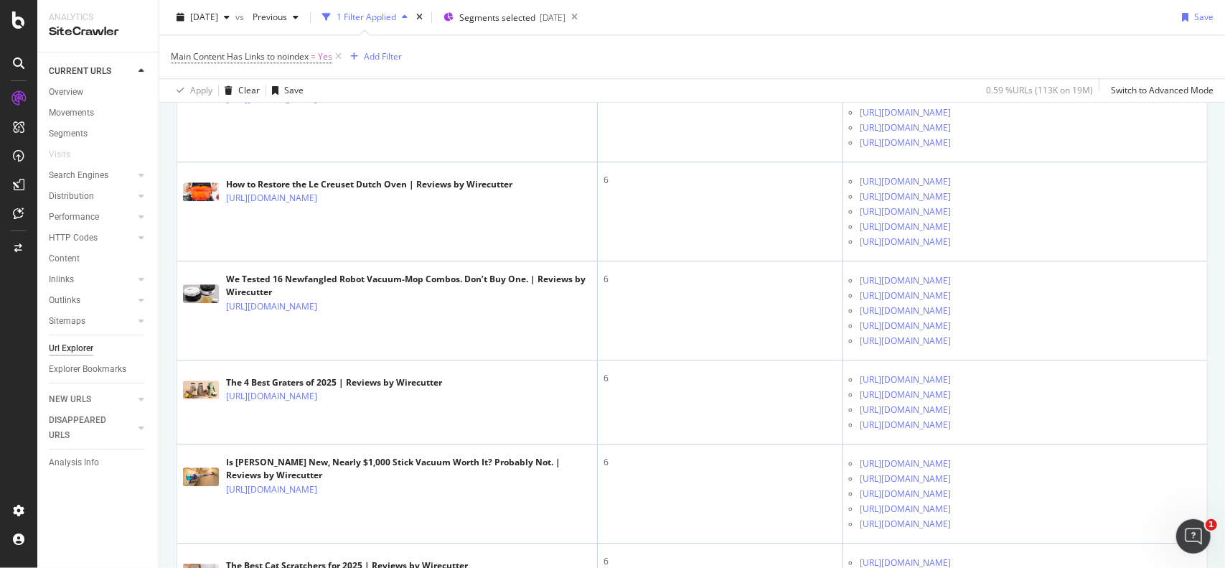
scroll to position [2583, 0]
